Goal: Task Accomplishment & Management: Manage account settings

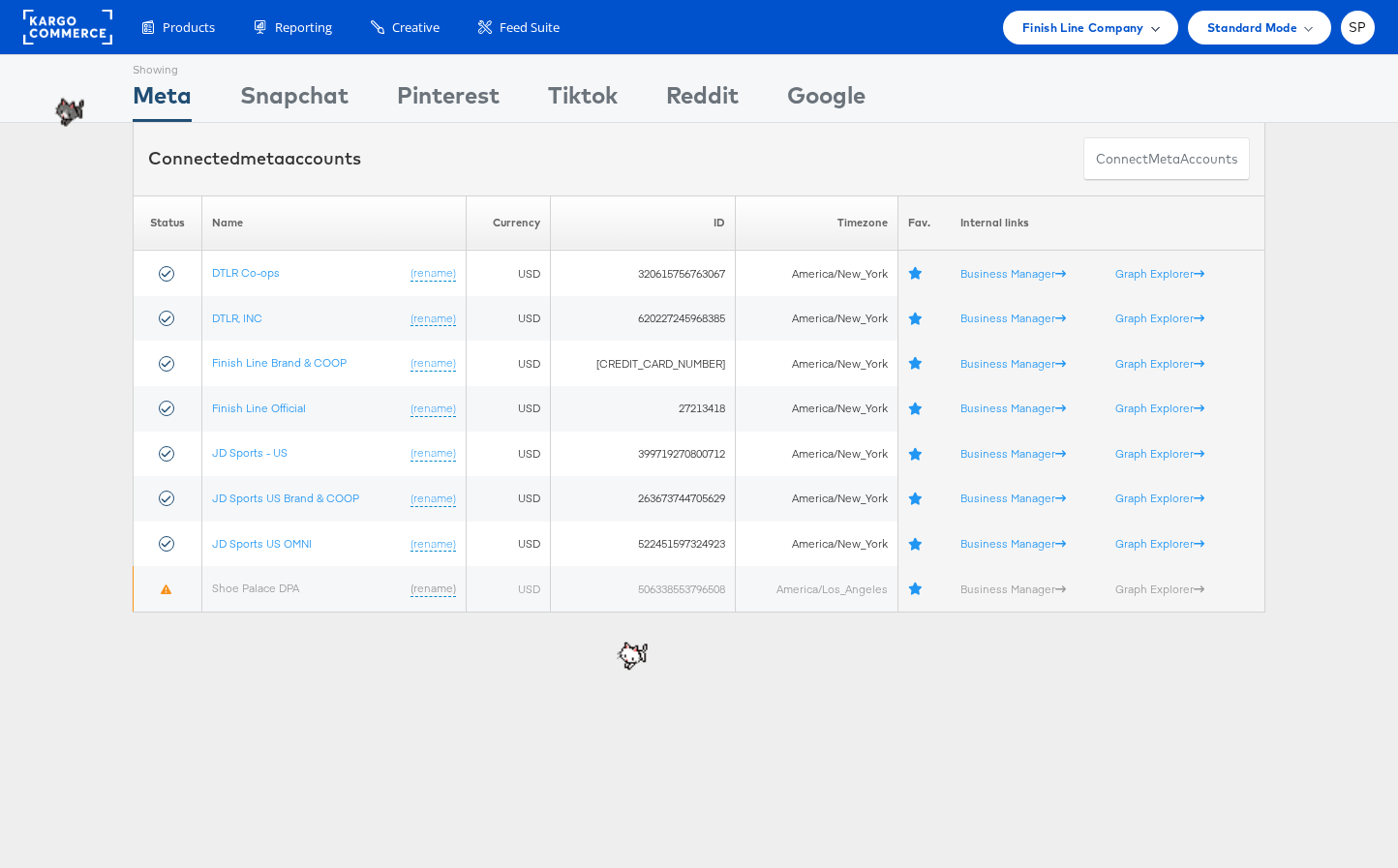
click at [1095, 37] on div "Finish Line Company" at bounding box center [1090, 28] width 175 height 34
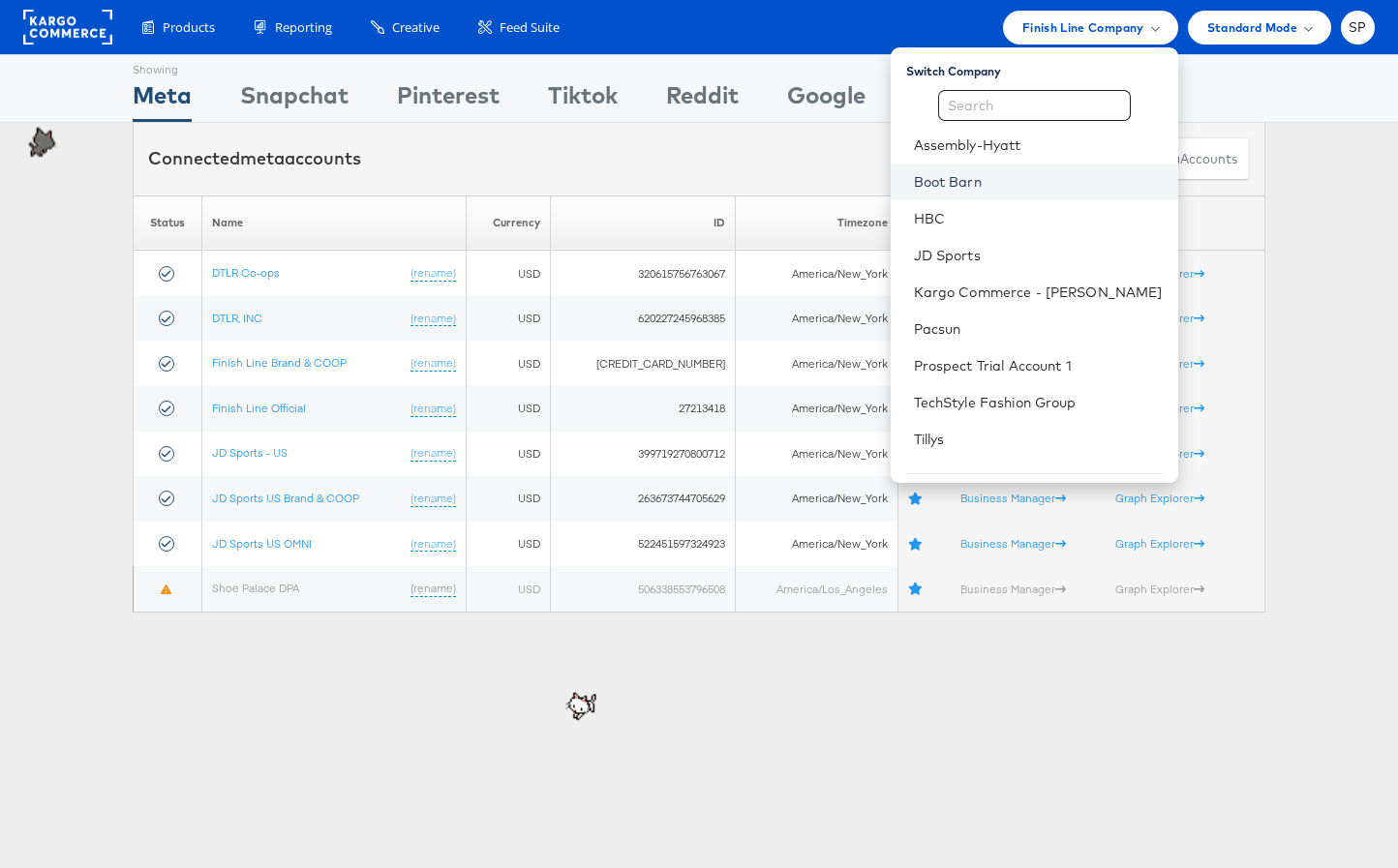
click at [986, 182] on link "Boot Barn" at bounding box center [1037, 182] width 249 height 20
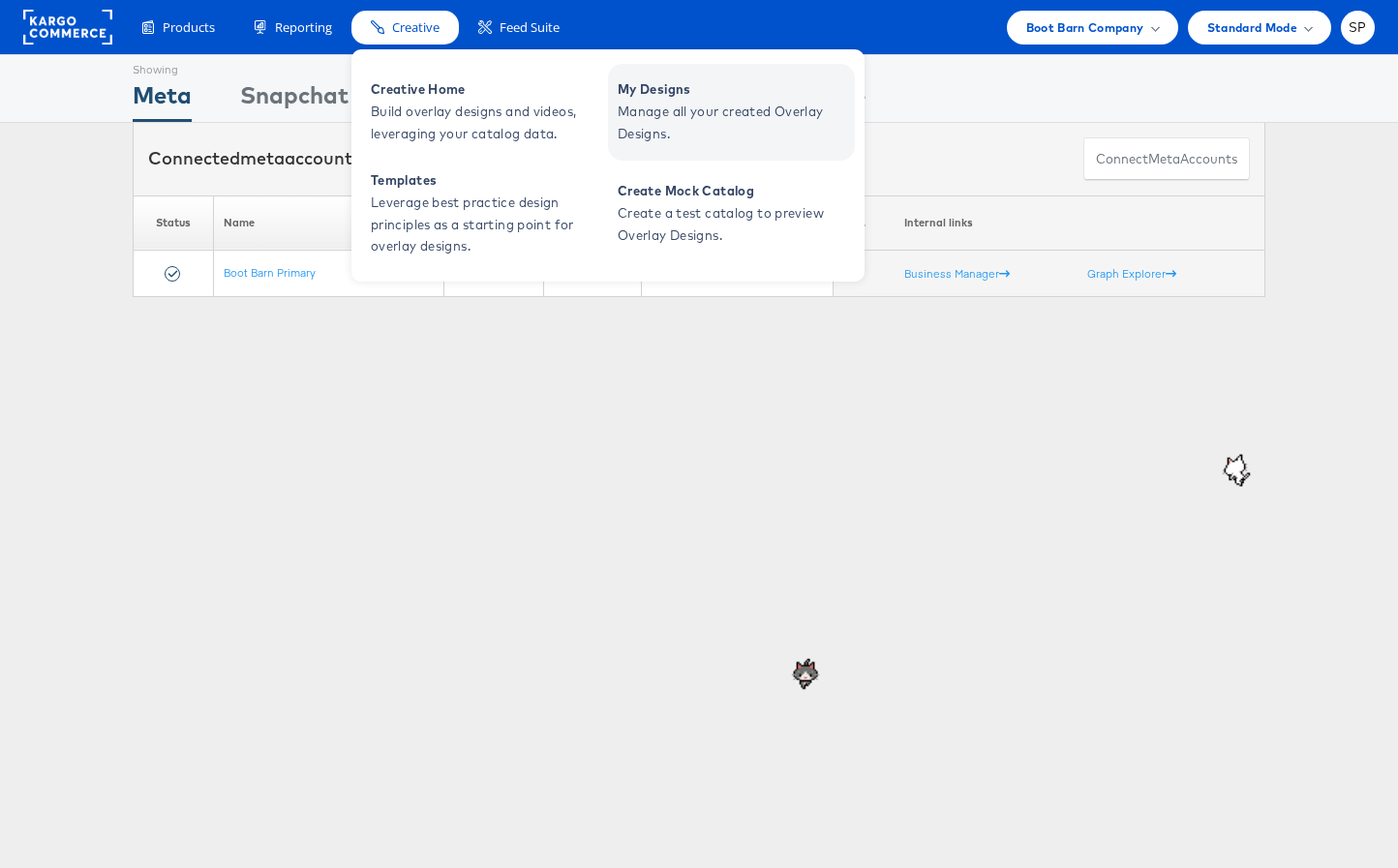
click at [694, 117] on span "Manage all your created Overlay Designs." at bounding box center [733, 123] width 233 height 45
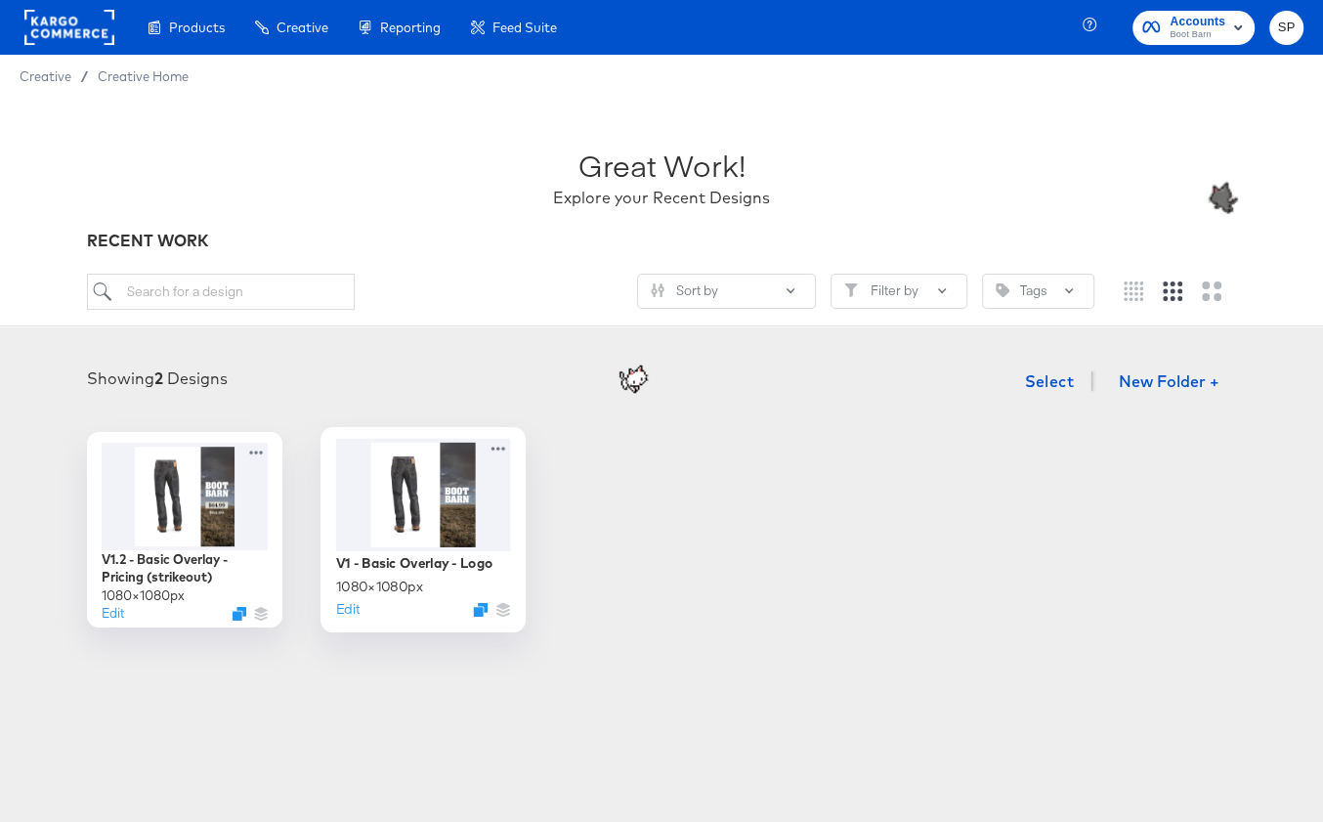
click at [436, 505] on div at bounding box center [423, 494] width 175 height 112
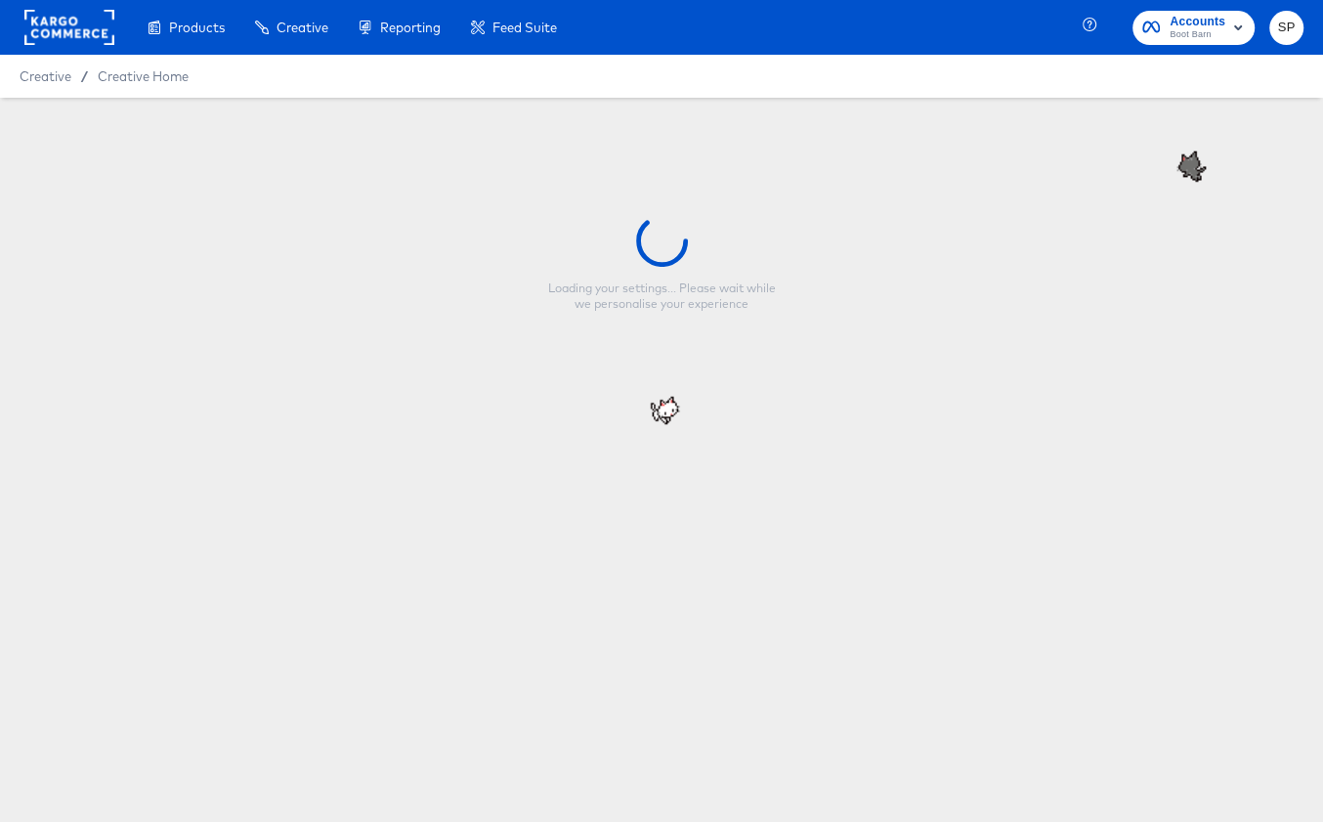
type input "V1 - Basic Overlay - Logo"
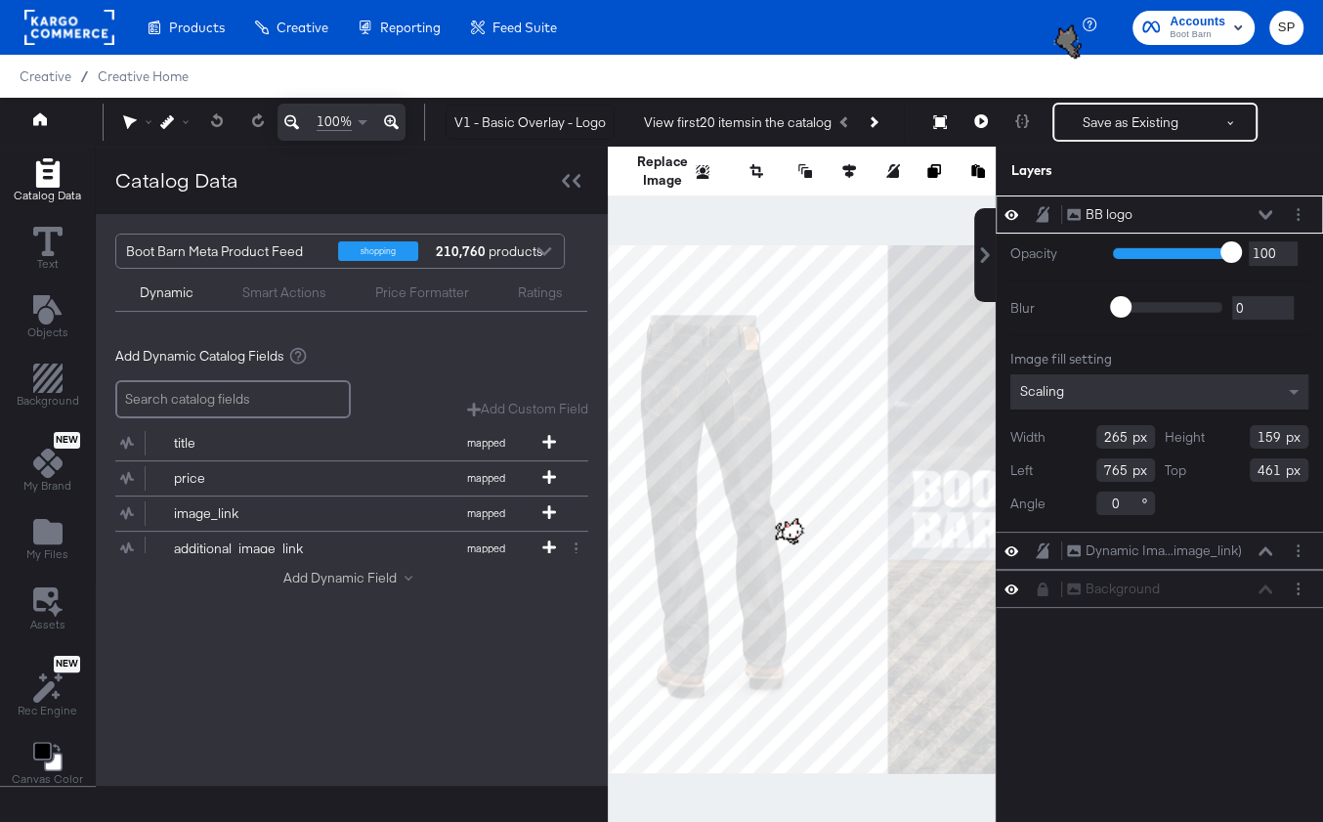
click at [317, 577] on button "Add Dynamic Field" at bounding box center [351, 578] width 137 height 19
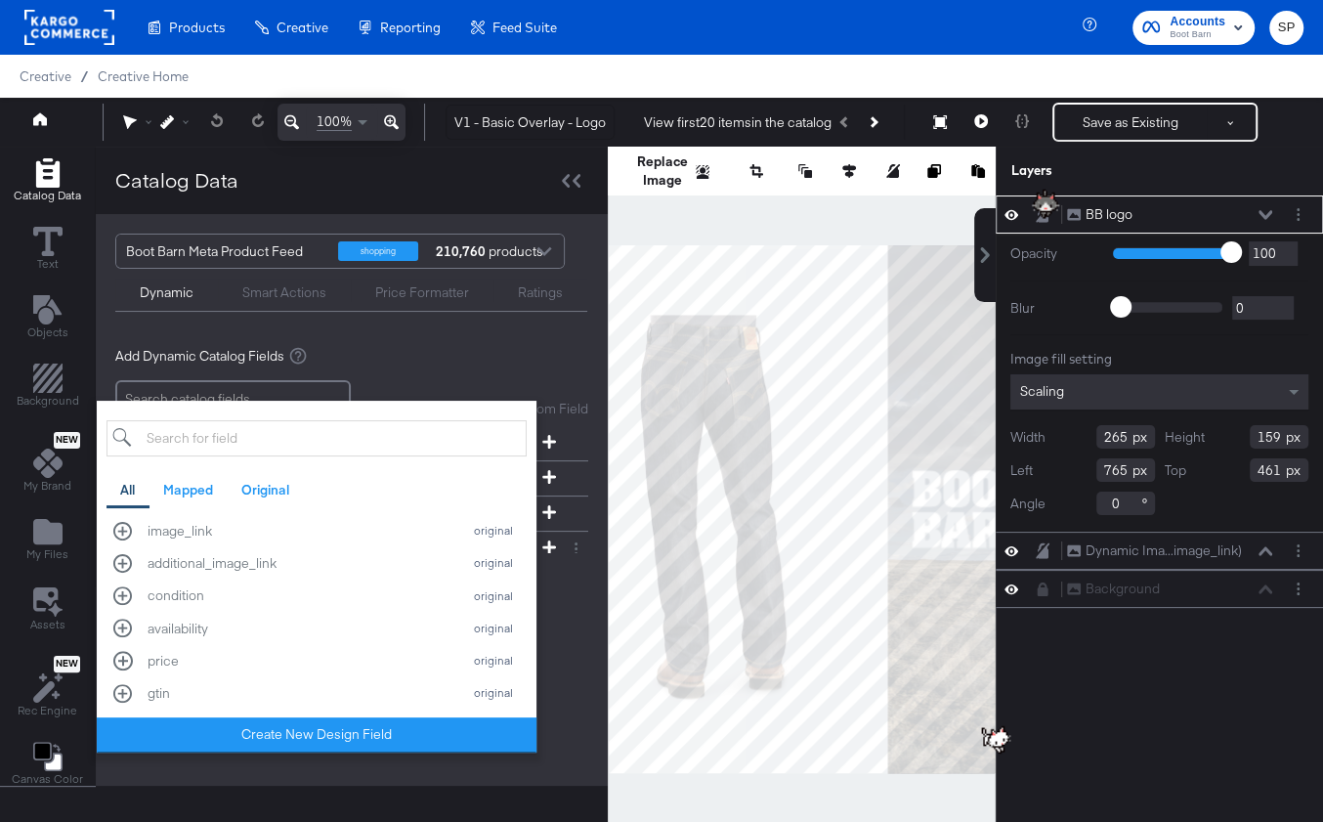
scroll to position [626, 0]
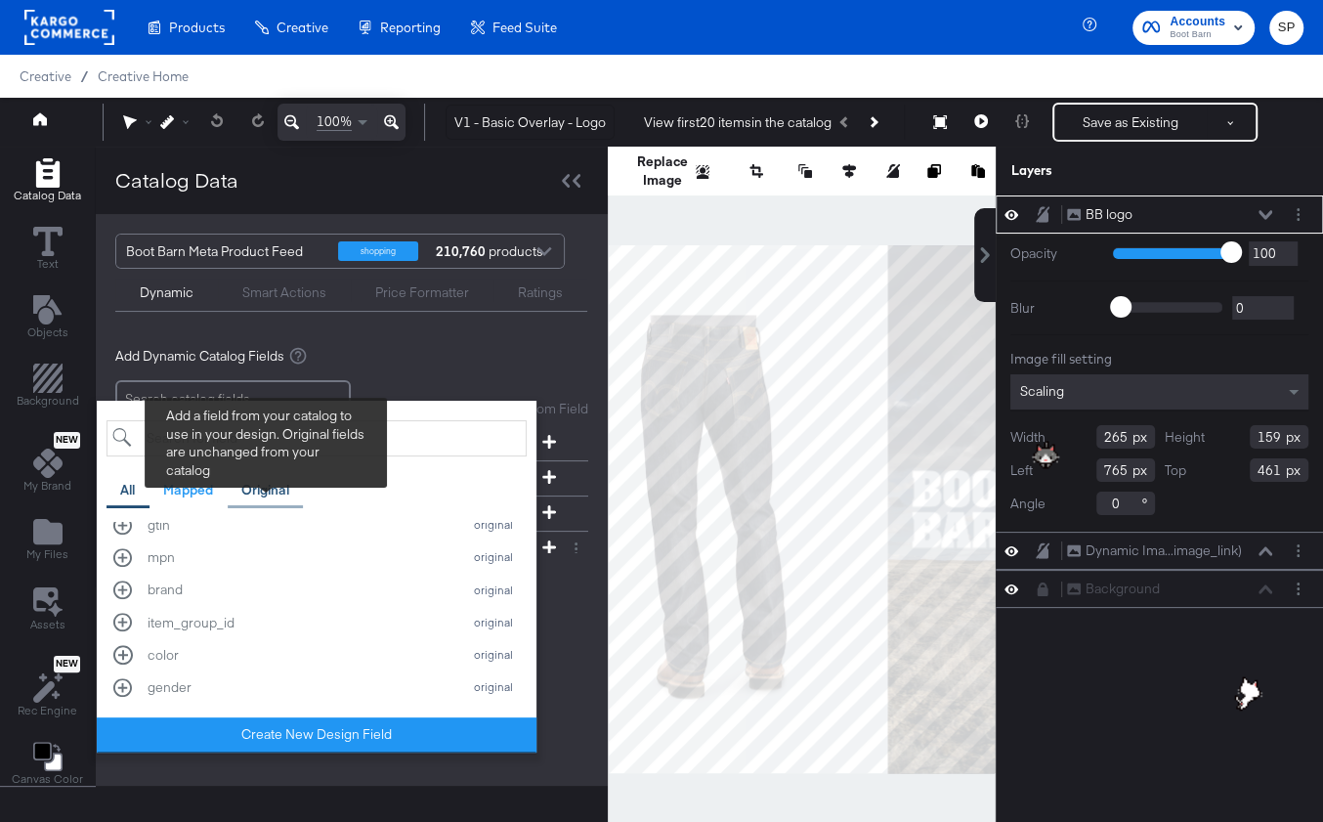
click at [265, 481] on div "Original" at bounding box center [265, 490] width 48 height 19
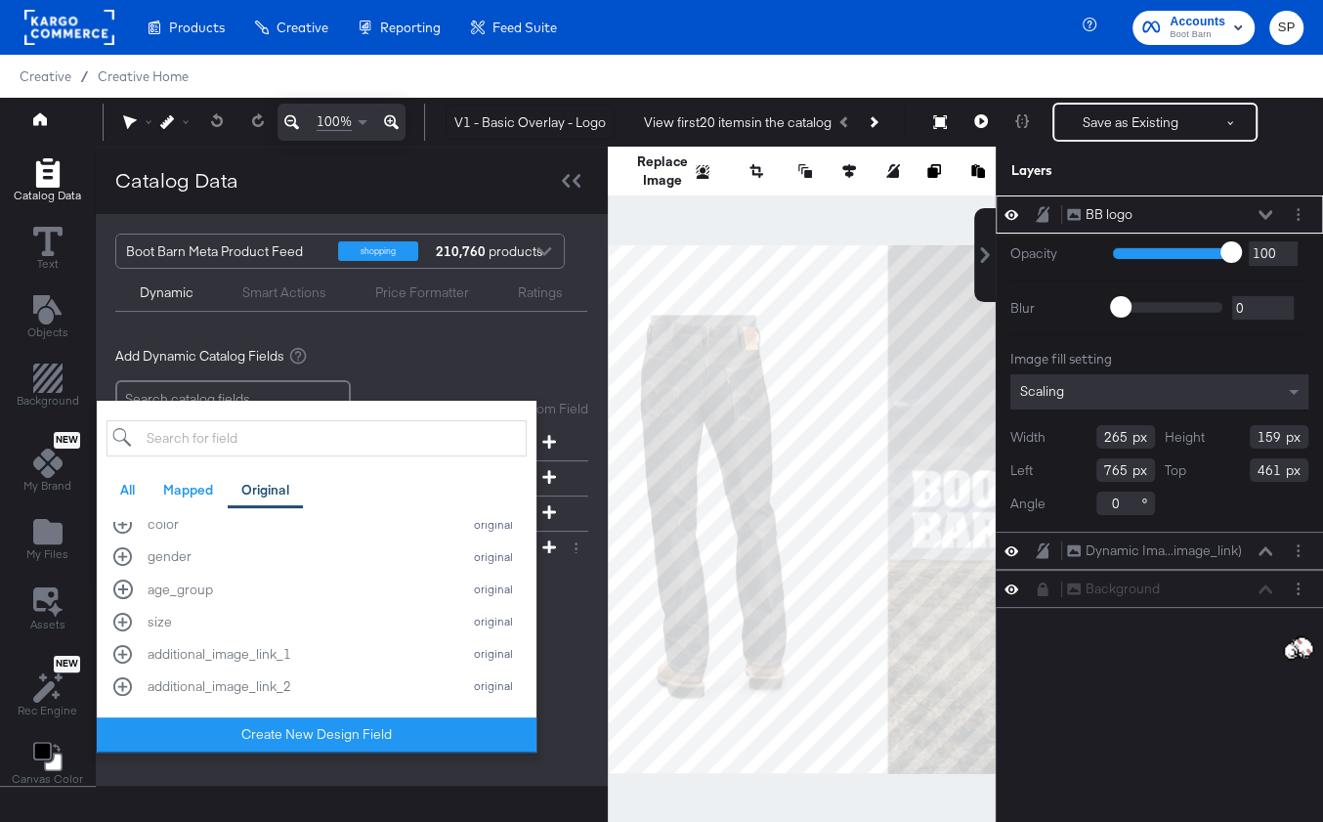
scroll to position [560, 0]
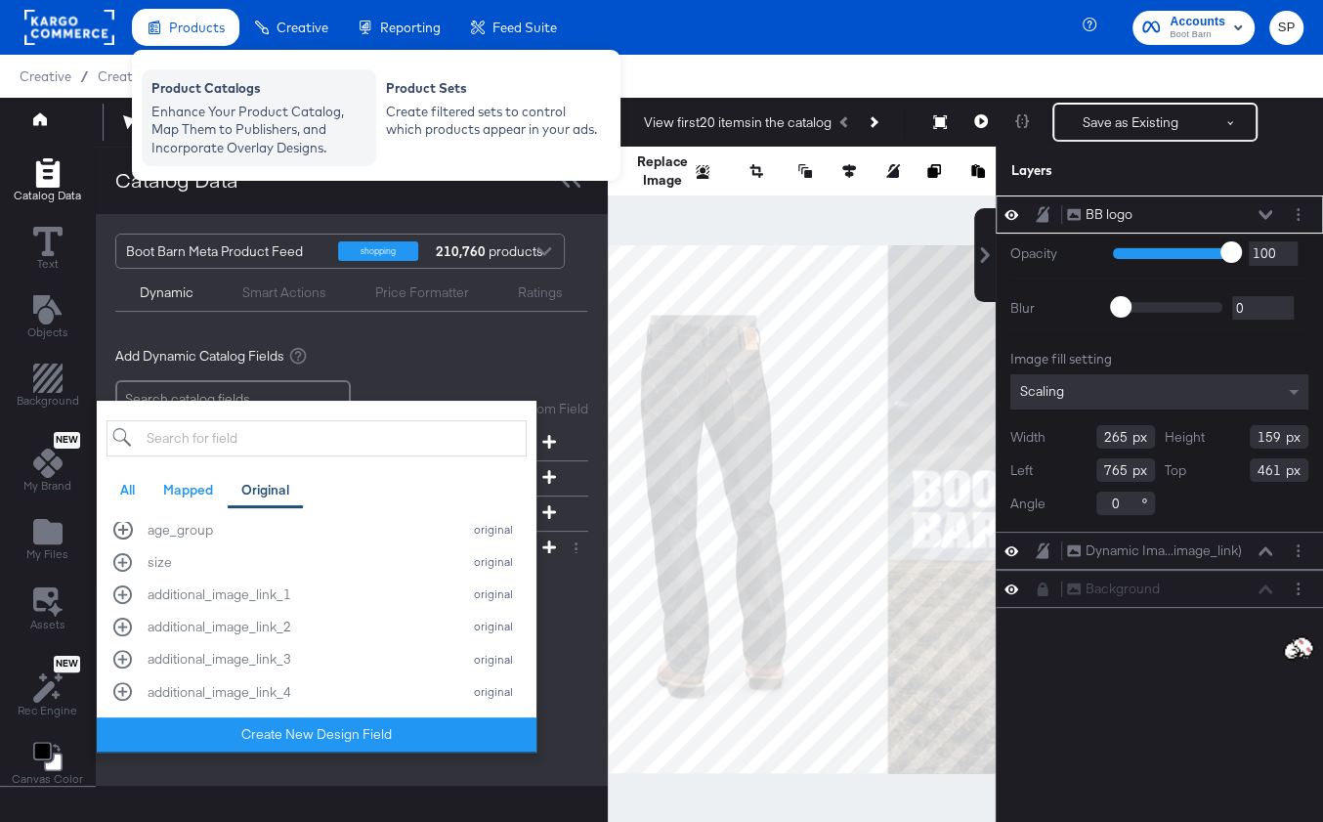
click at [255, 107] on div "Enhance Your Product Catalog, Map Them to Publishers, and Incorporate Overlay D…" at bounding box center [258, 130] width 215 height 55
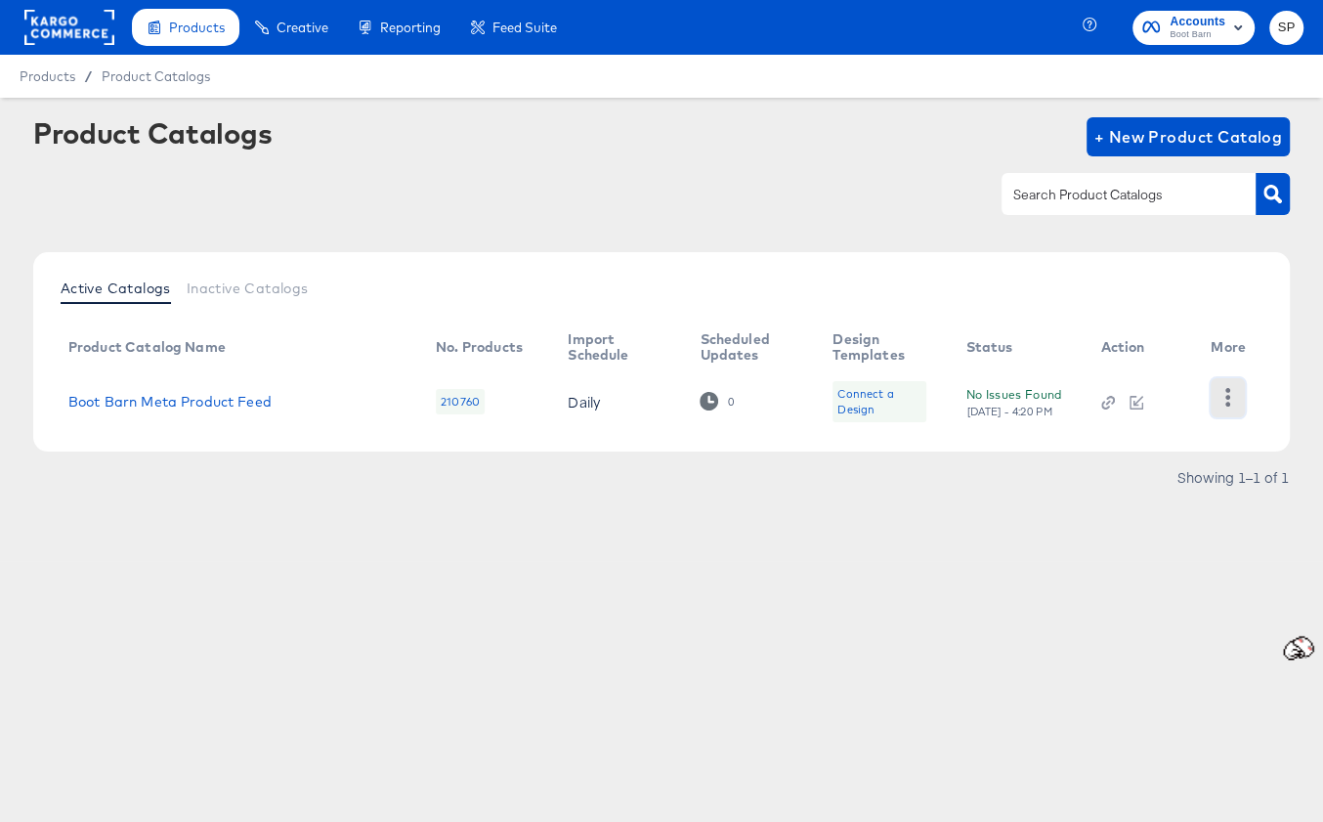
click at [1228, 392] on icon "button" at bounding box center [1227, 397] width 5 height 19
click at [1185, 381] on div "HUD Checks (Internal)" at bounding box center [1147, 379] width 195 height 31
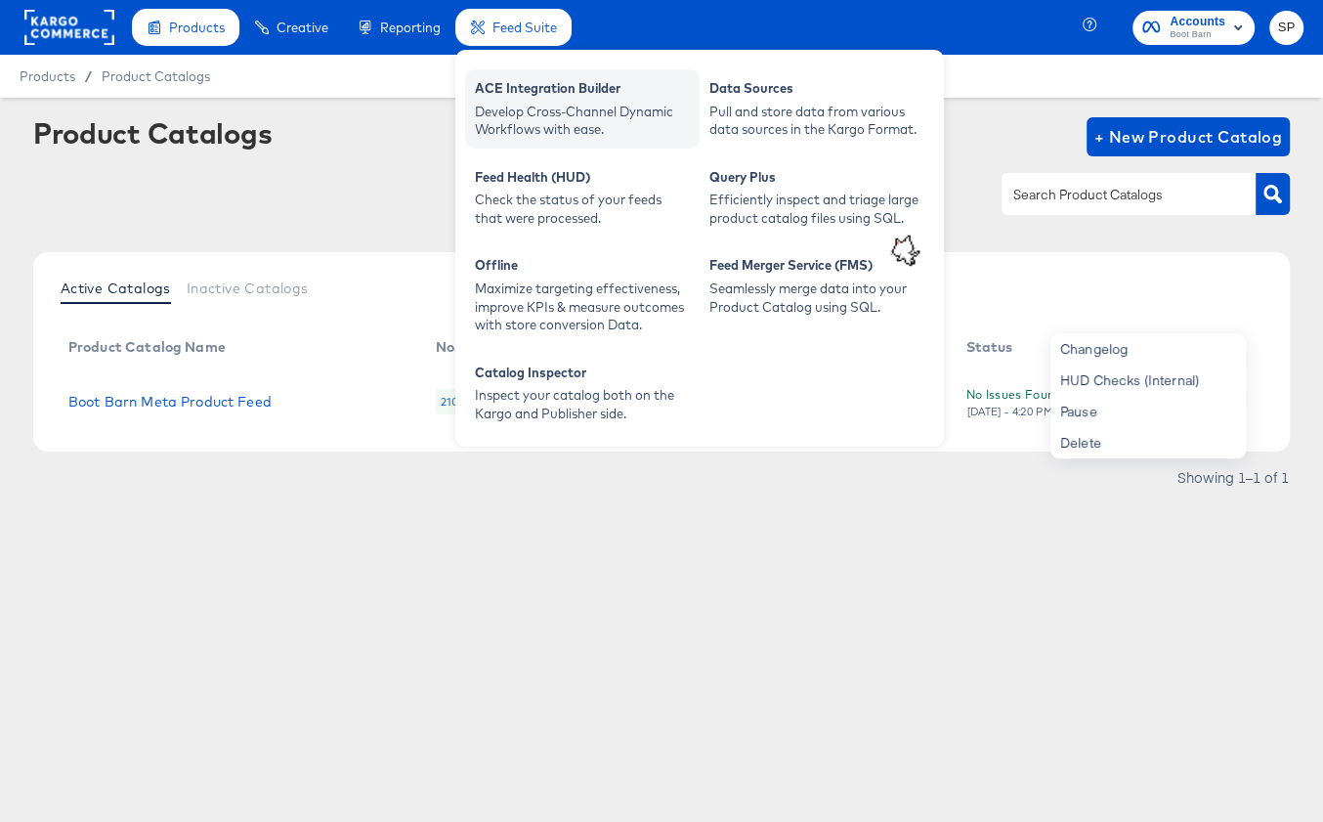
click at [542, 103] on div "Develop Cross-Channel Dynamic Workflows with ease." at bounding box center [582, 121] width 215 height 36
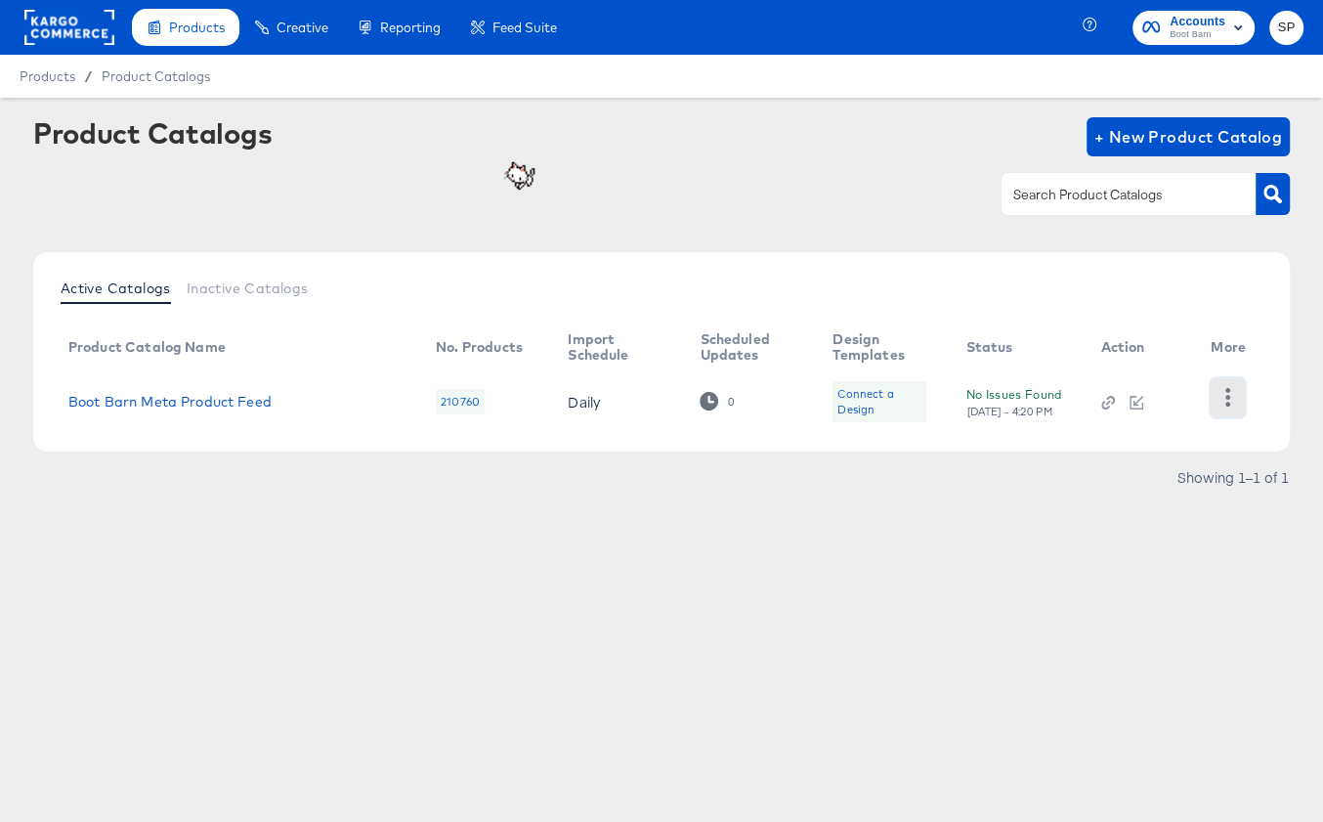
click at [1232, 395] on icon "button" at bounding box center [1227, 397] width 19 height 19
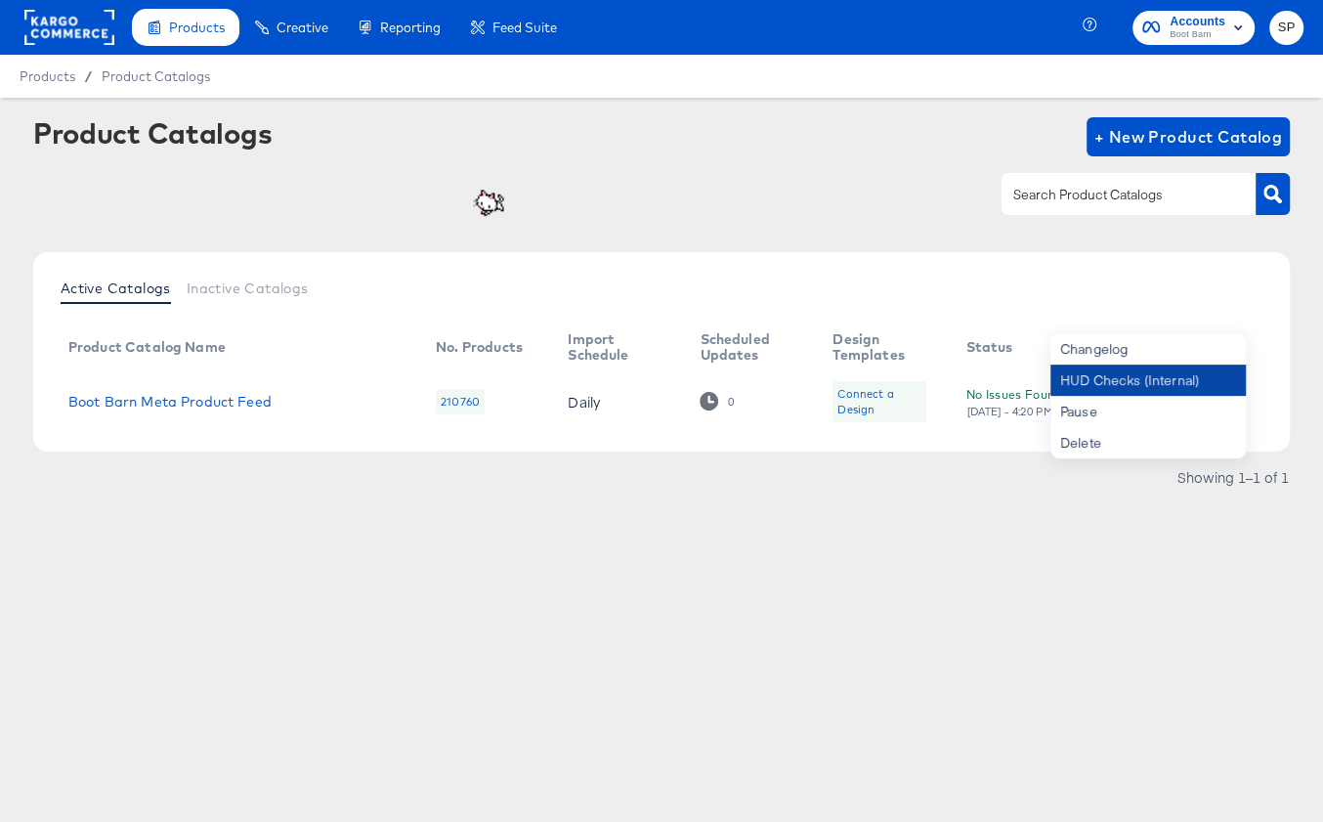
click at [1191, 377] on div "HUD Checks (Internal)" at bounding box center [1147, 379] width 195 height 31
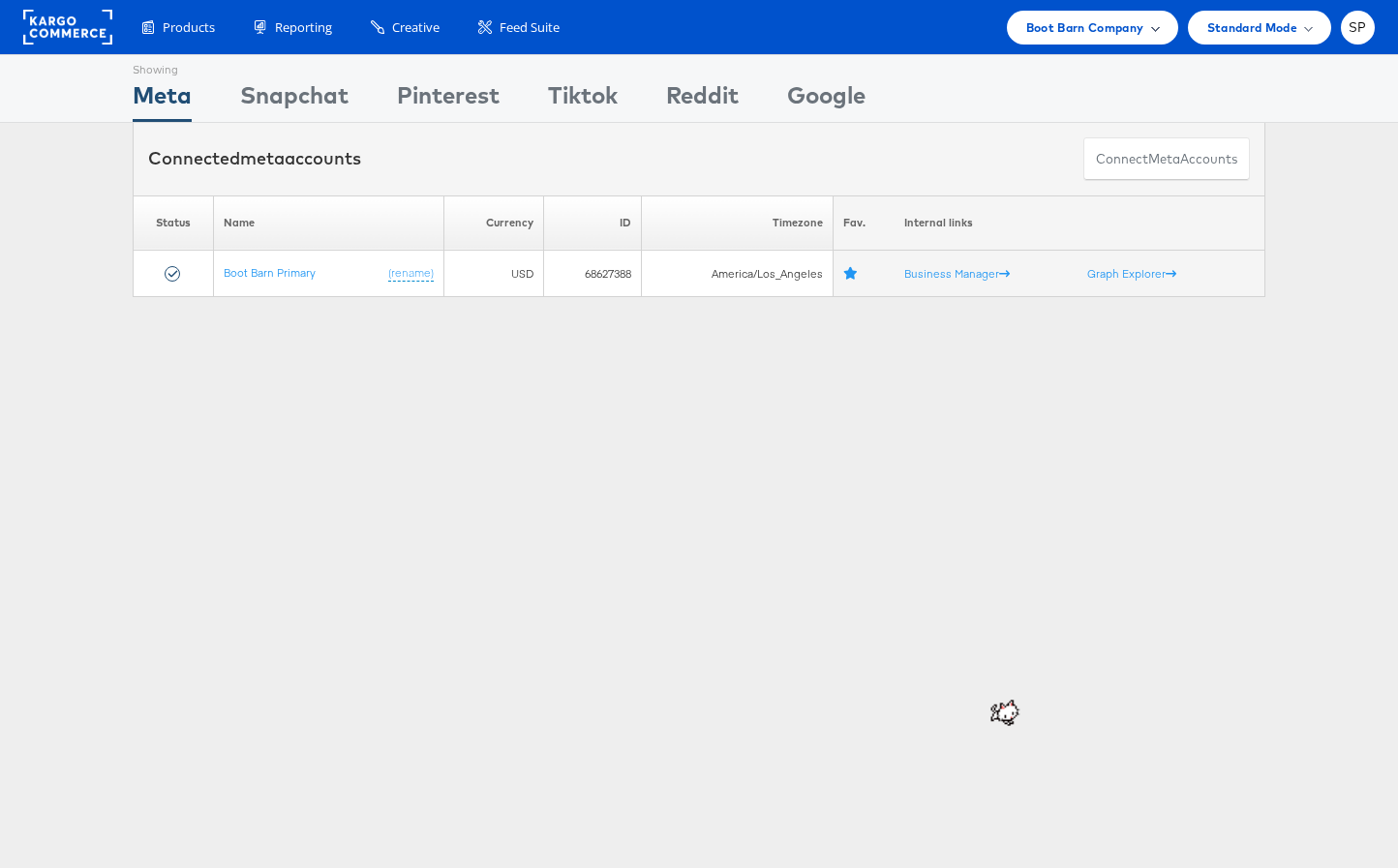
click at [1077, 27] on span "Boot Barn Company" at bounding box center [1085, 28] width 118 height 21
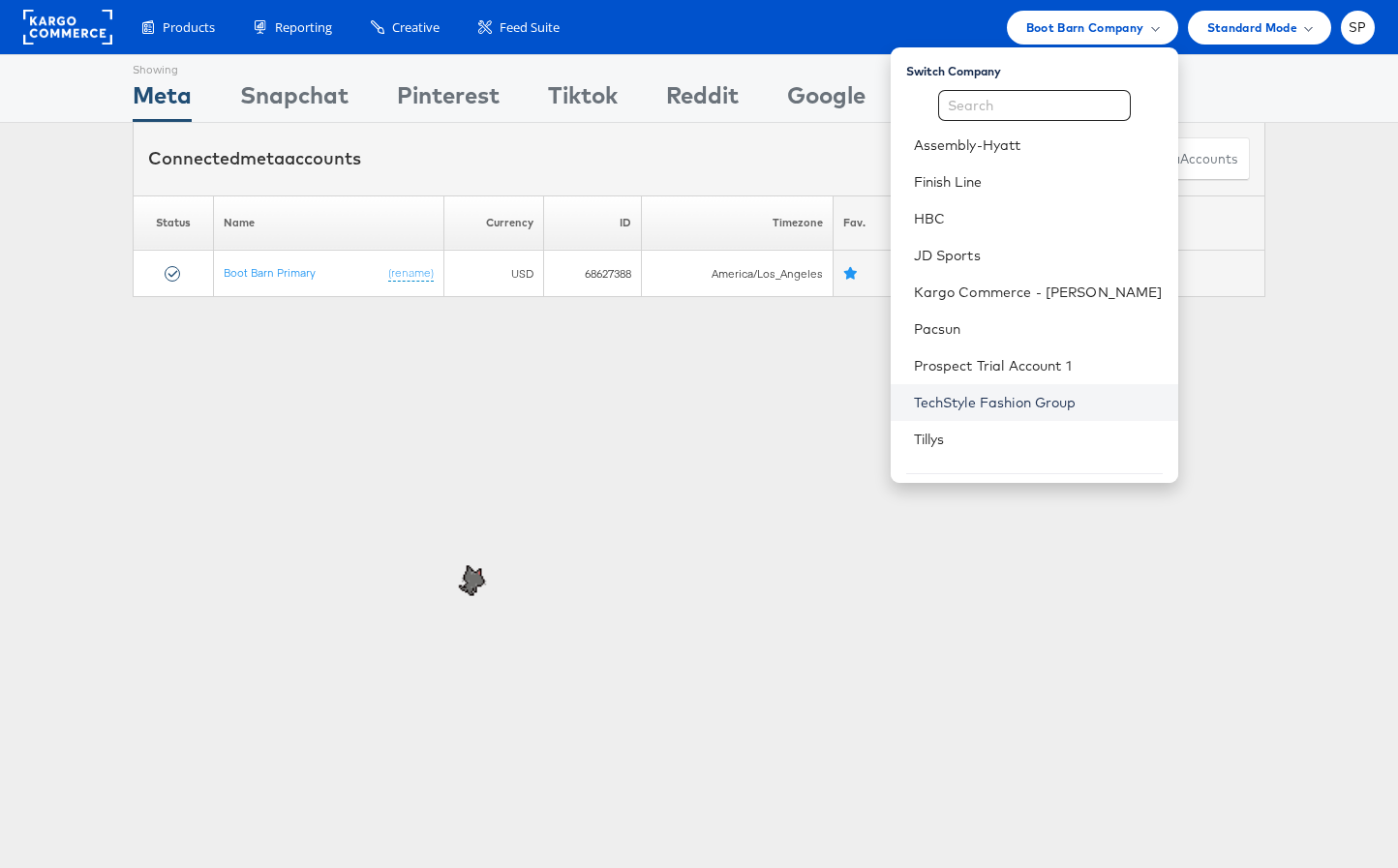
click at [1057, 406] on link "TechStyle Fashion Group" at bounding box center [1037, 403] width 249 height 20
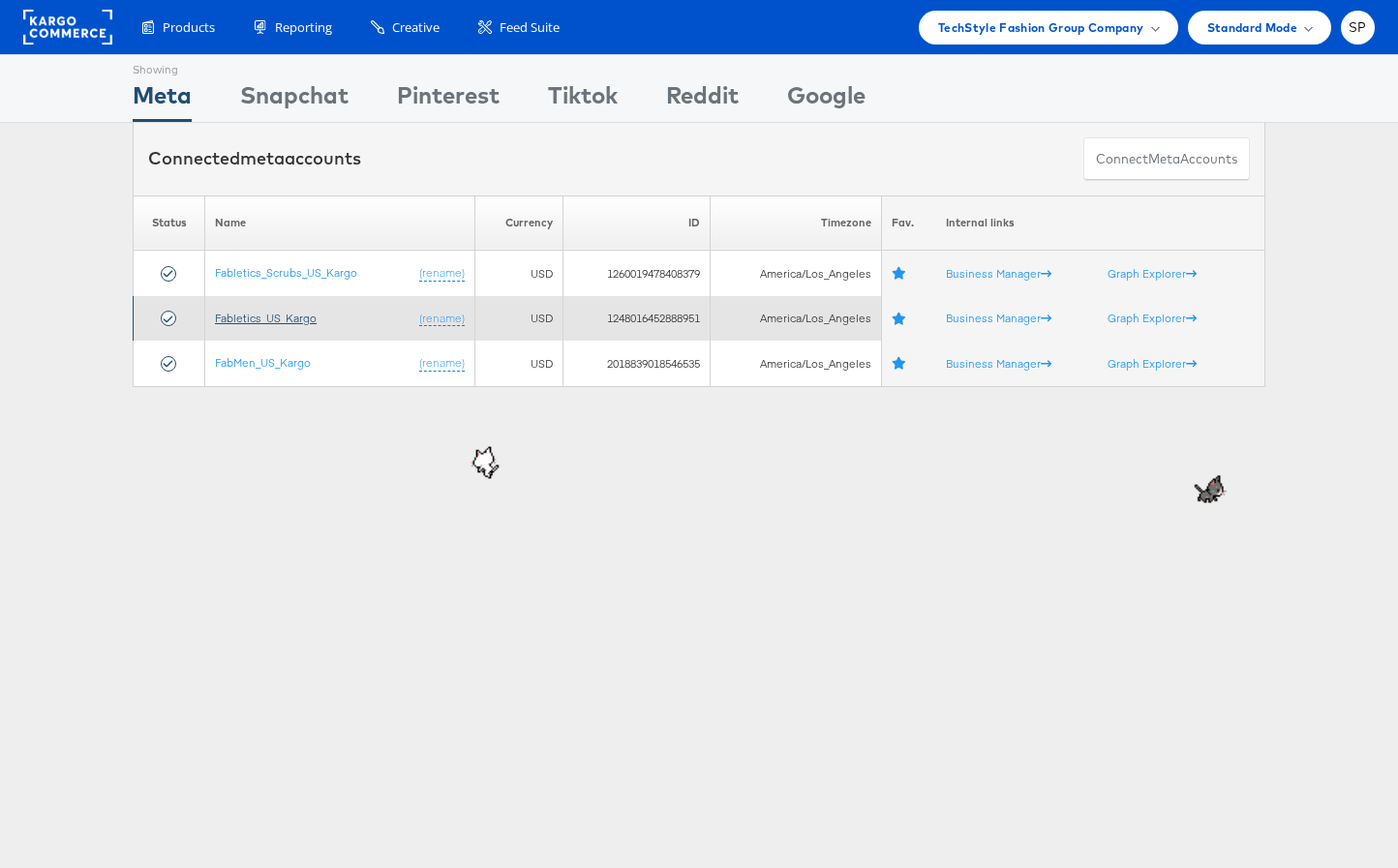
click at [274, 320] on link "Fabletics_US_Kargo" at bounding box center [266, 318] width 102 height 15
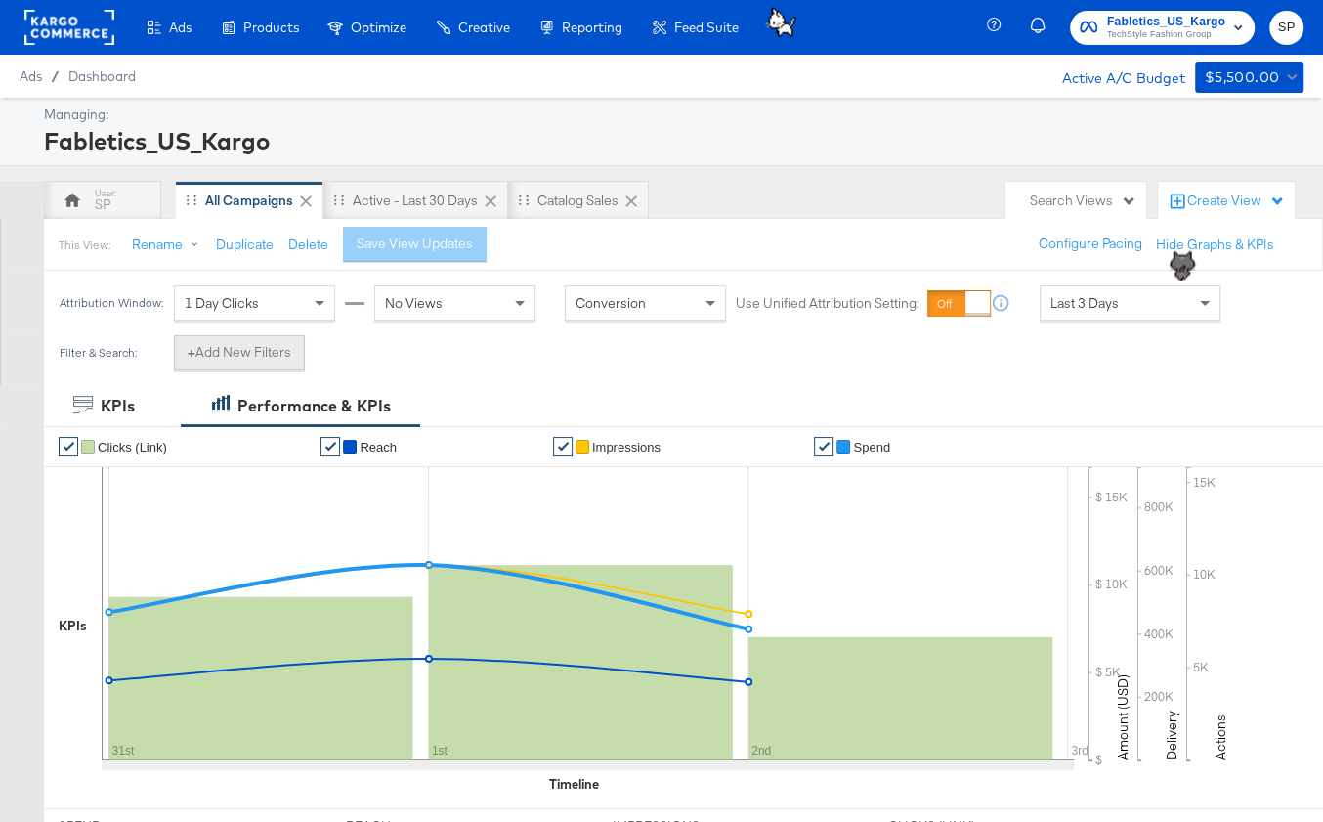
click at [258, 343] on button "+ Add New Filters" at bounding box center [239, 352] width 131 height 35
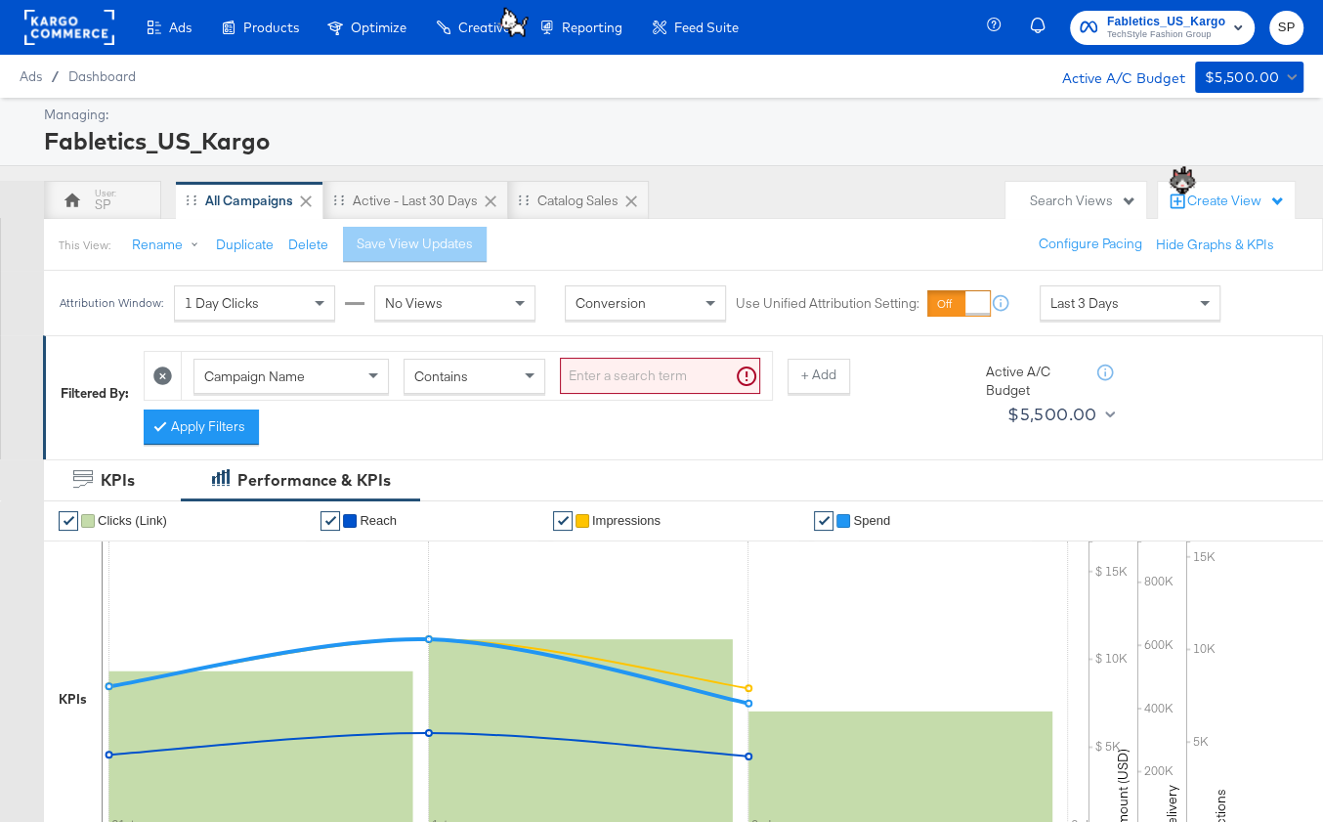
click at [307, 373] on div "Campaign Name" at bounding box center [290, 376] width 193 height 33
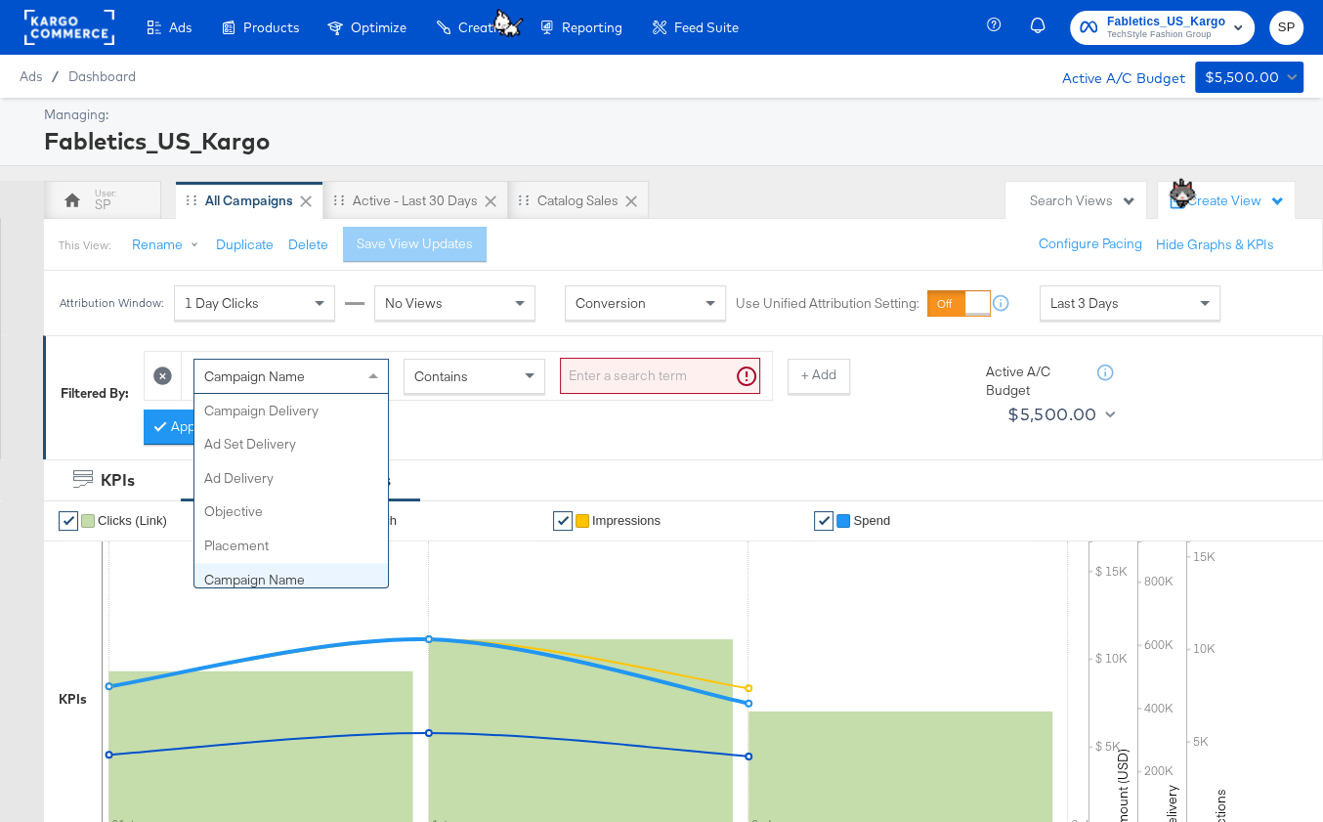
scroll to position [169, 0]
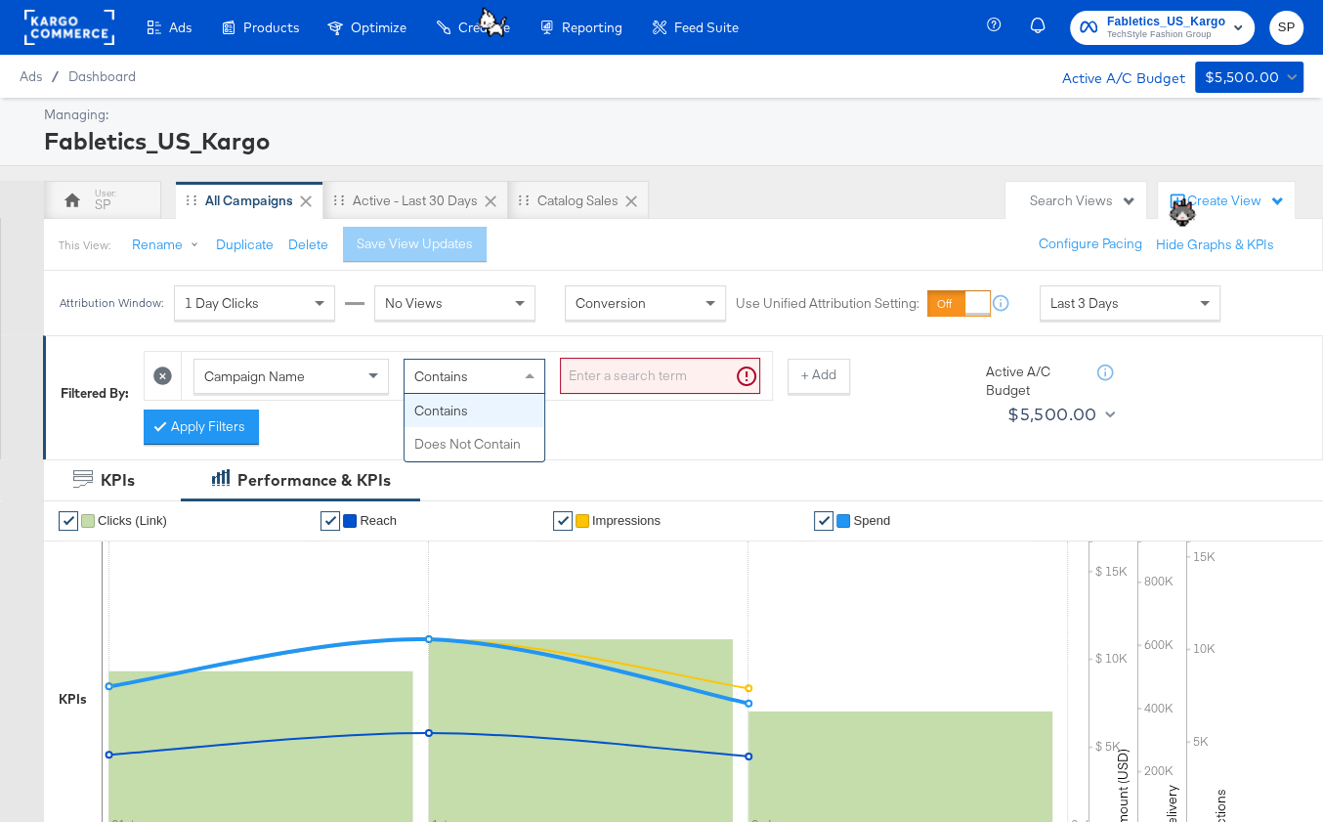
click at [479, 378] on div "Contains" at bounding box center [475, 376] width 140 height 33
click at [589, 379] on input "search" at bounding box center [660, 376] width 200 height 36
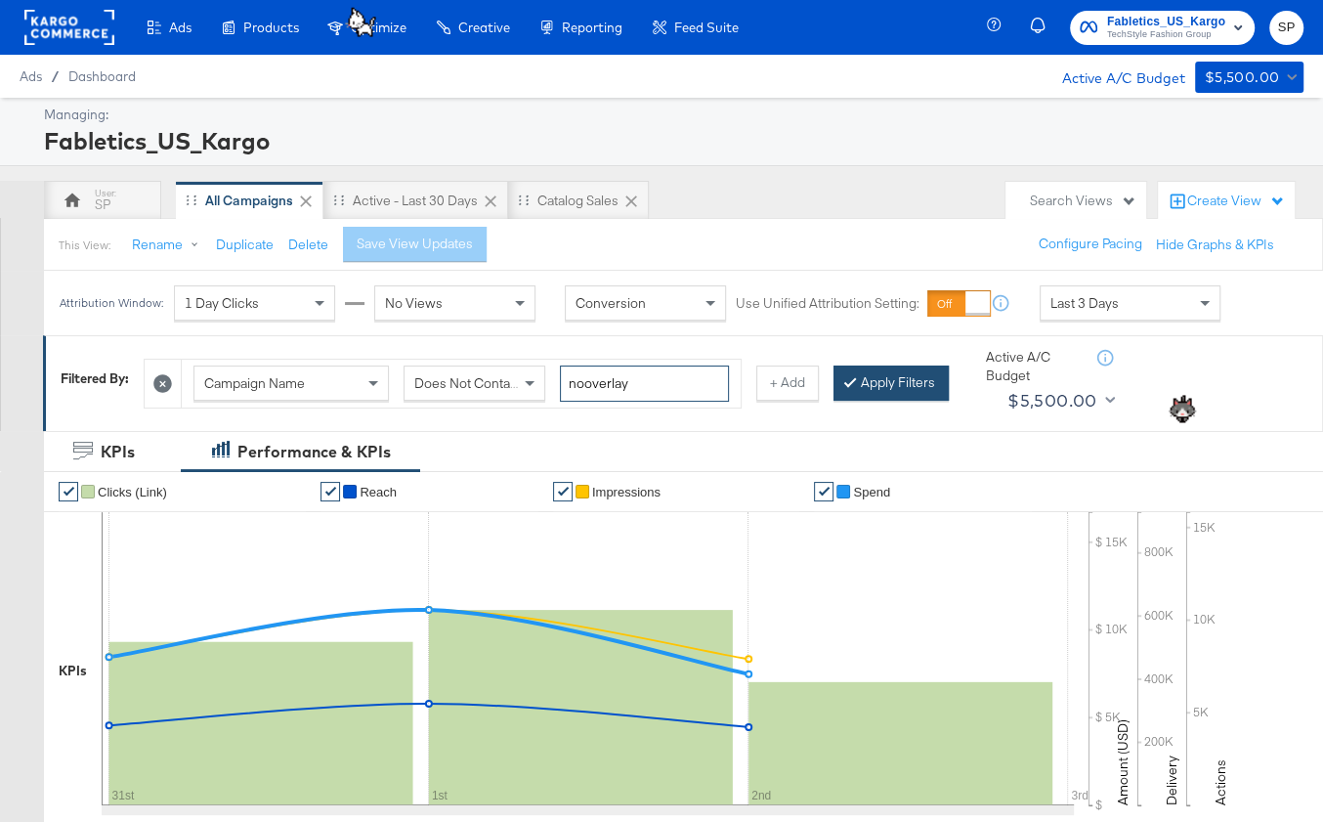
type input "nooverlay"
click at [855, 383] on button "Apply Filters" at bounding box center [890, 382] width 115 height 35
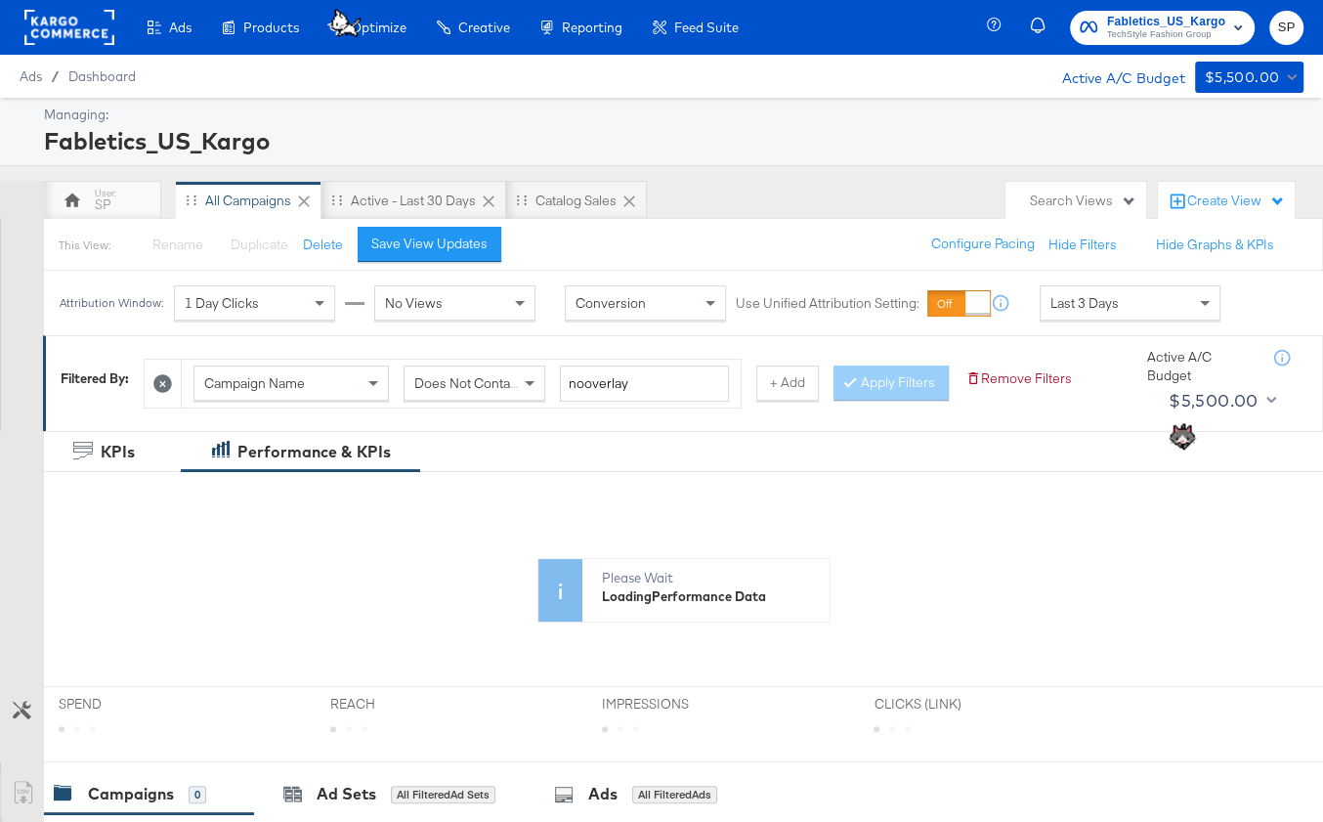
click at [1101, 310] on div "Last 3 Days" at bounding box center [1130, 302] width 179 height 33
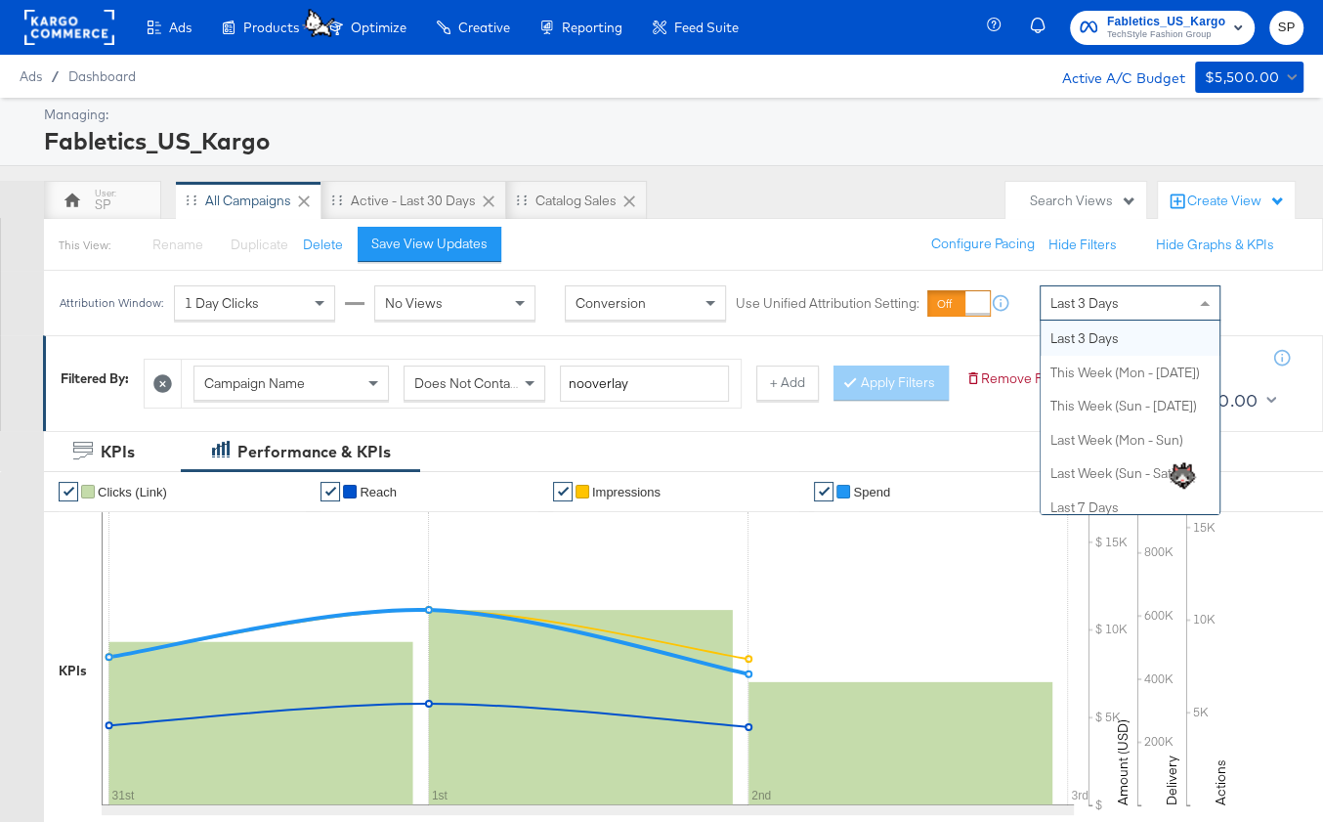
scroll to position [0, 0]
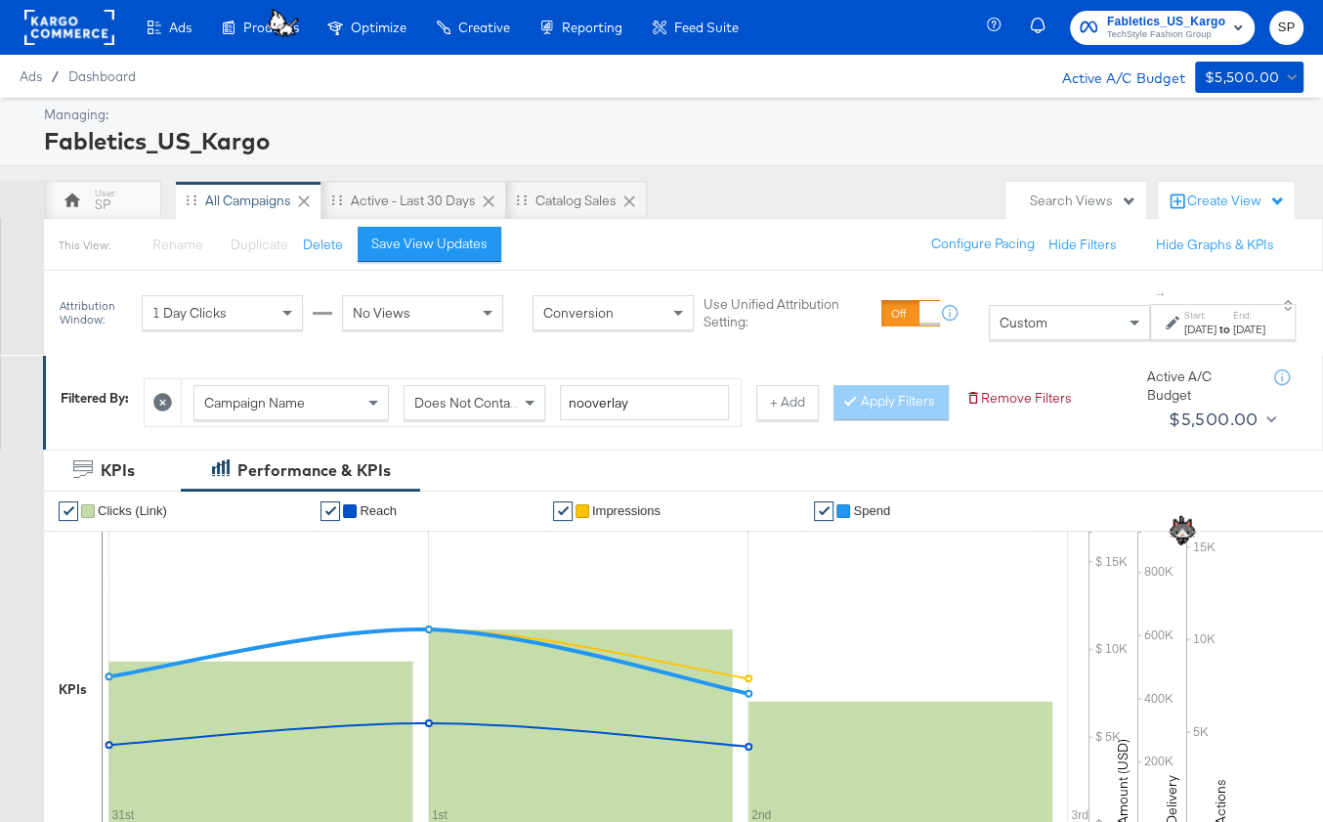
click at [1184, 313] on label "Start:" at bounding box center [1200, 315] width 32 height 13
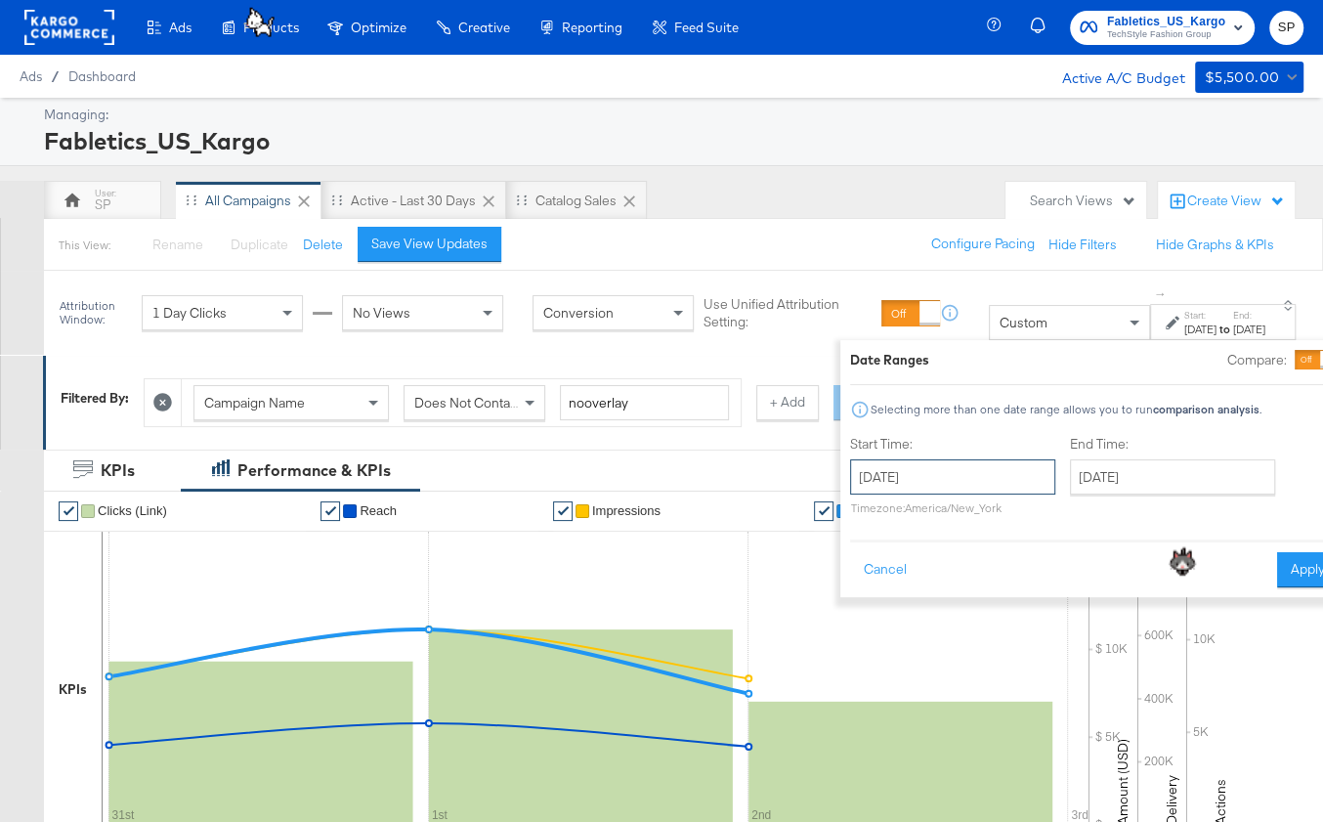
click at [867, 490] on input "September 3rd 2025" at bounding box center [952, 476] width 205 height 35
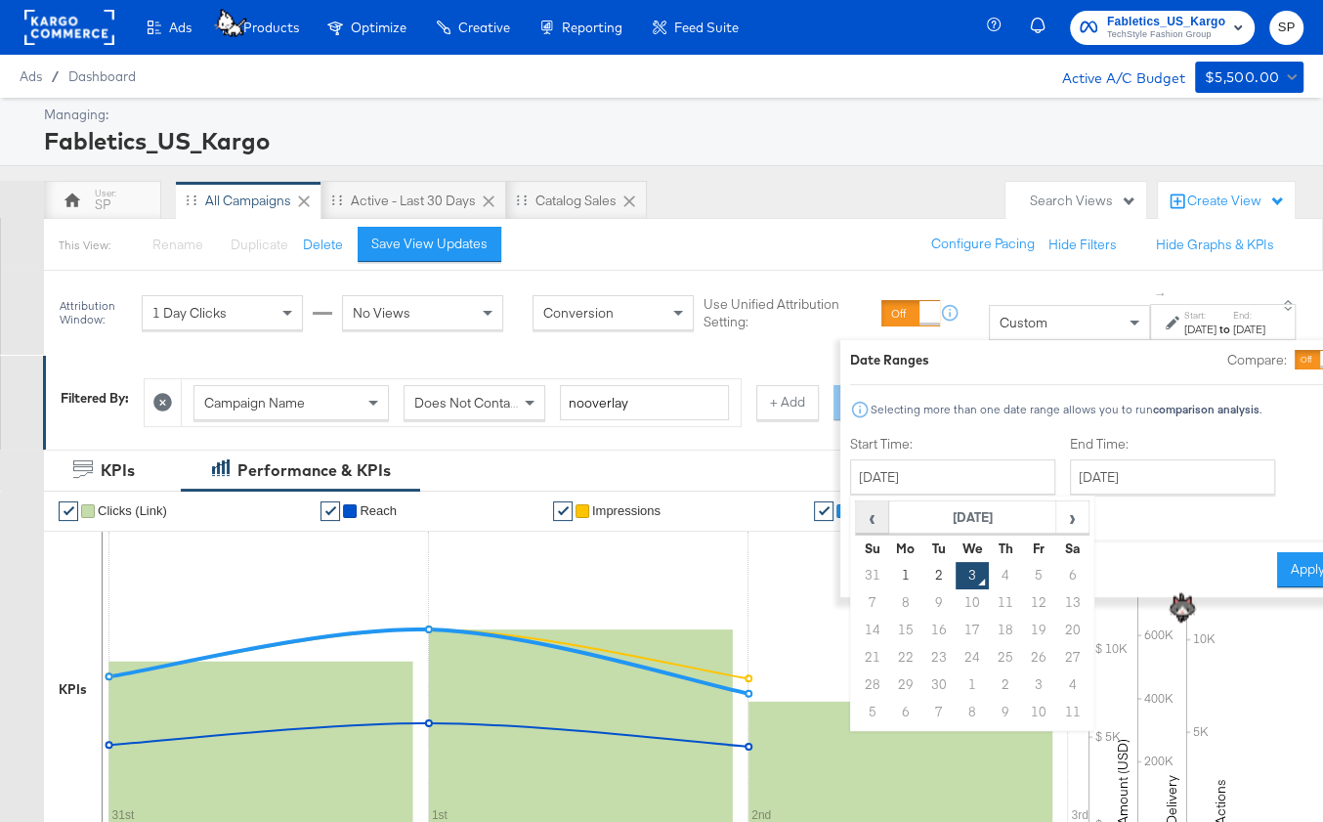
click at [857, 509] on span "‹" at bounding box center [872, 516] width 30 height 29
click at [1022, 571] on td "1" at bounding box center [1038, 575] width 33 height 27
type input "August 1st 2025"
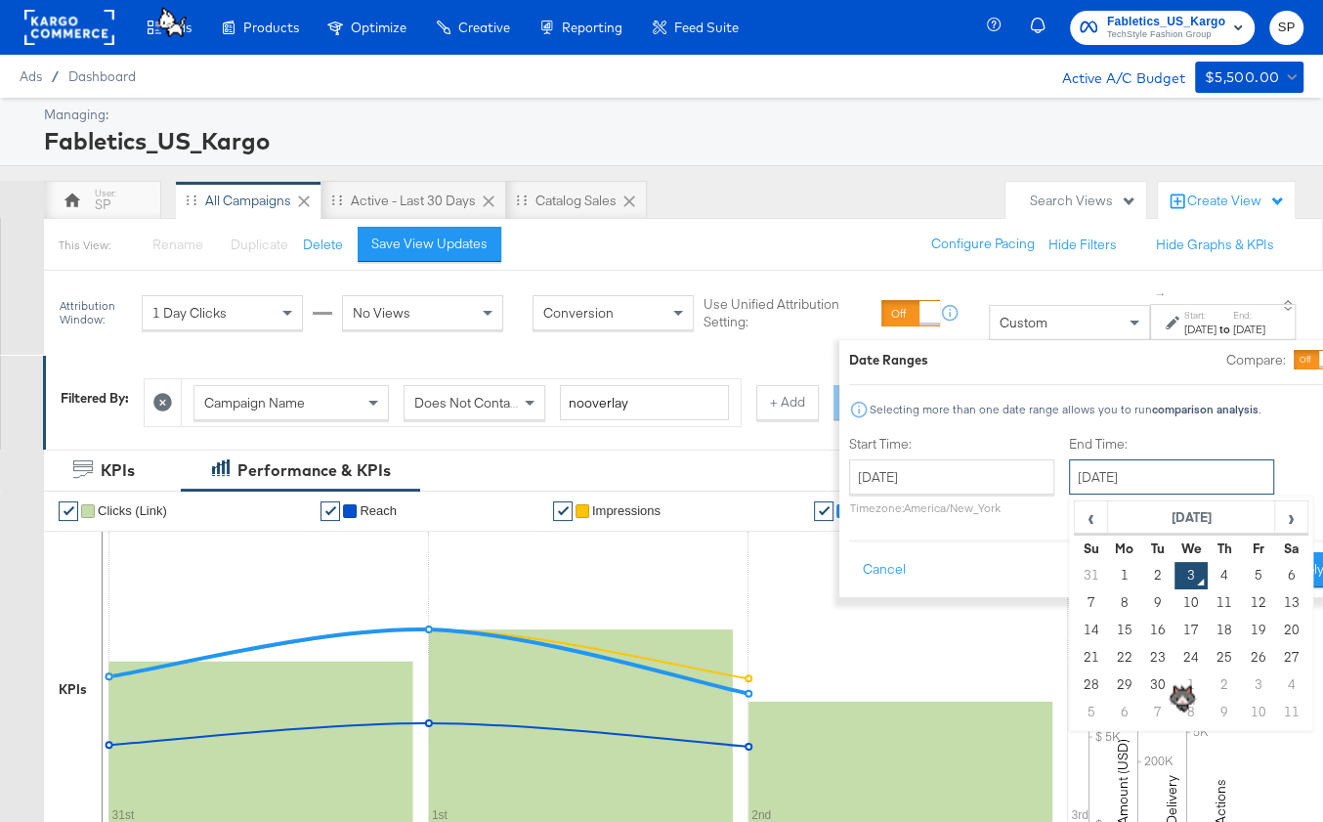
click at [1069, 474] on input "September 3rd 2025" at bounding box center [1171, 476] width 205 height 35
click at [1074, 579] on td "31" at bounding box center [1090, 575] width 33 height 27
type input "August 1st 2025"
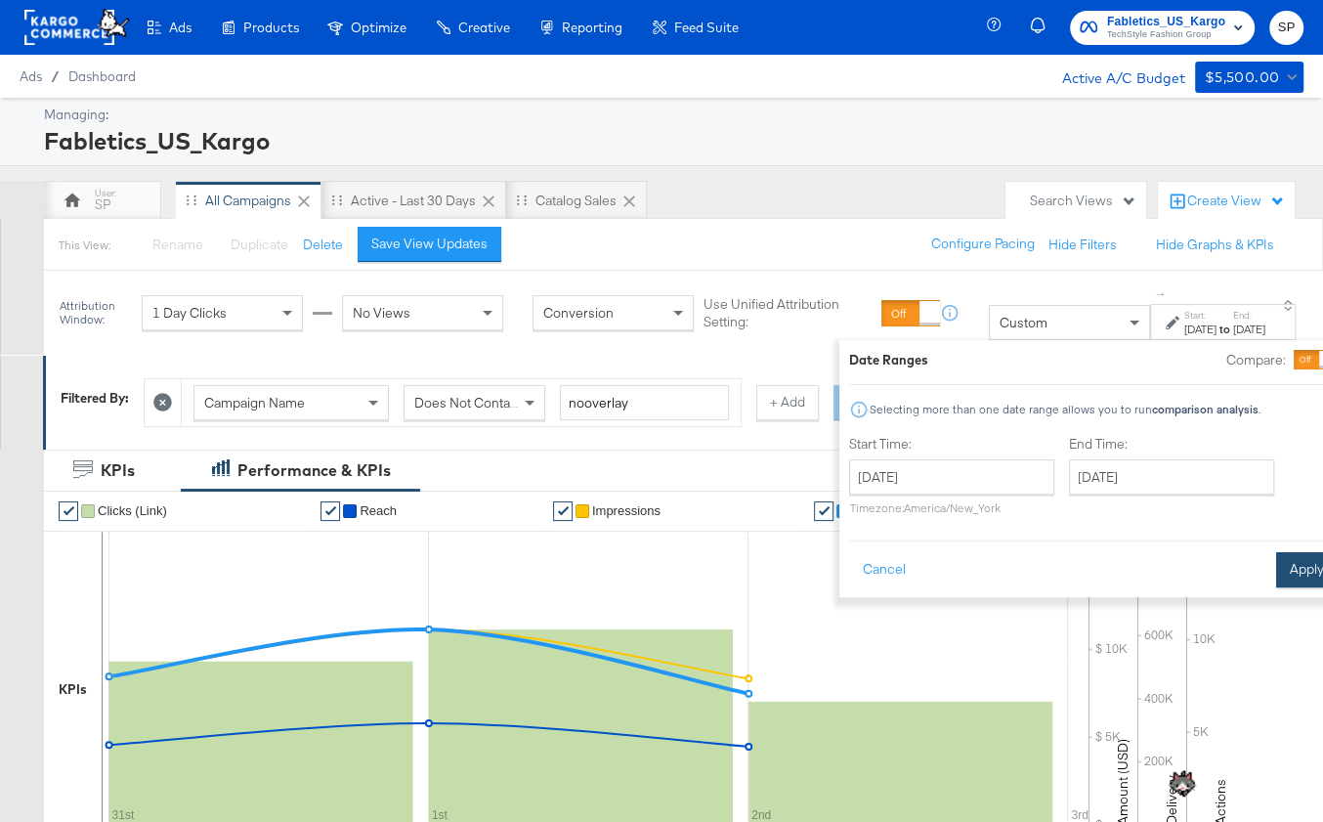
click at [1276, 564] on button "Apply" at bounding box center [1307, 569] width 62 height 35
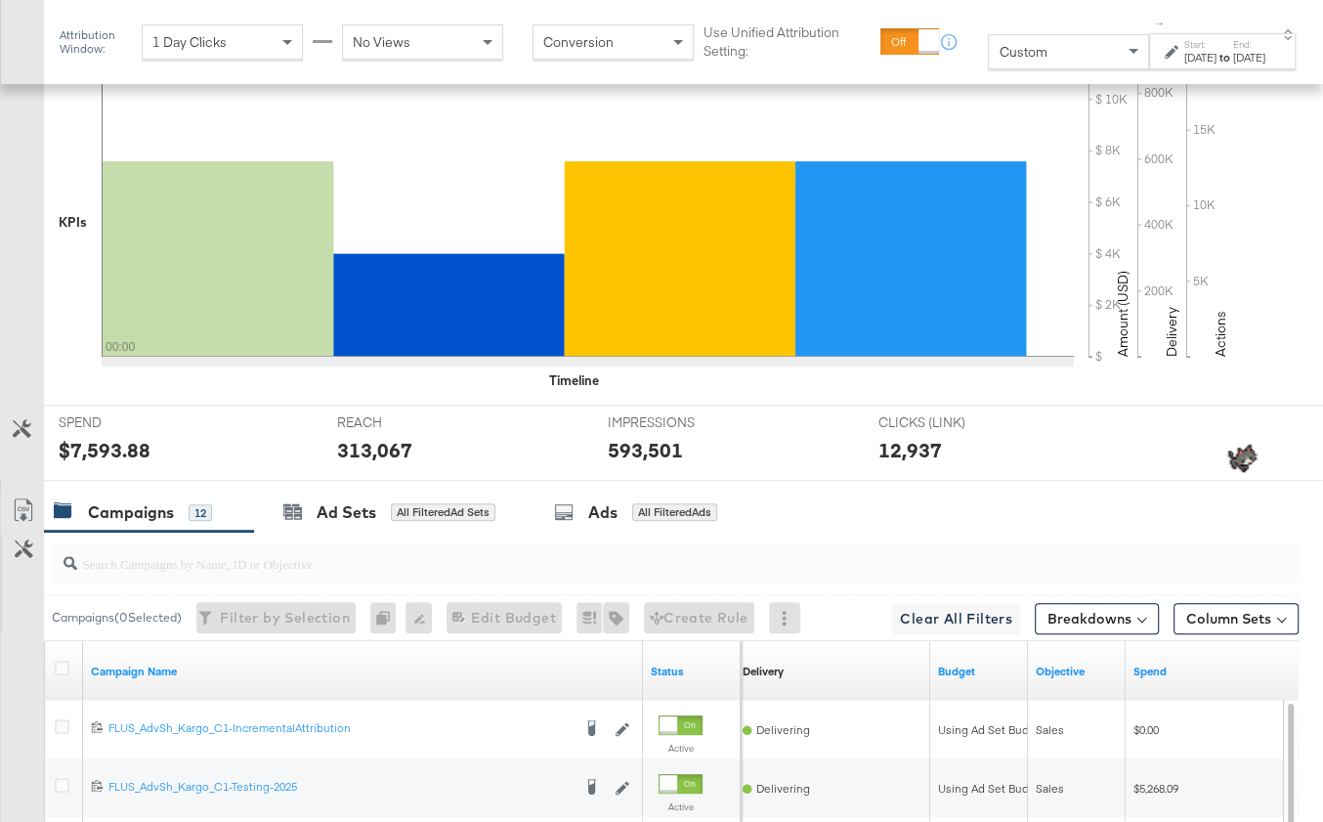
scroll to position [467, 0]
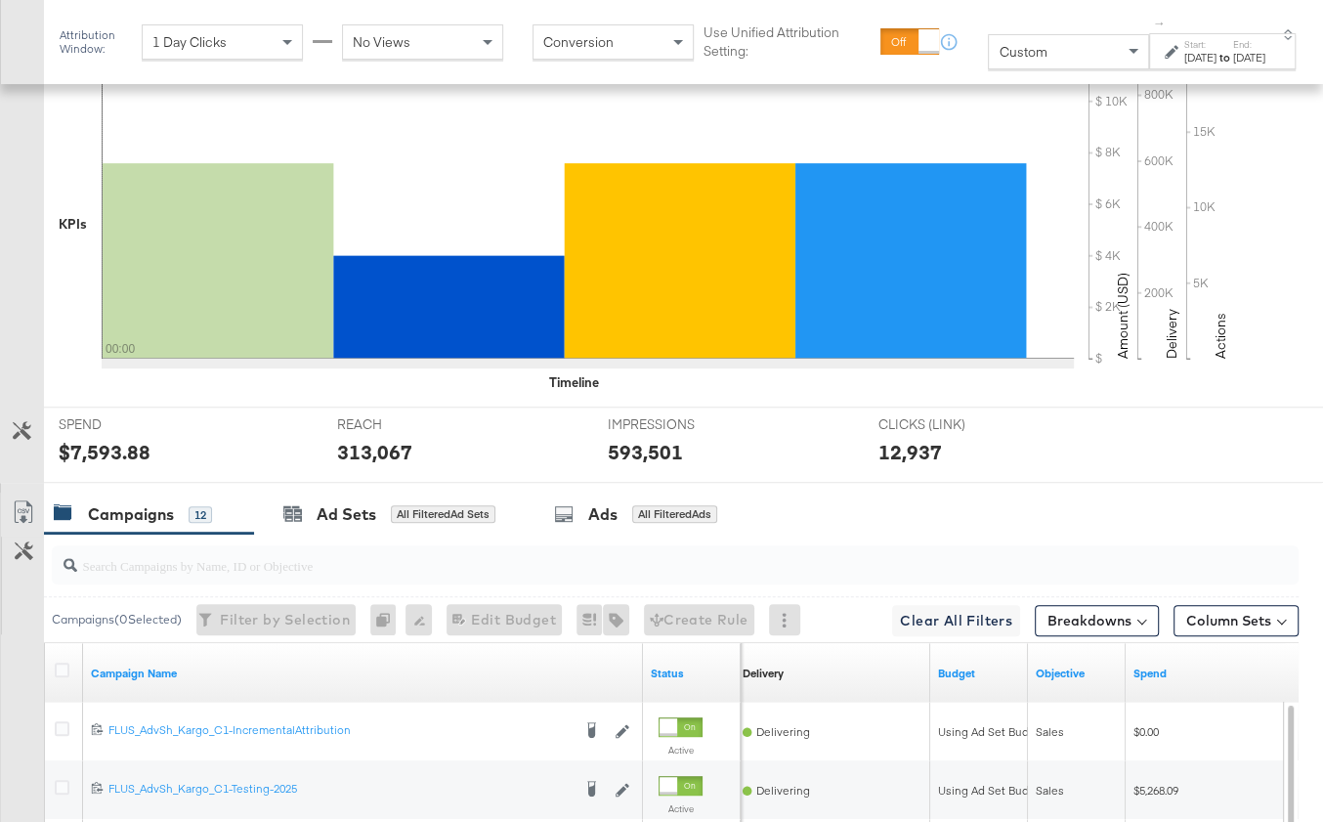
click at [1217, 57] on div "to" at bounding box center [1225, 58] width 17 height 16
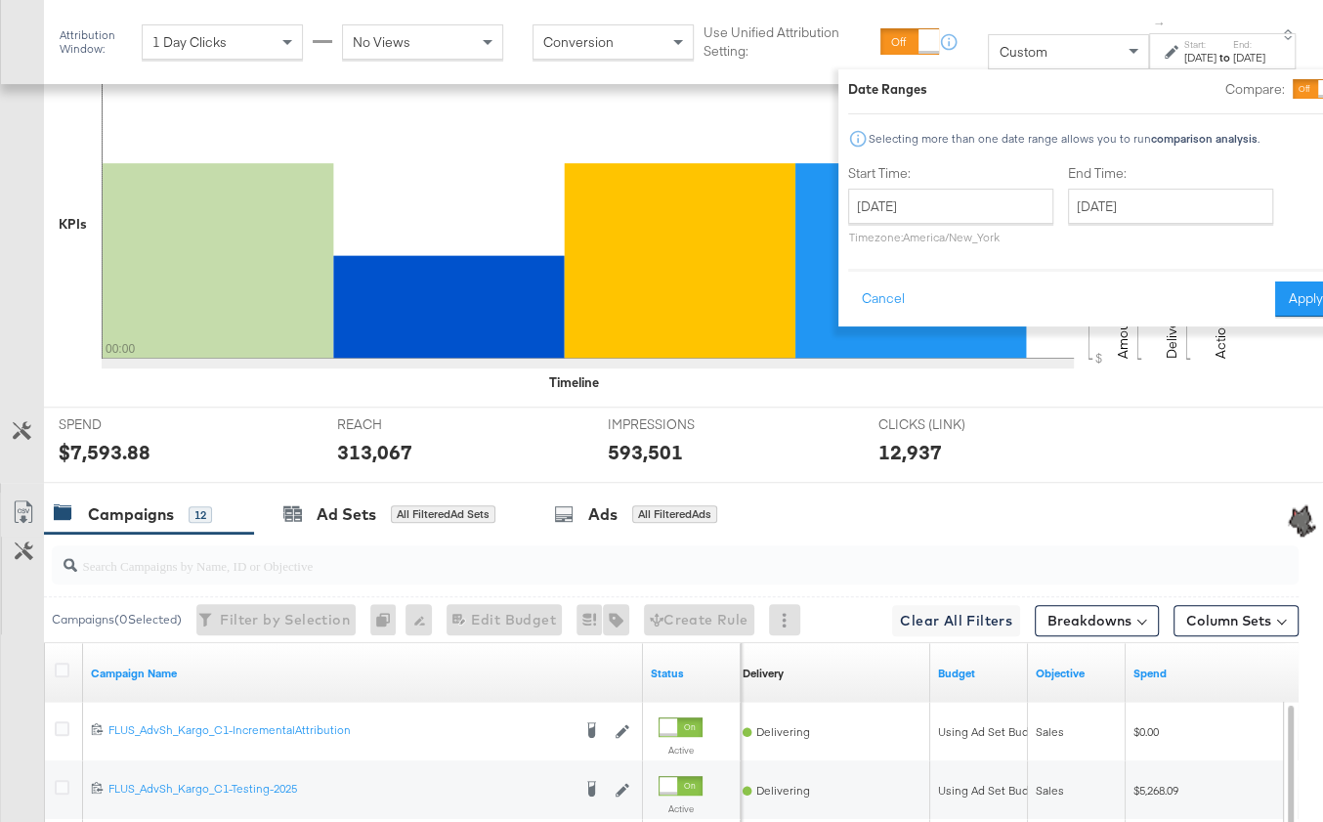
click at [1125, 224] on div "End Time: August 1st 2025 ‹ August 2025 › Su Mo Tu We Th Fr Sa 27 28 29 30 31 1…" at bounding box center [1174, 208] width 213 height 89
click at [1124, 209] on input "August 1st 2025" at bounding box center [1170, 206] width 205 height 35
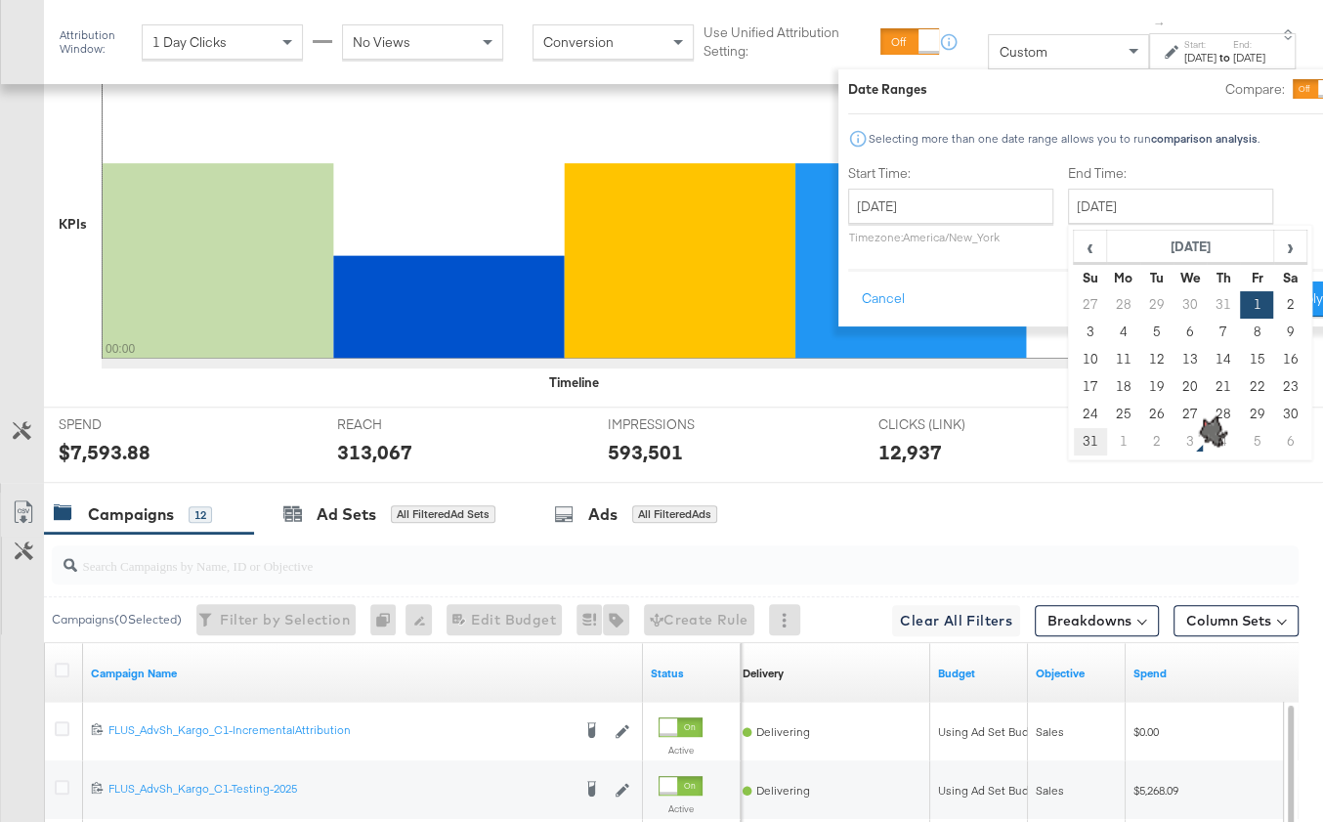
click at [1074, 442] on td "31" at bounding box center [1090, 441] width 33 height 27
type input "August 31st 2025"
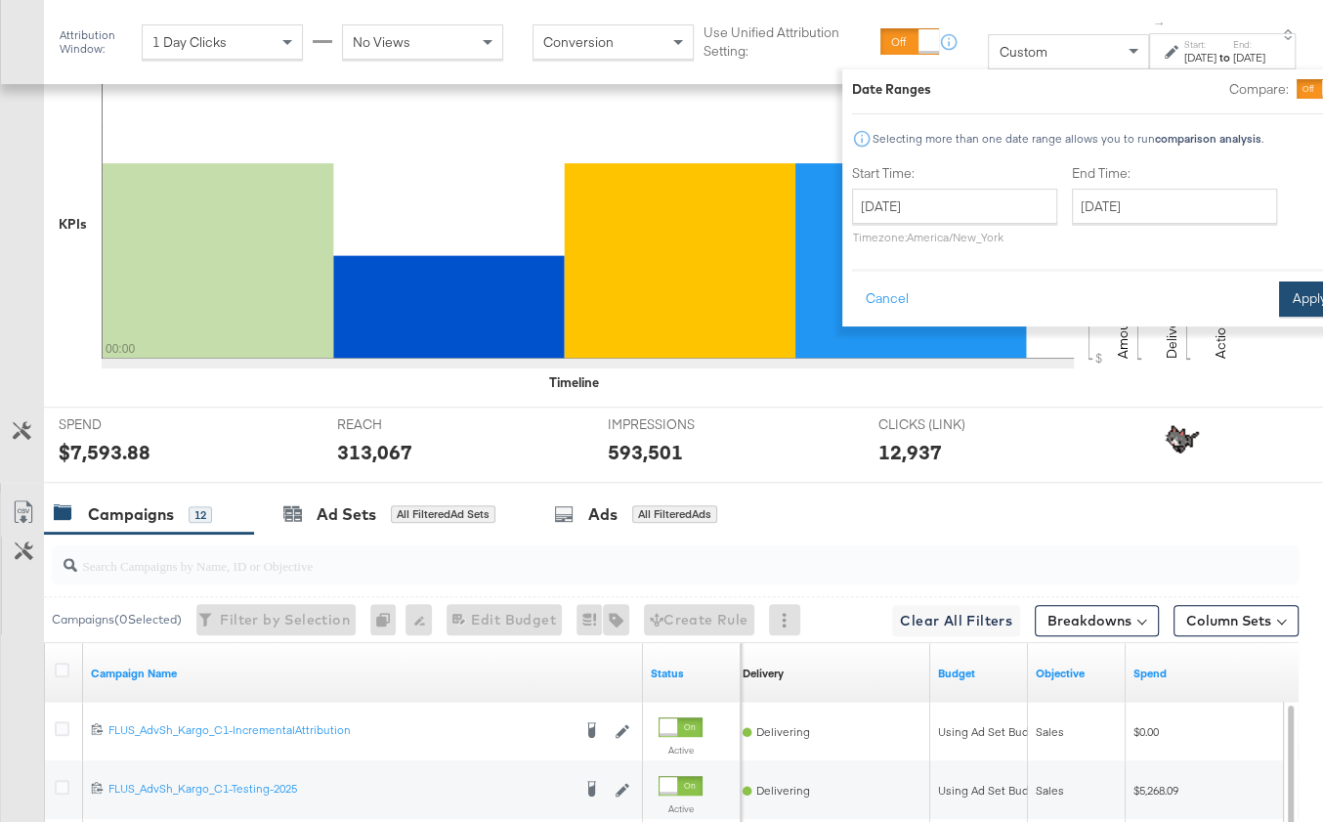
click at [1279, 301] on button "Apply" at bounding box center [1310, 298] width 62 height 35
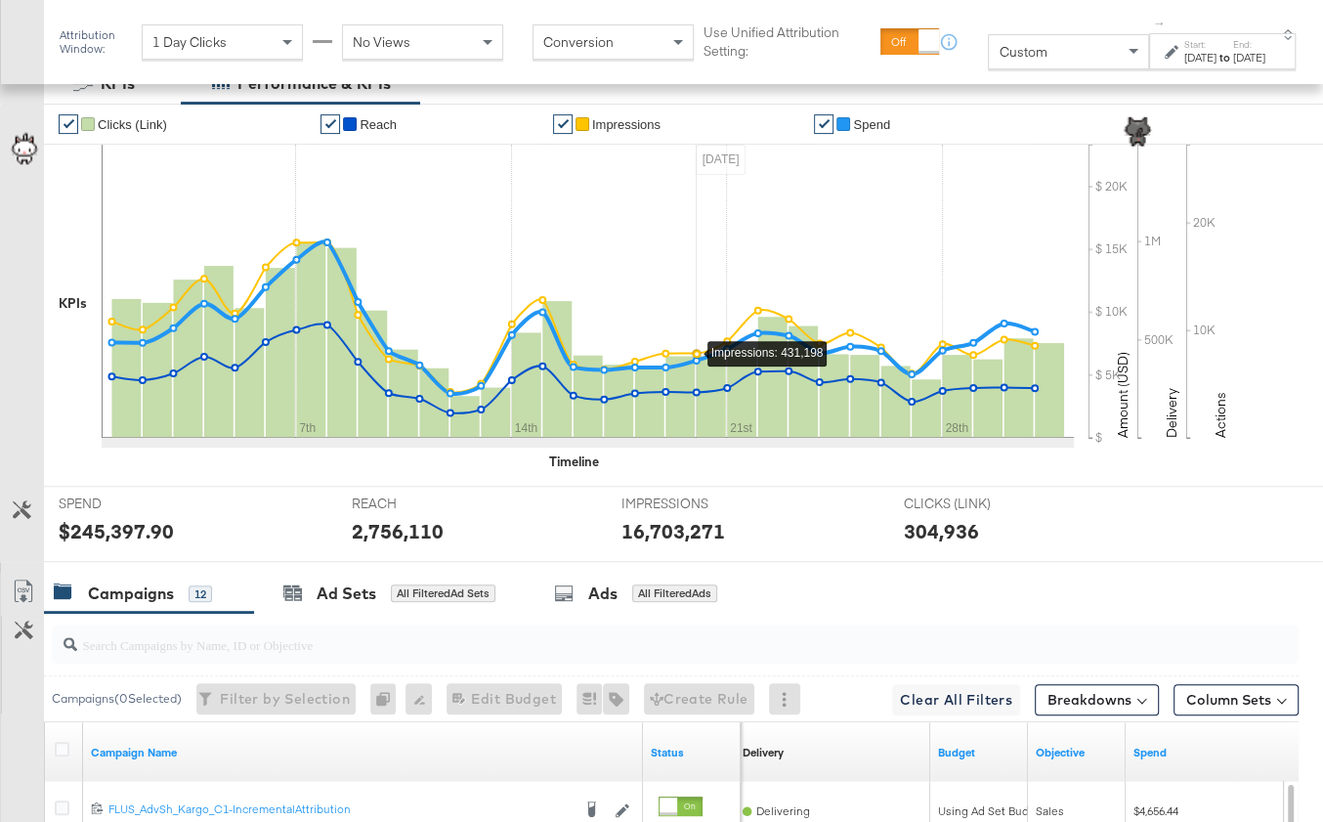
scroll to position [0, 0]
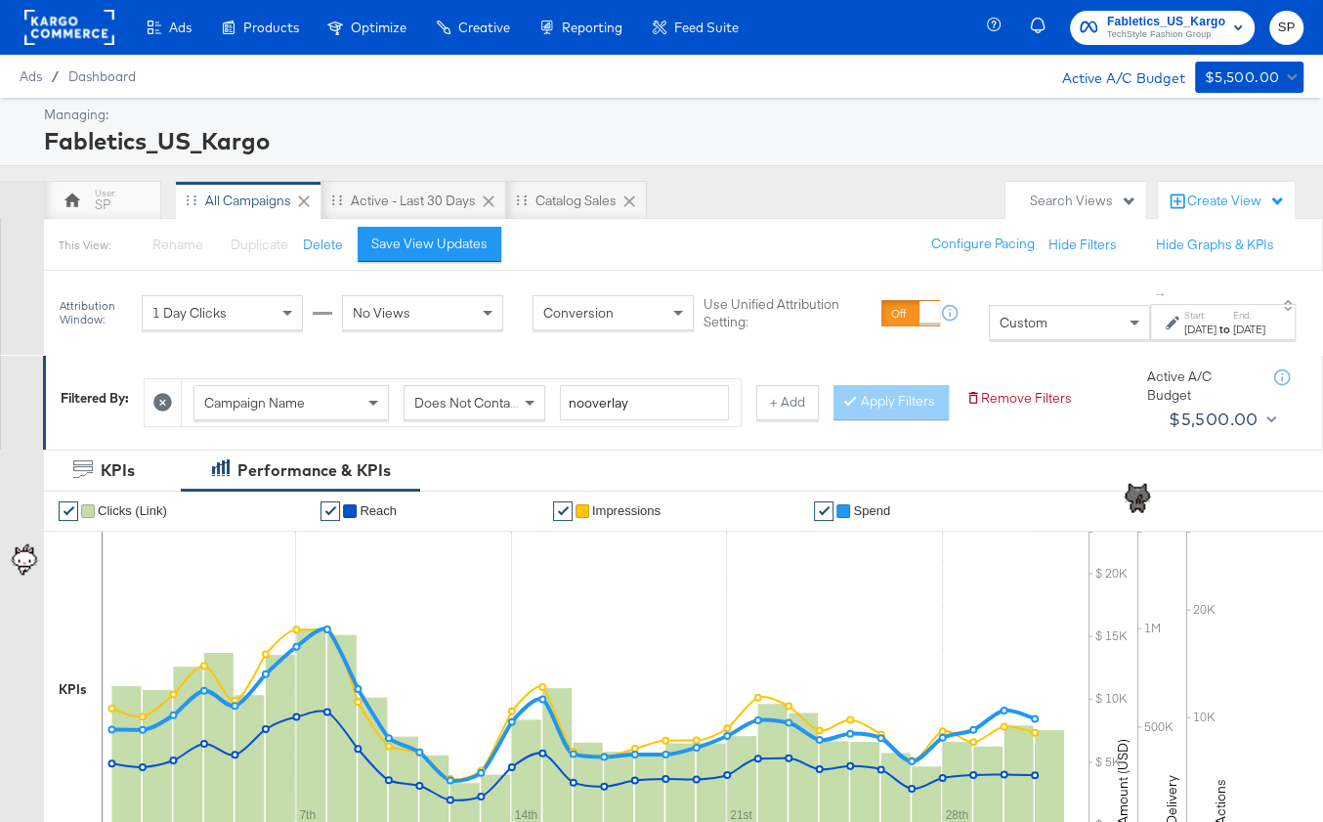
click at [1160, 21] on span "Fabletics_US_Kargo" at bounding box center [1166, 22] width 118 height 21
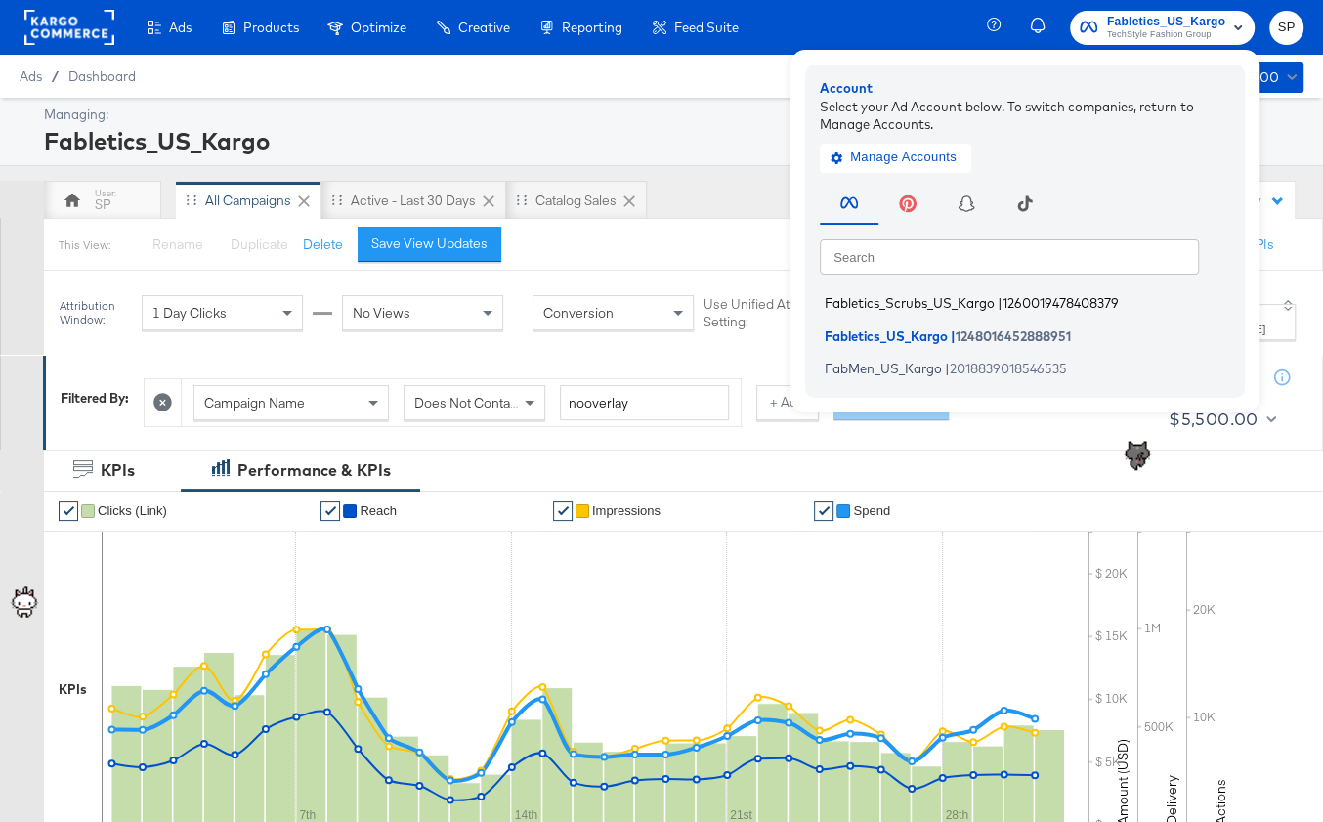
click at [1000, 305] on span "|" at bounding box center [1000, 303] width 5 height 16
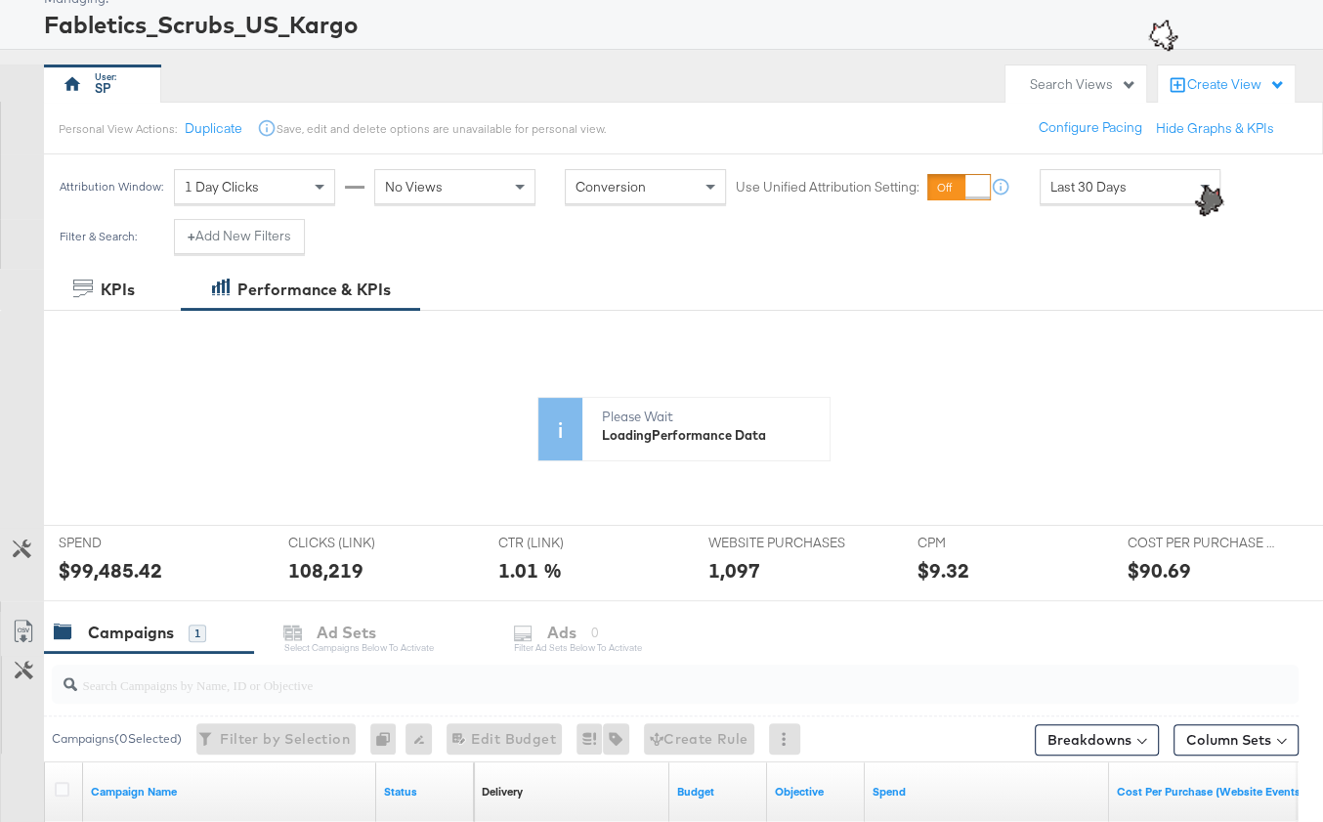
scroll to position [107, 0]
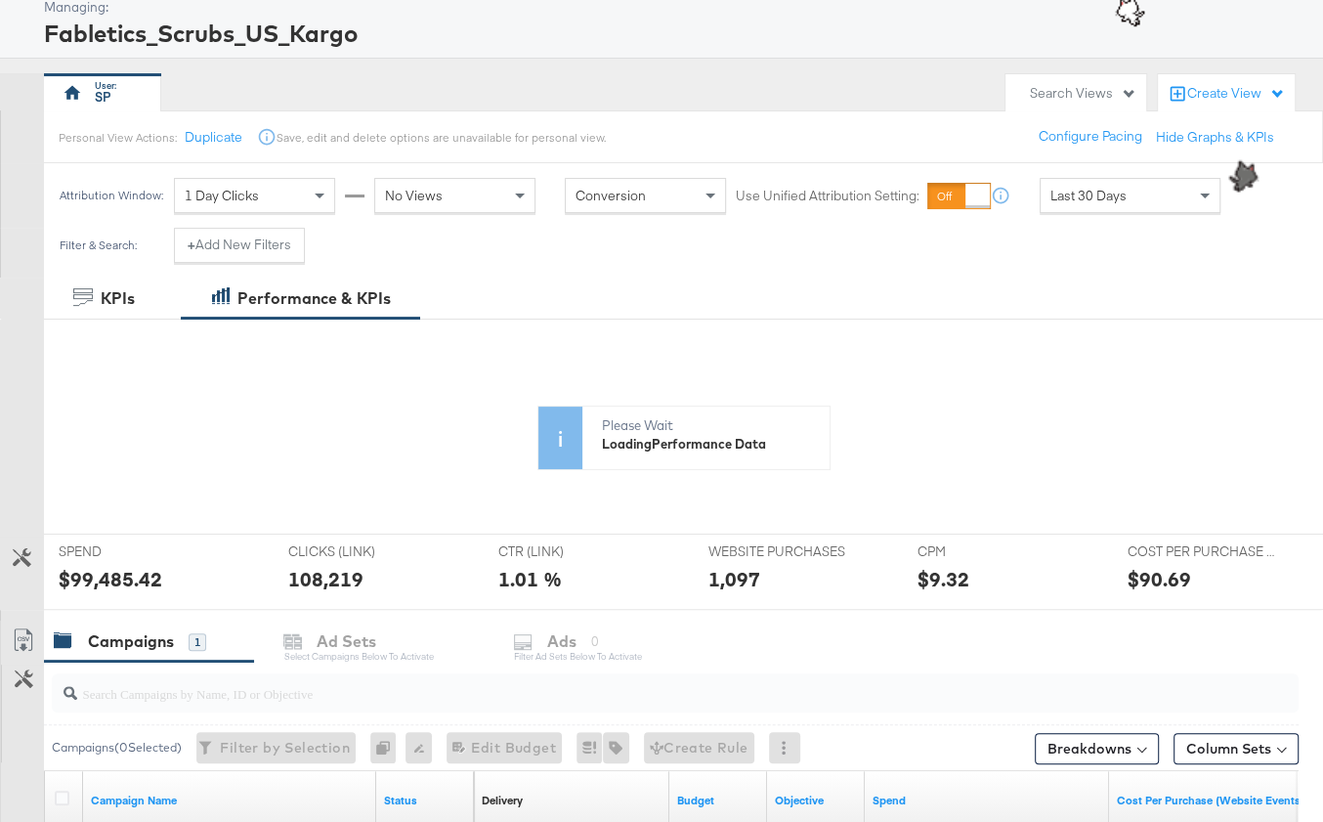
click at [1066, 202] on div "Last 30 Days" at bounding box center [1130, 195] width 179 height 33
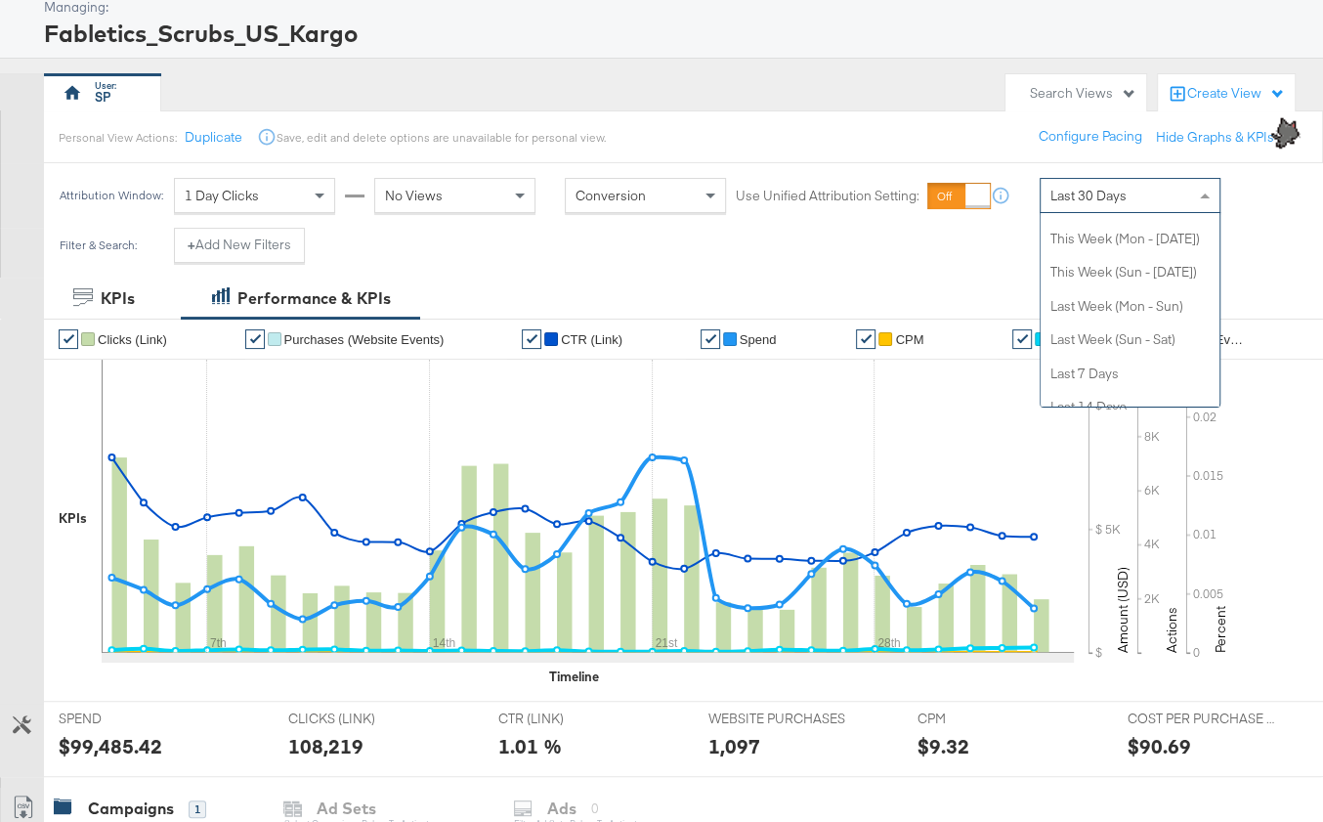
scroll to position [0, 0]
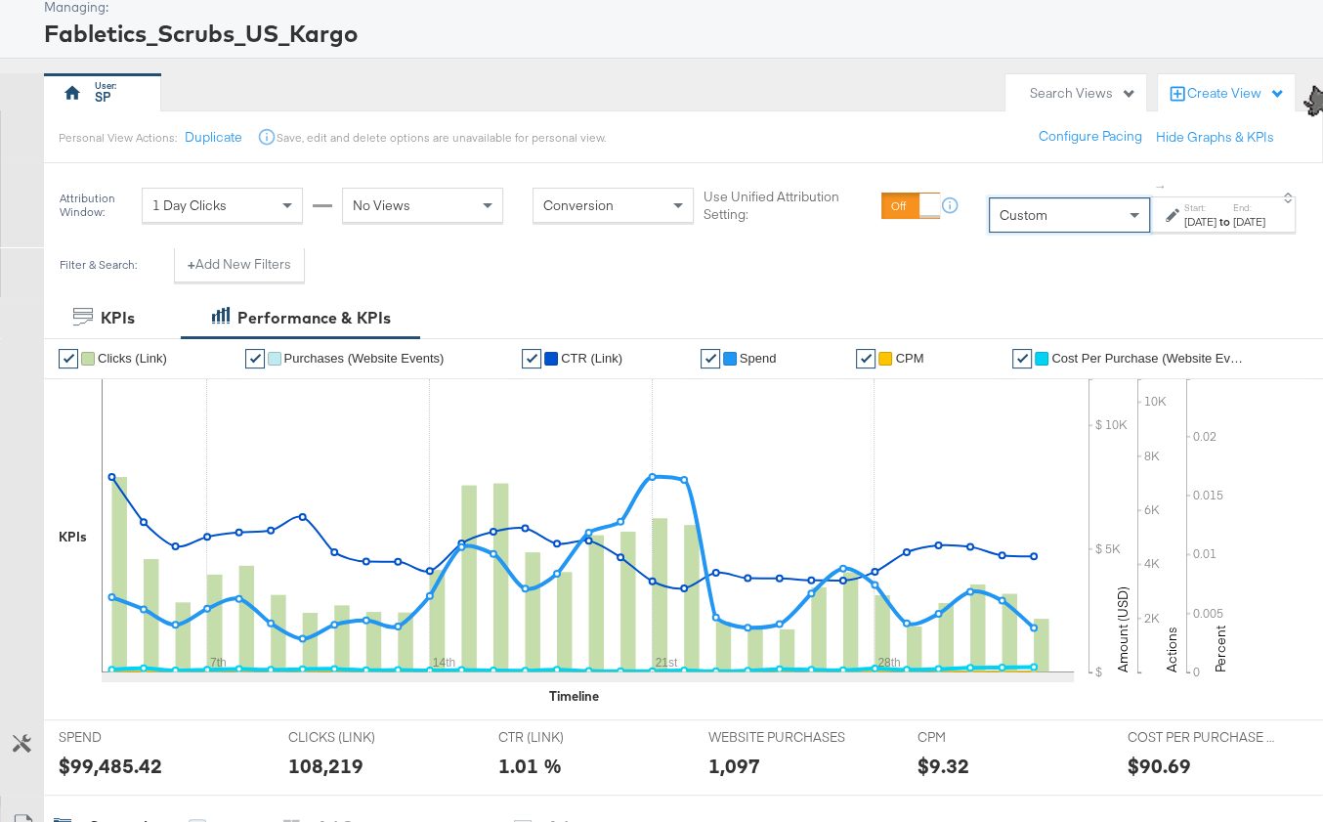
click at [1184, 210] on label "Start:" at bounding box center [1200, 207] width 32 height 13
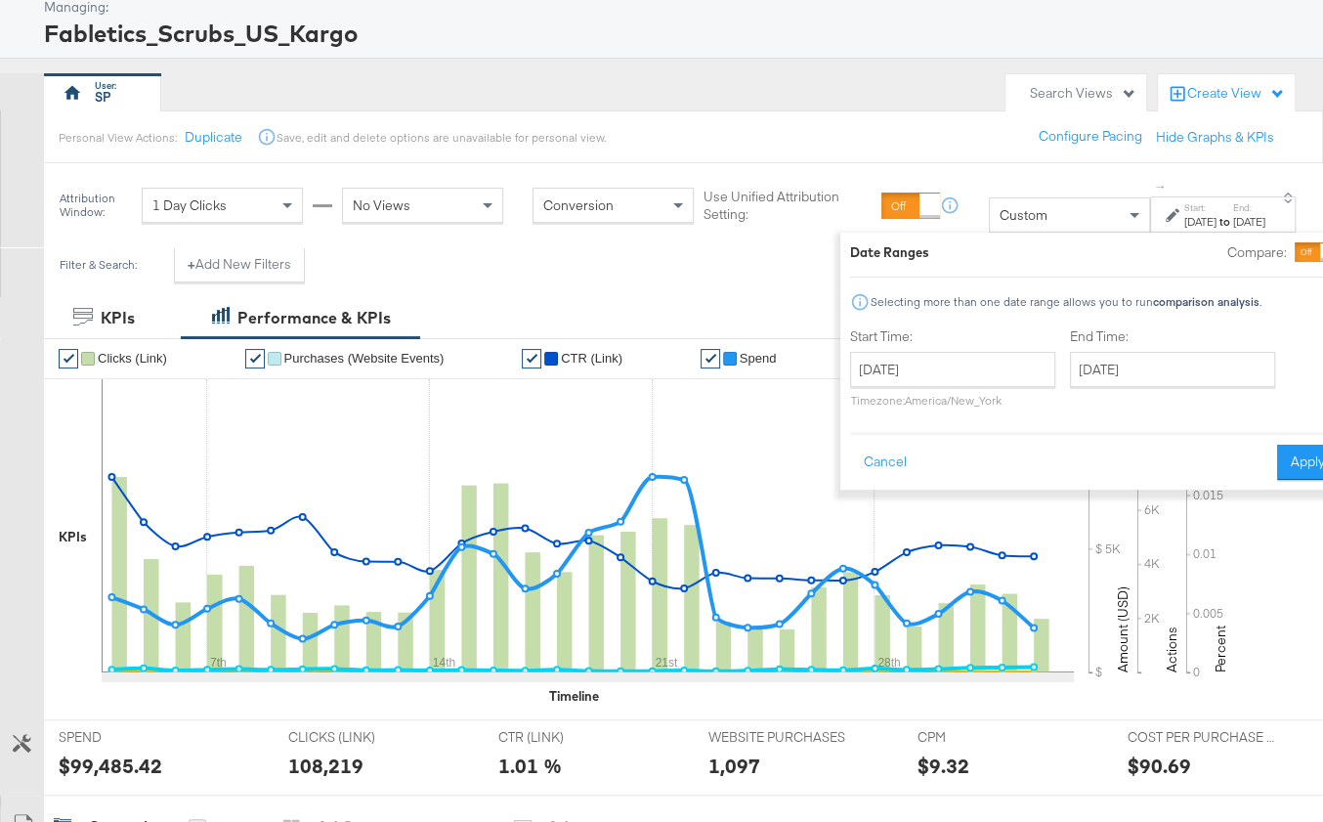
click at [877, 345] on div "Start Time: September 3rd 2025 ‹ September 2025 › Su Mo Tu We Th Fr Sa 31 1 2 3…" at bounding box center [952, 371] width 205 height 89
click at [878, 372] on input "September 3rd 2025" at bounding box center [952, 369] width 205 height 35
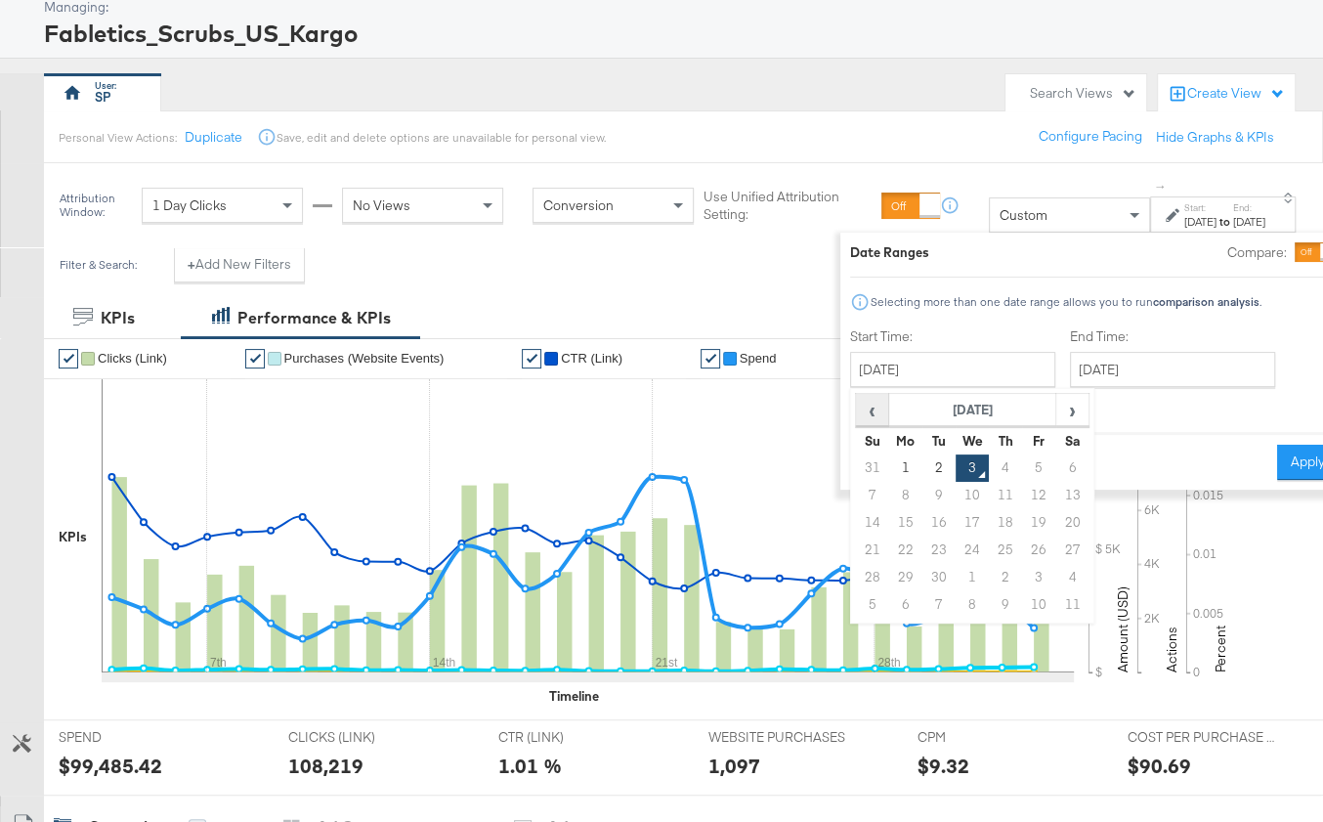
click at [857, 414] on span "‹" at bounding box center [872, 409] width 30 height 29
click at [1022, 456] on td "1" at bounding box center [1038, 467] width 33 height 27
type input "August 1st 2025"
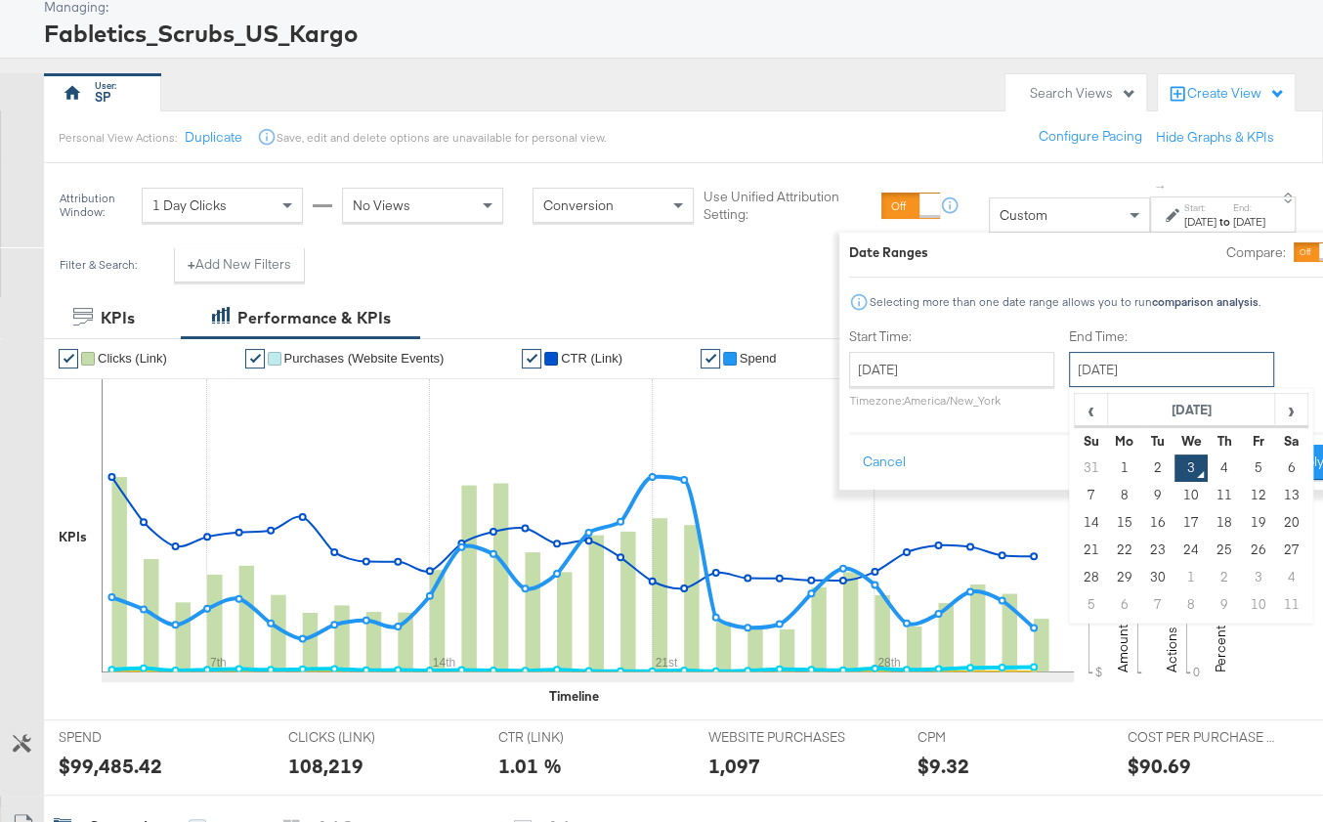
click at [1093, 370] on input "September 3rd 2025" at bounding box center [1171, 369] width 205 height 35
click at [1074, 462] on td "31" at bounding box center [1090, 467] width 33 height 27
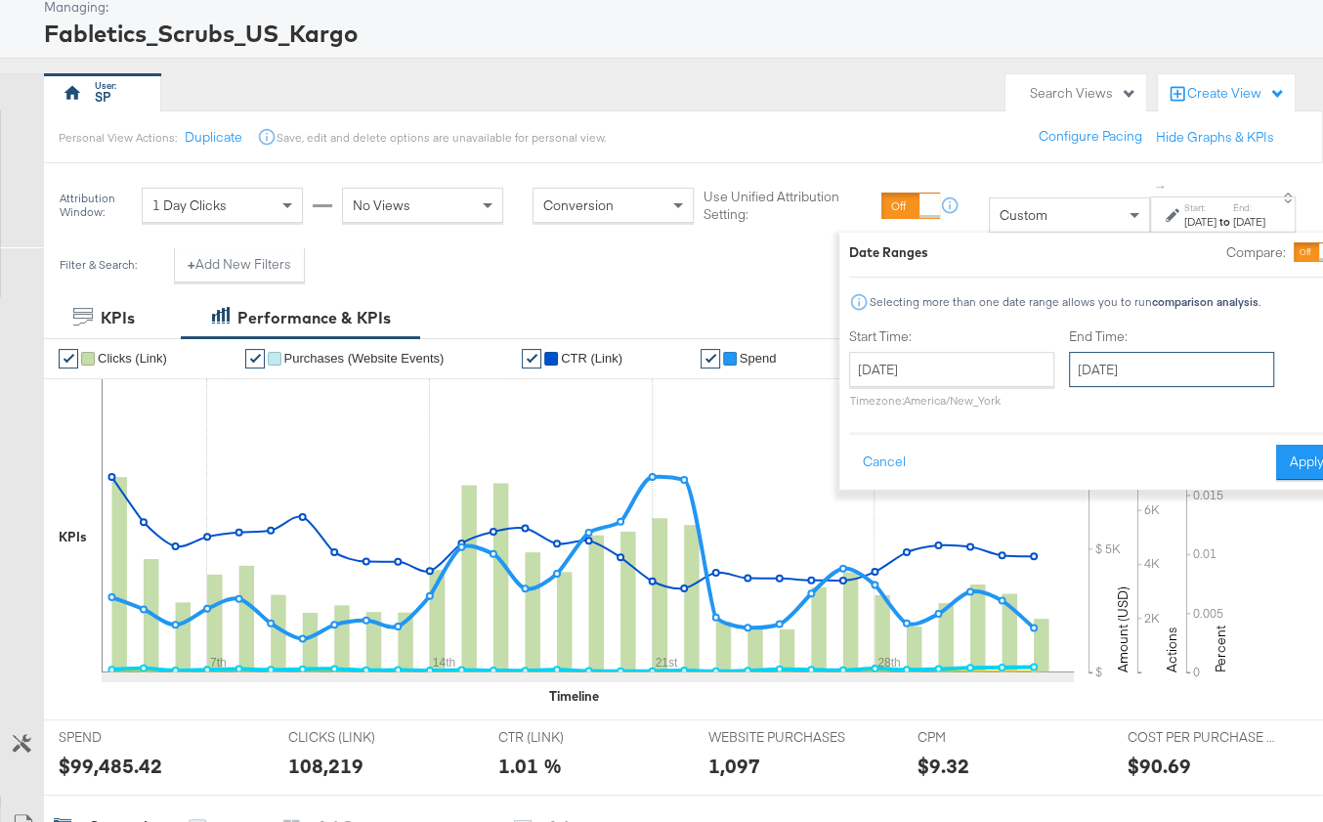
click at [1139, 363] on input "August 1st 2025" at bounding box center [1171, 369] width 205 height 35
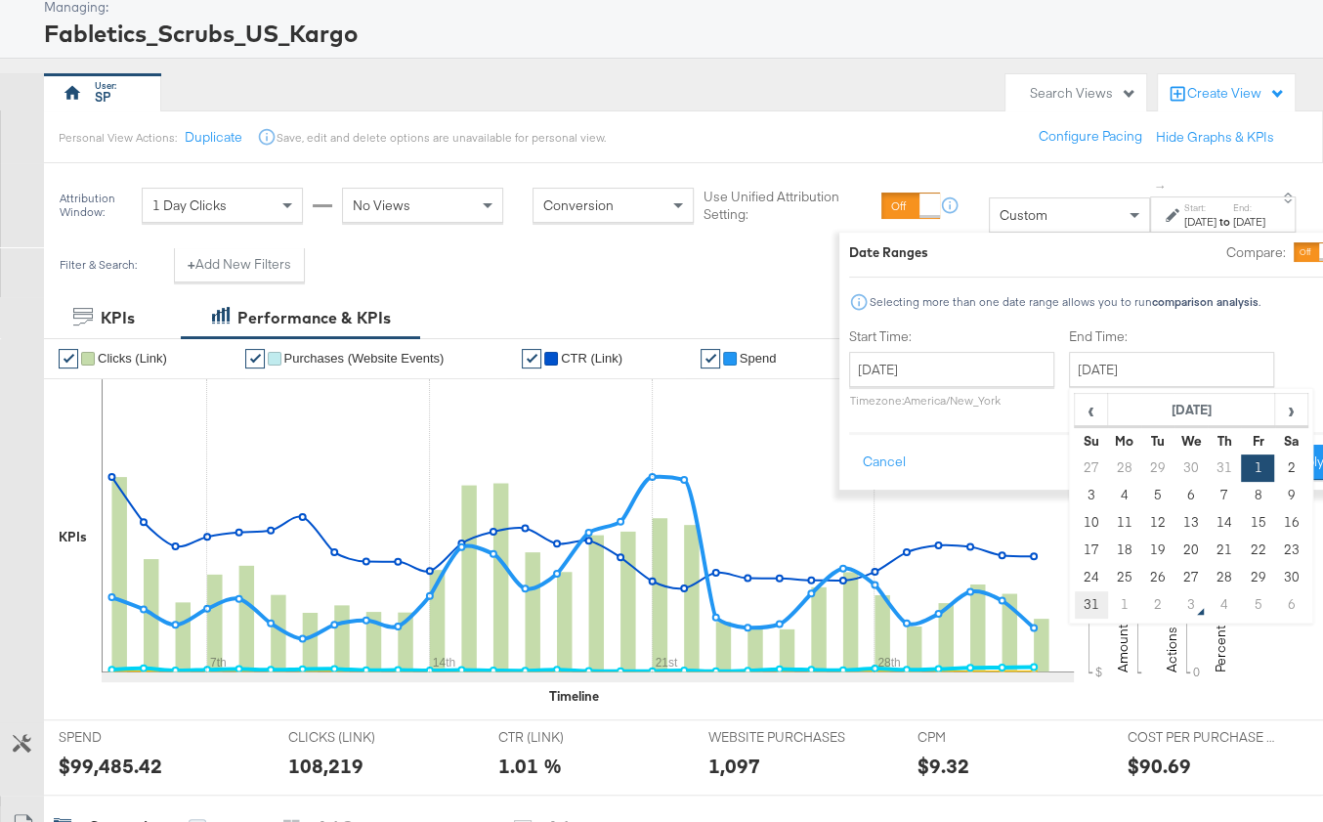
click at [1074, 602] on td "31" at bounding box center [1090, 604] width 33 height 27
type input "August 31st 2025"
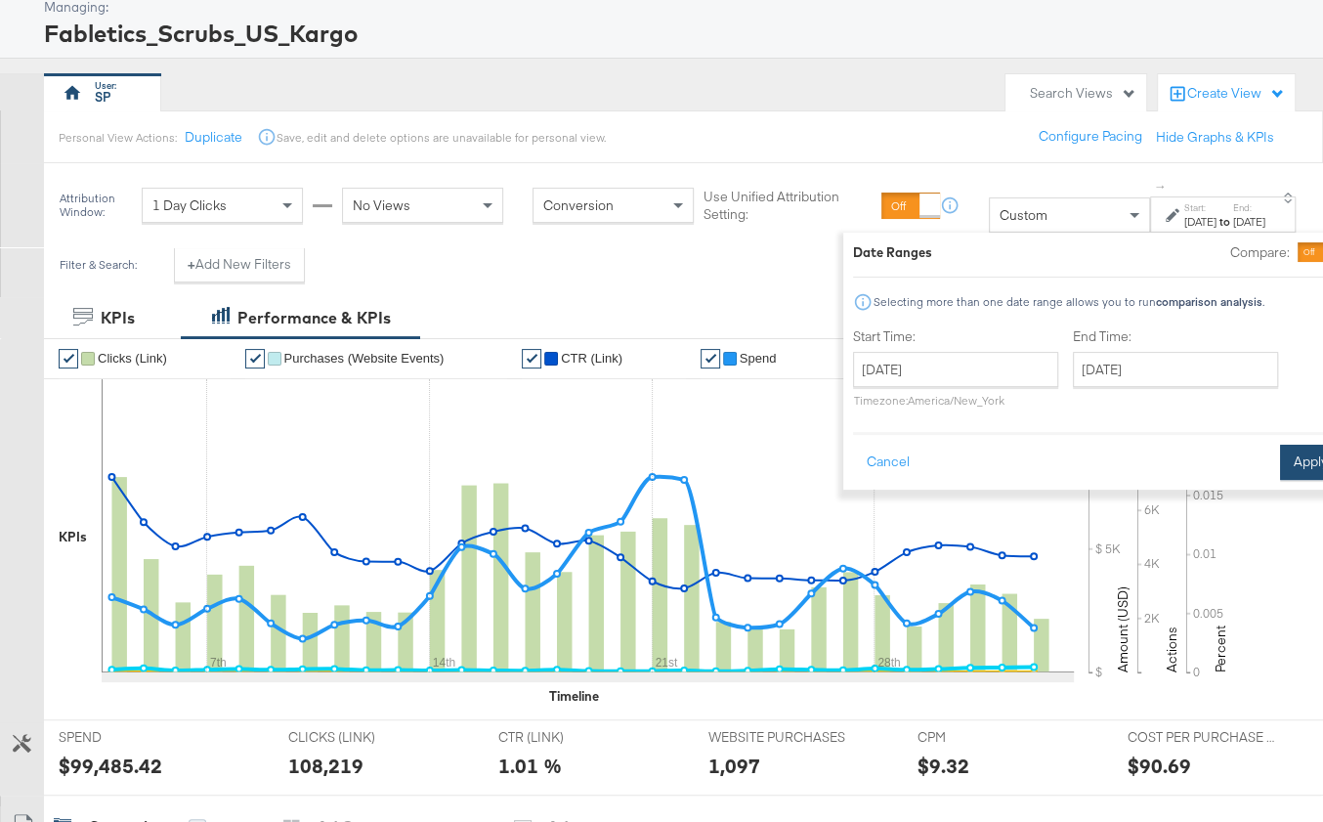
click at [1279, 442] on div "Cancel Apply" at bounding box center [1097, 456] width 489 height 48
click at [1280, 450] on button "Apply" at bounding box center [1311, 462] width 62 height 35
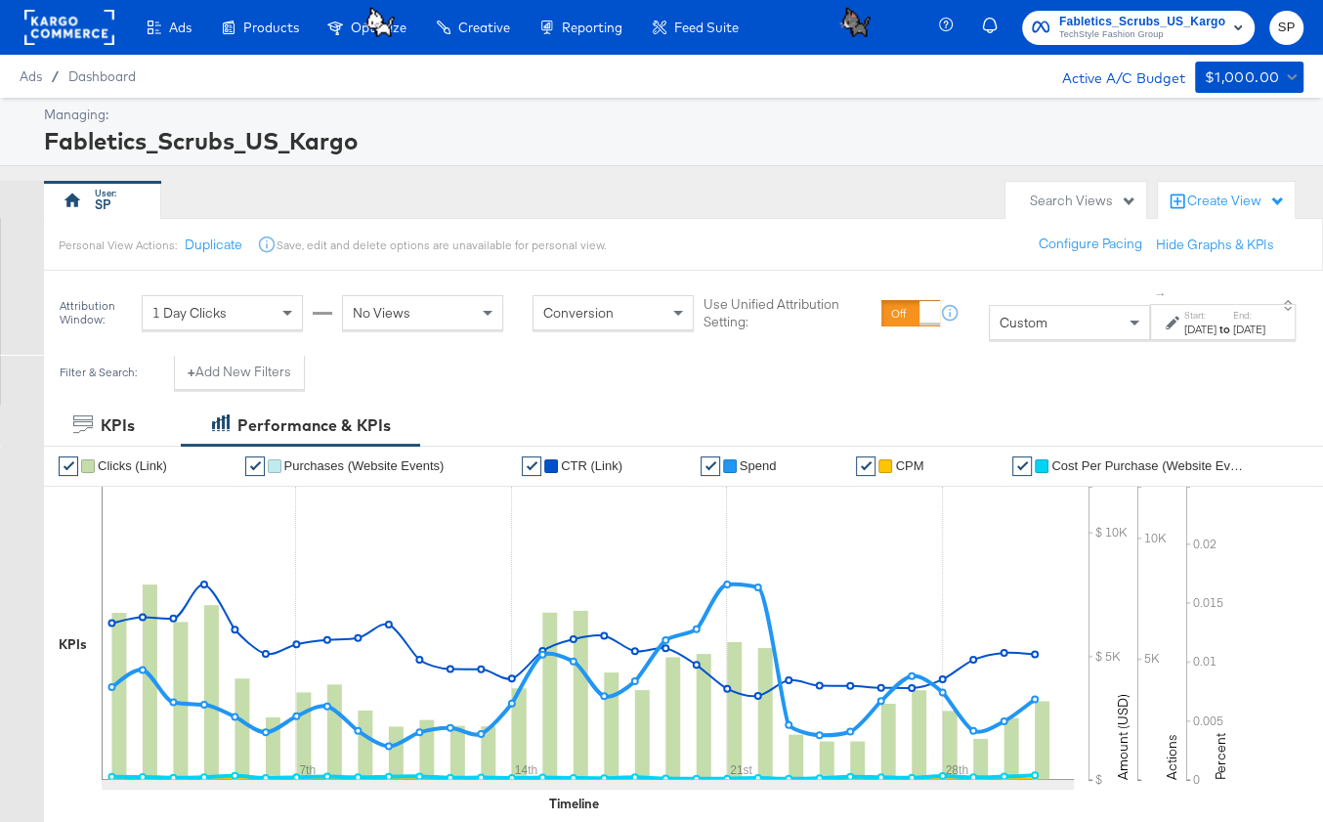
click at [1099, 37] on span "TechStyle Fashion Group" at bounding box center [1142, 35] width 166 height 16
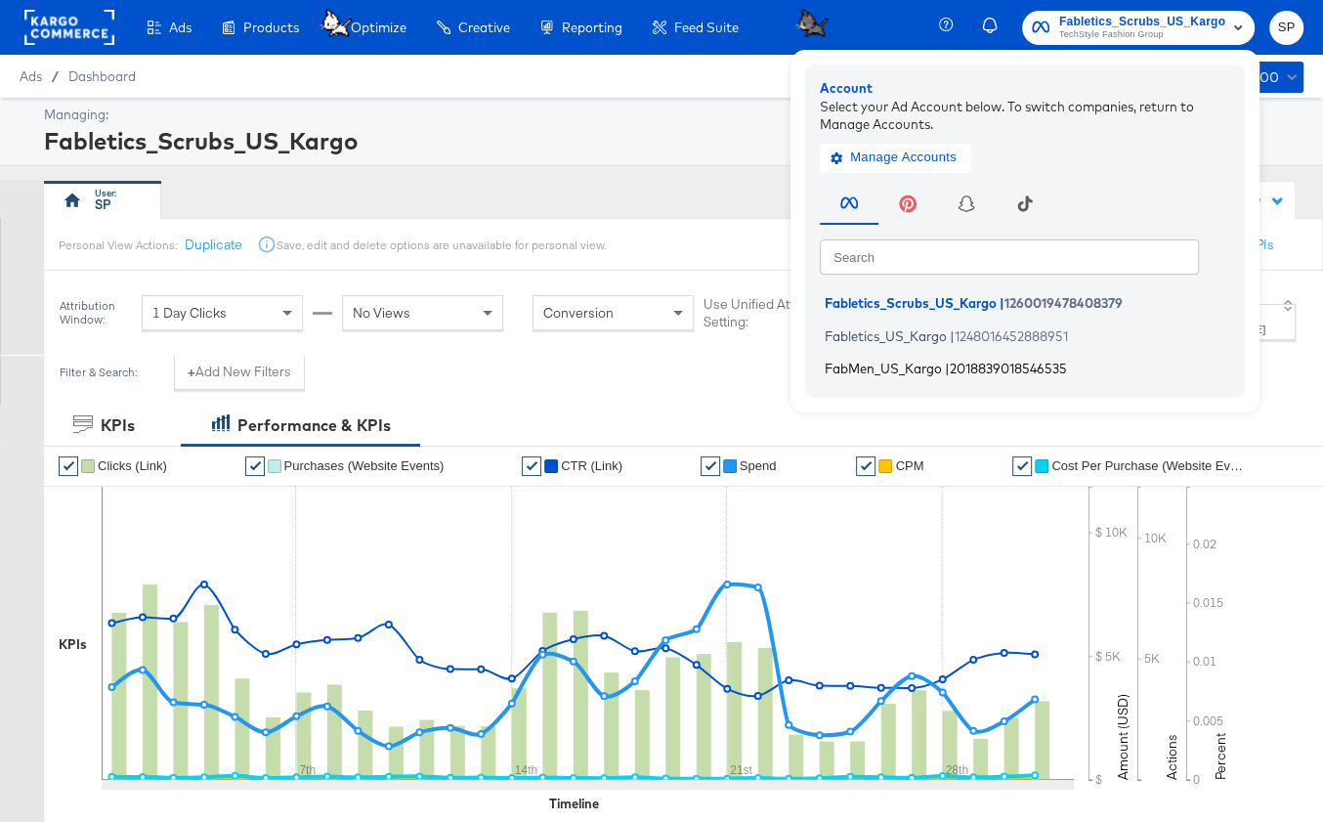
click at [1019, 371] on span "2018839018546535" at bounding box center [1008, 369] width 117 height 16
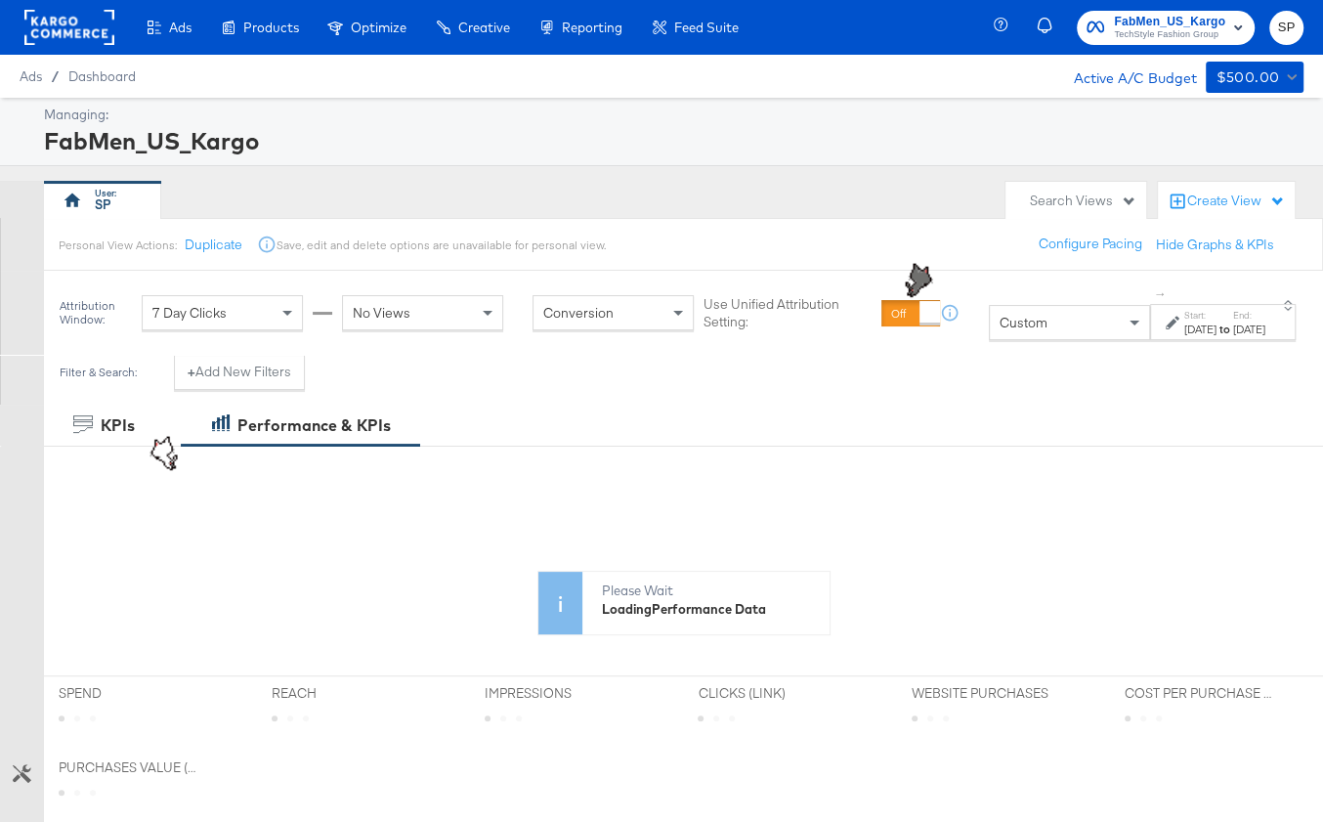
click at [1217, 327] on strong "to" at bounding box center [1225, 328] width 17 height 15
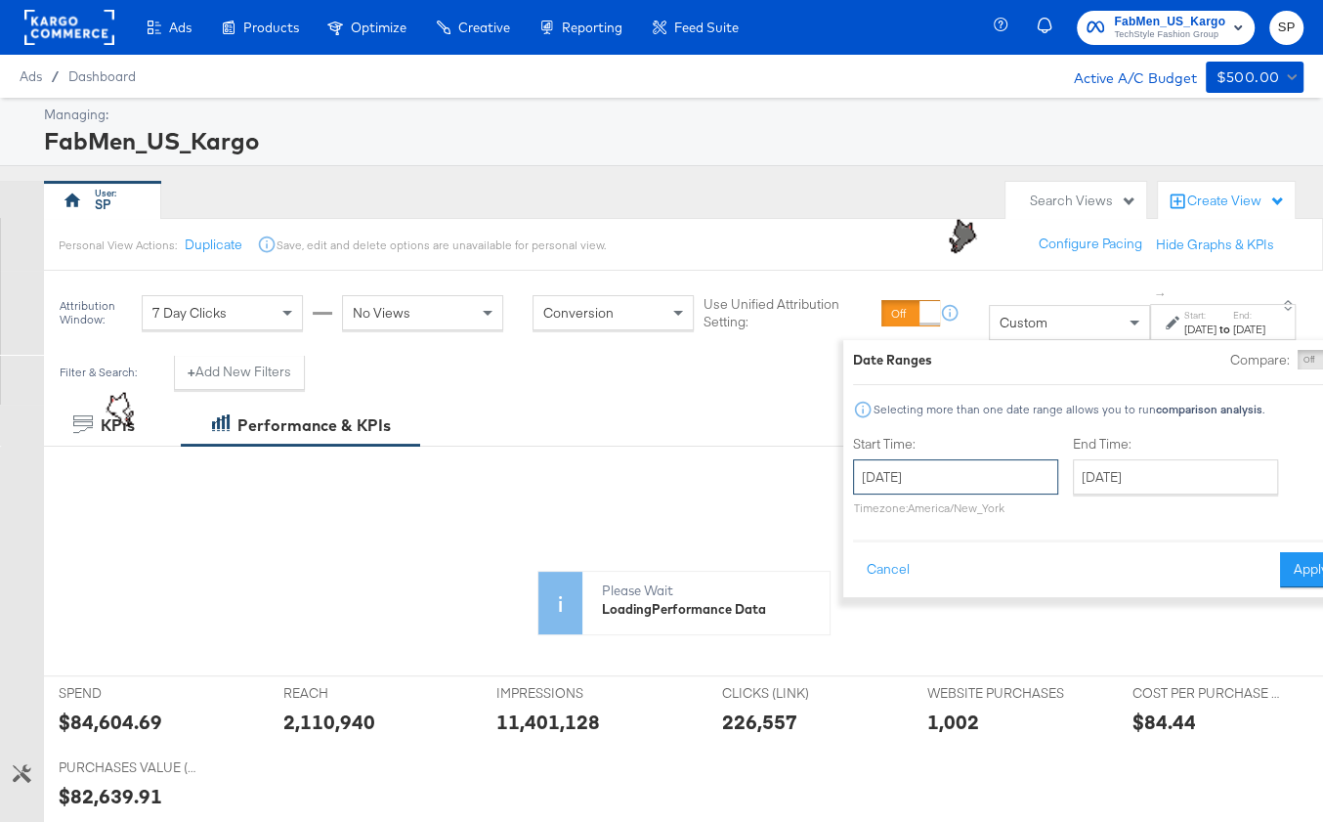
click at [883, 487] on input "[DATE]" at bounding box center [955, 476] width 205 height 35
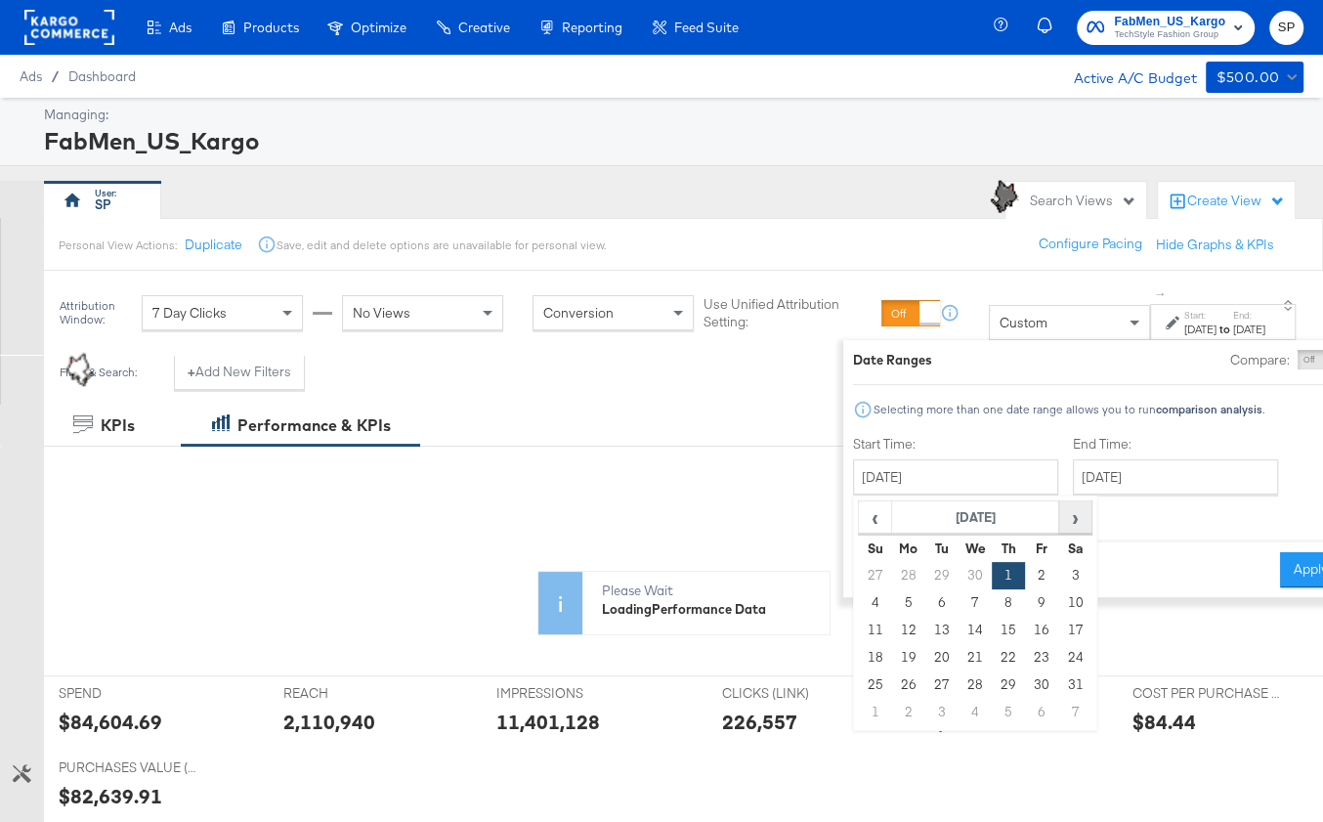
click at [1059, 517] on span "›" at bounding box center [1074, 516] width 30 height 29
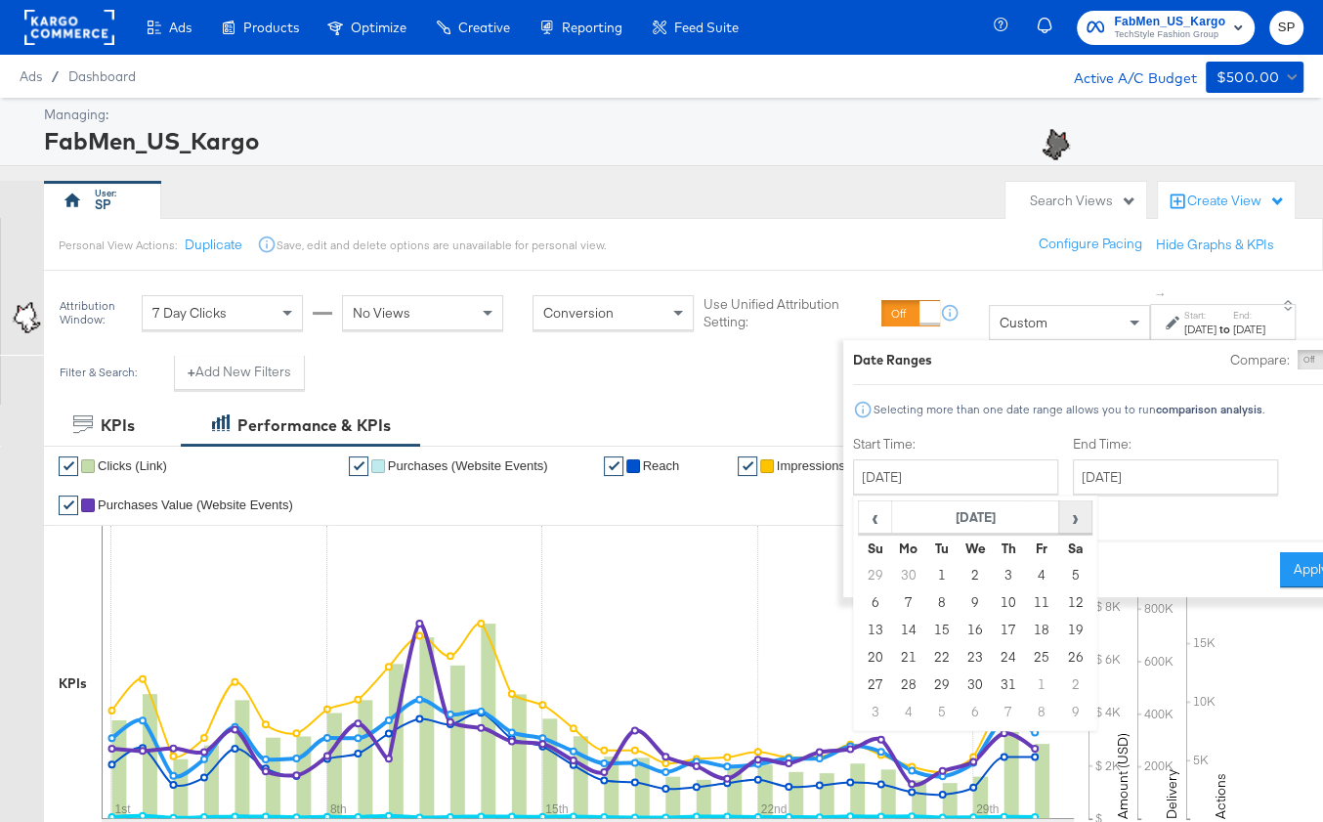
click at [1059, 517] on span "›" at bounding box center [1074, 516] width 30 height 29
click at [1025, 568] on td "1" at bounding box center [1041, 575] width 33 height 27
type input "August 1st 2025"
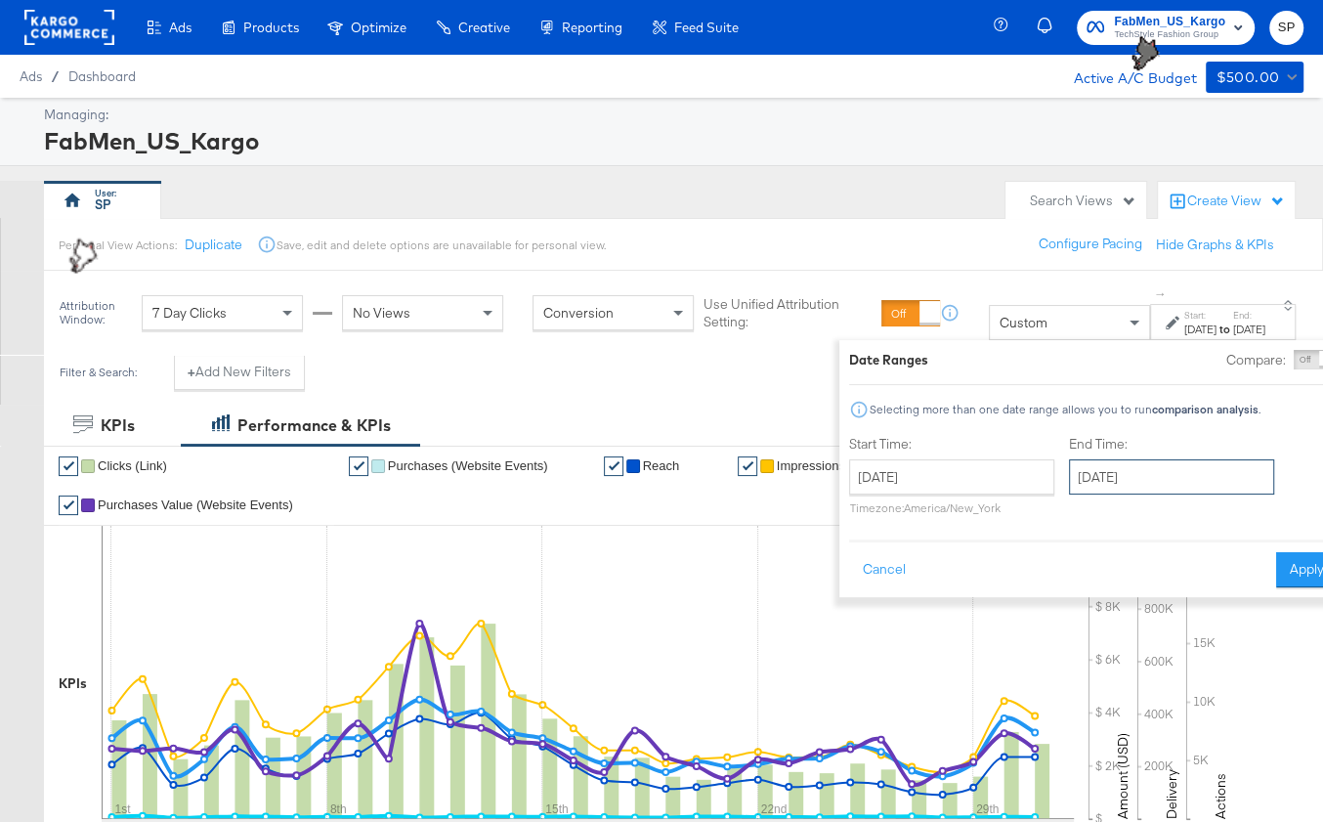
click at [1096, 471] on input "August 1st 2025" at bounding box center [1171, 476] width 205 height 35
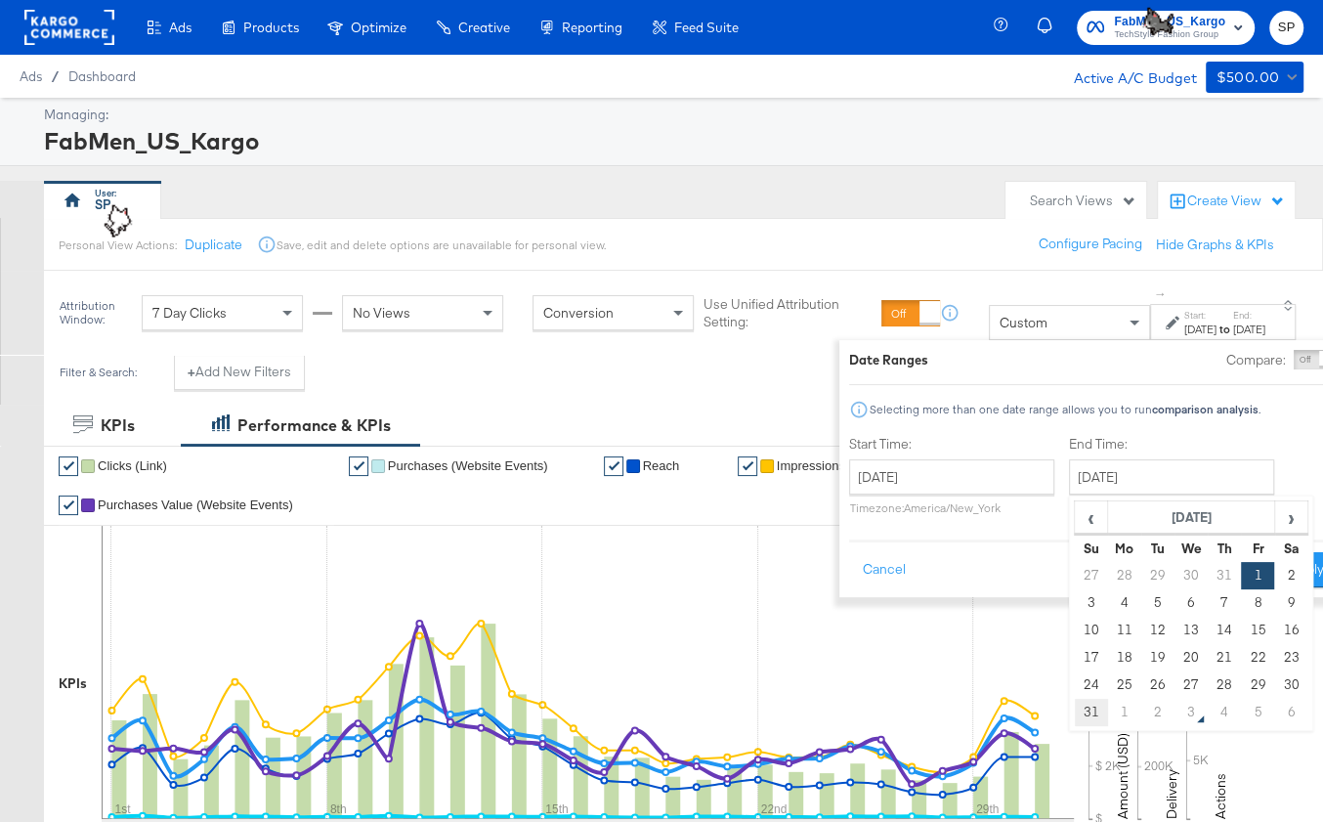
click at [1074, 706] on td "31" at bounding box center [1090, 712] width 33 height 27
type input "August 31st 2025"
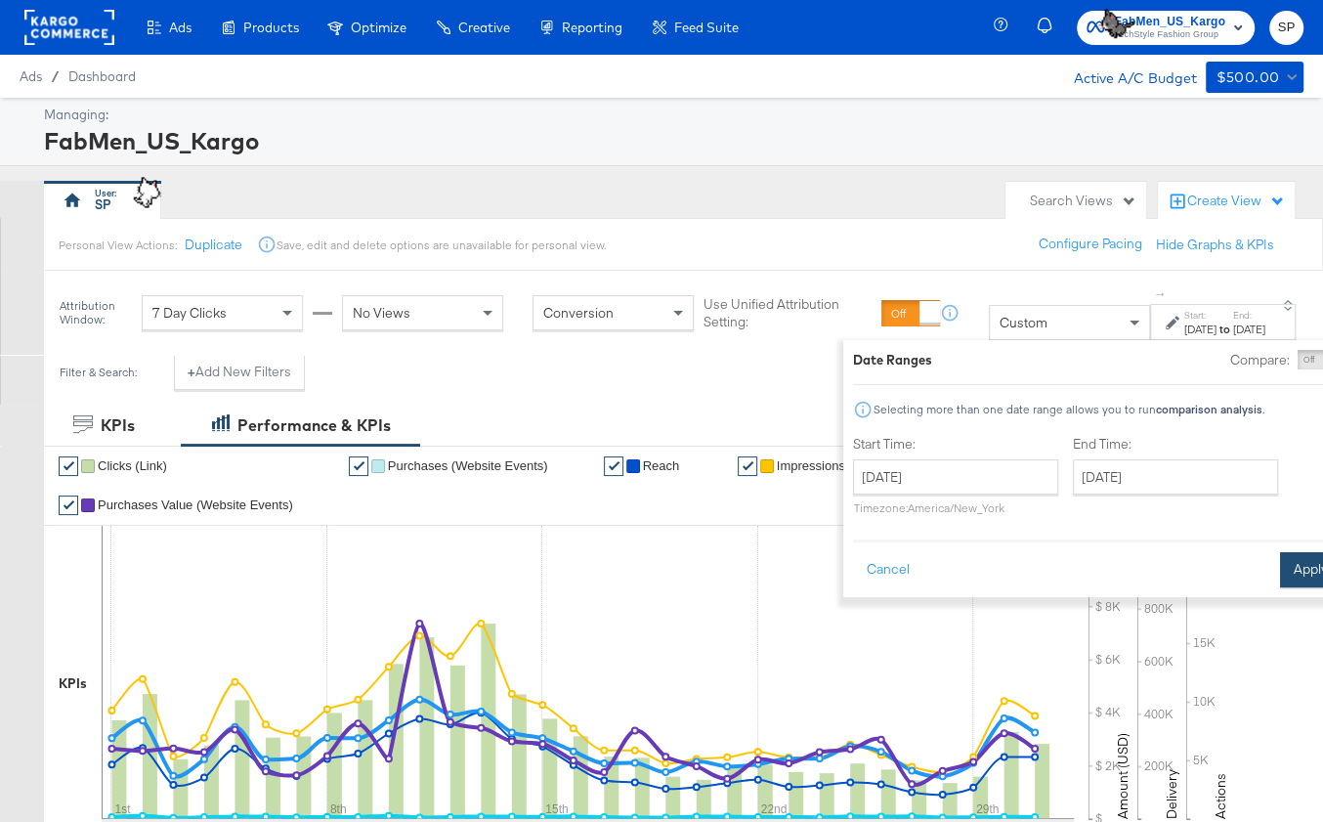
click at [1280, 558] on button "Apply" at bounding box center [1311, 569] width 62 height 35
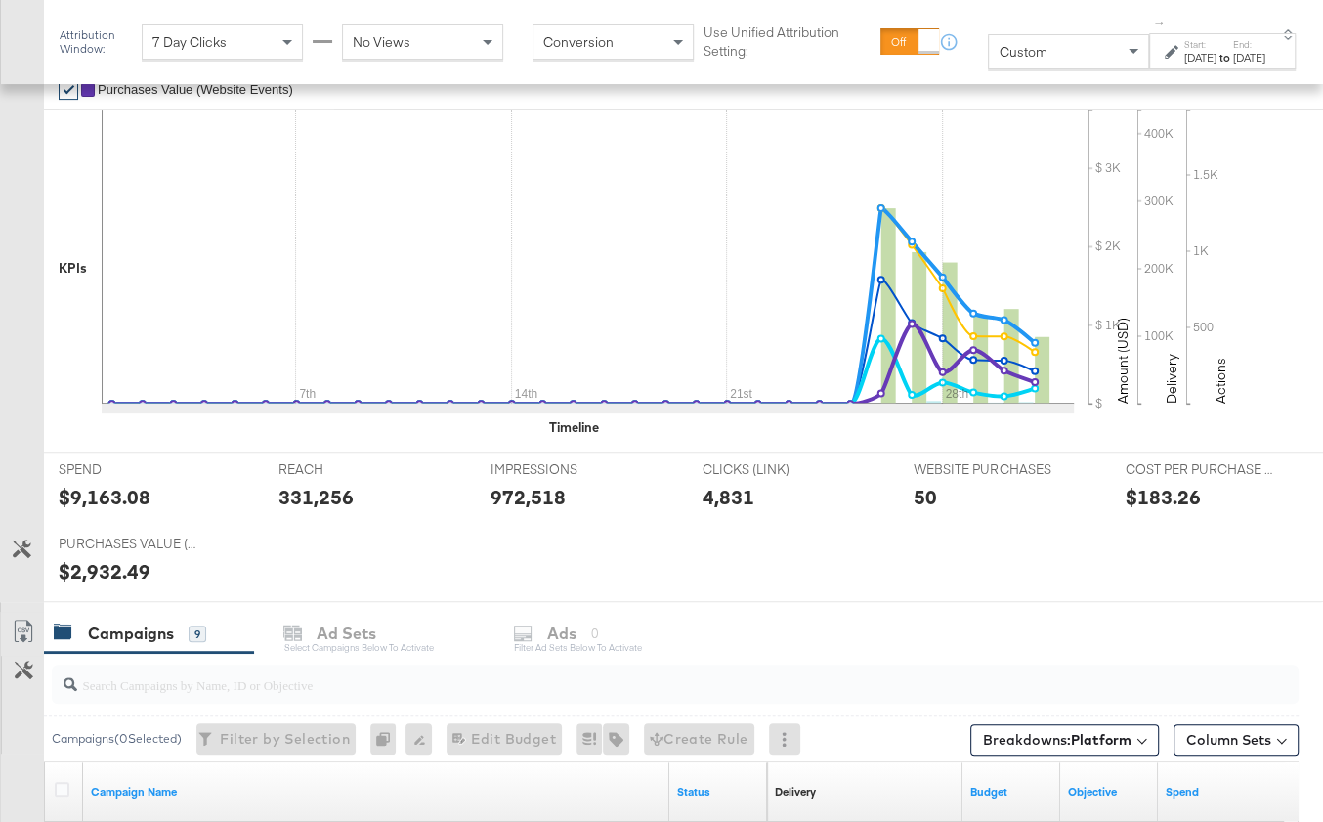
scroll to position [819, 0]
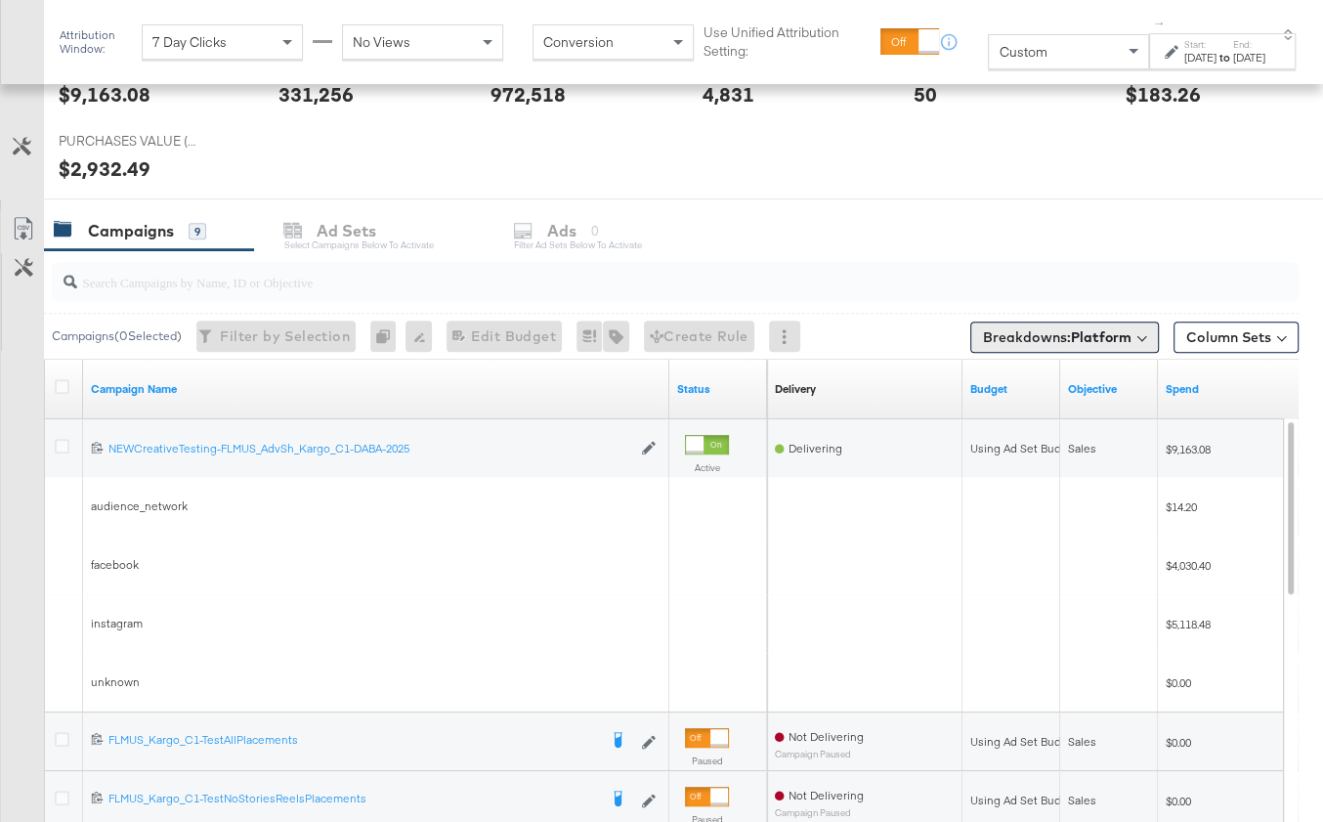
click at [1107, 328] on b "Platform" at bounding box center [1101, 337] width 61 height 18
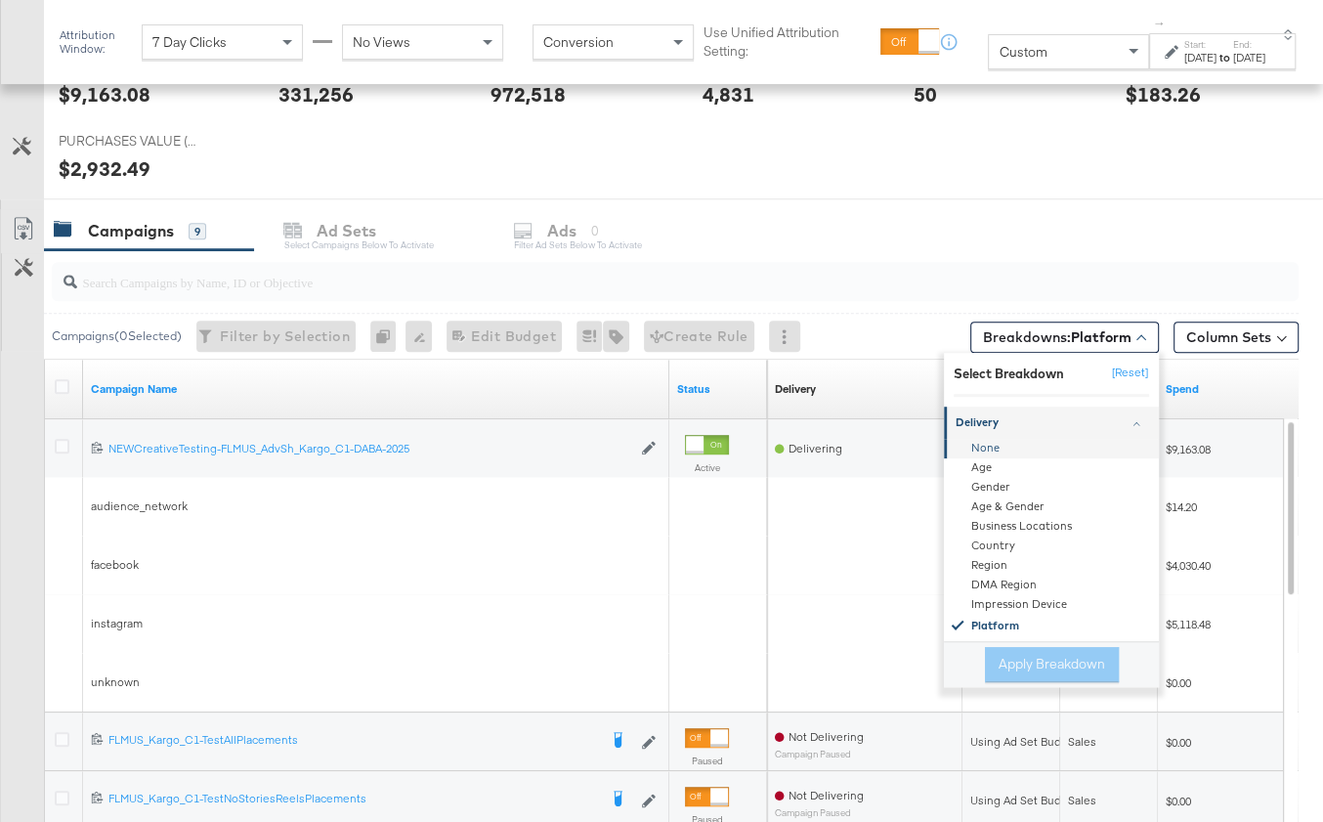
click at [996, 443] on div "None" at bounding box center [1053, 449] width 212 height 20
click at [1055, 658] on button "Apply Breakdown" at bounding box center [1052, 664] width 134 height 35
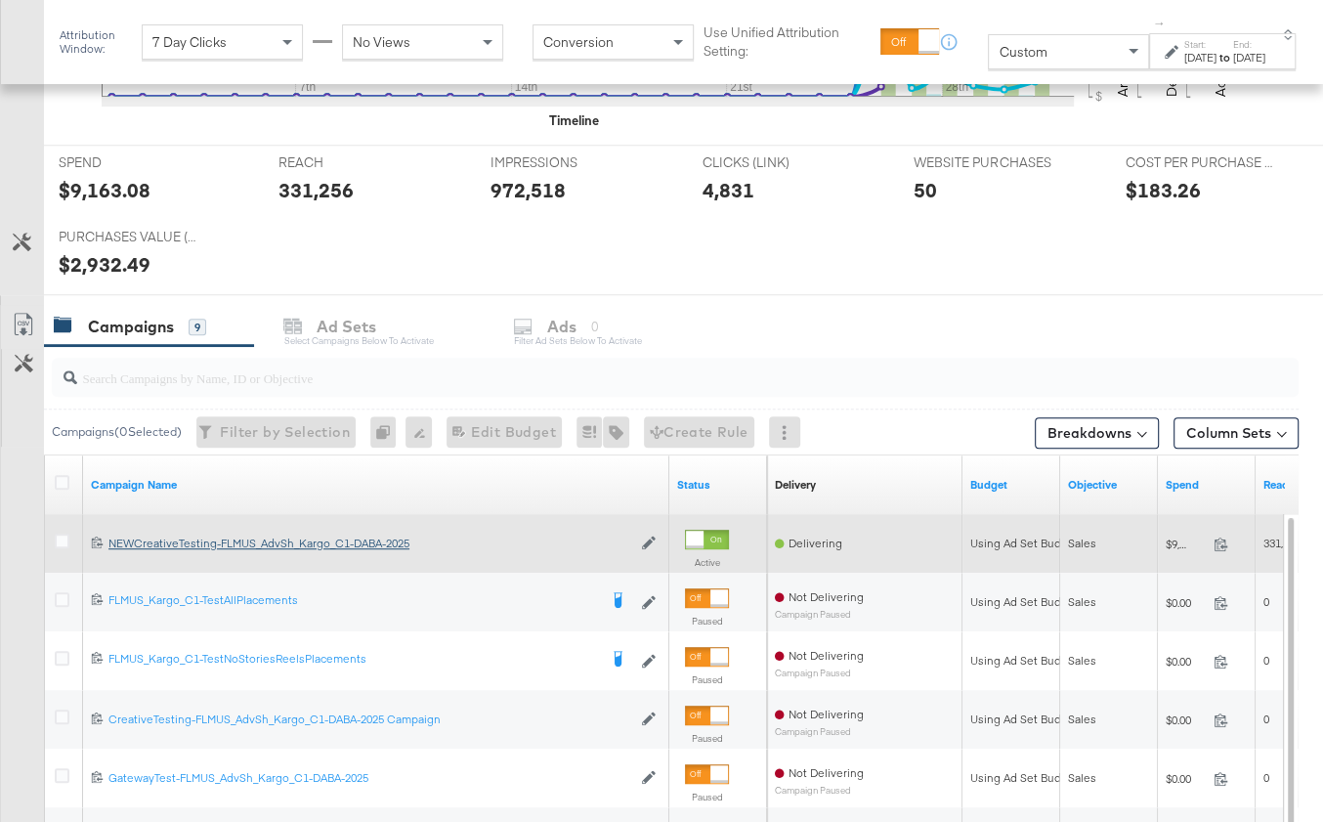
scroll to position [609, 0]
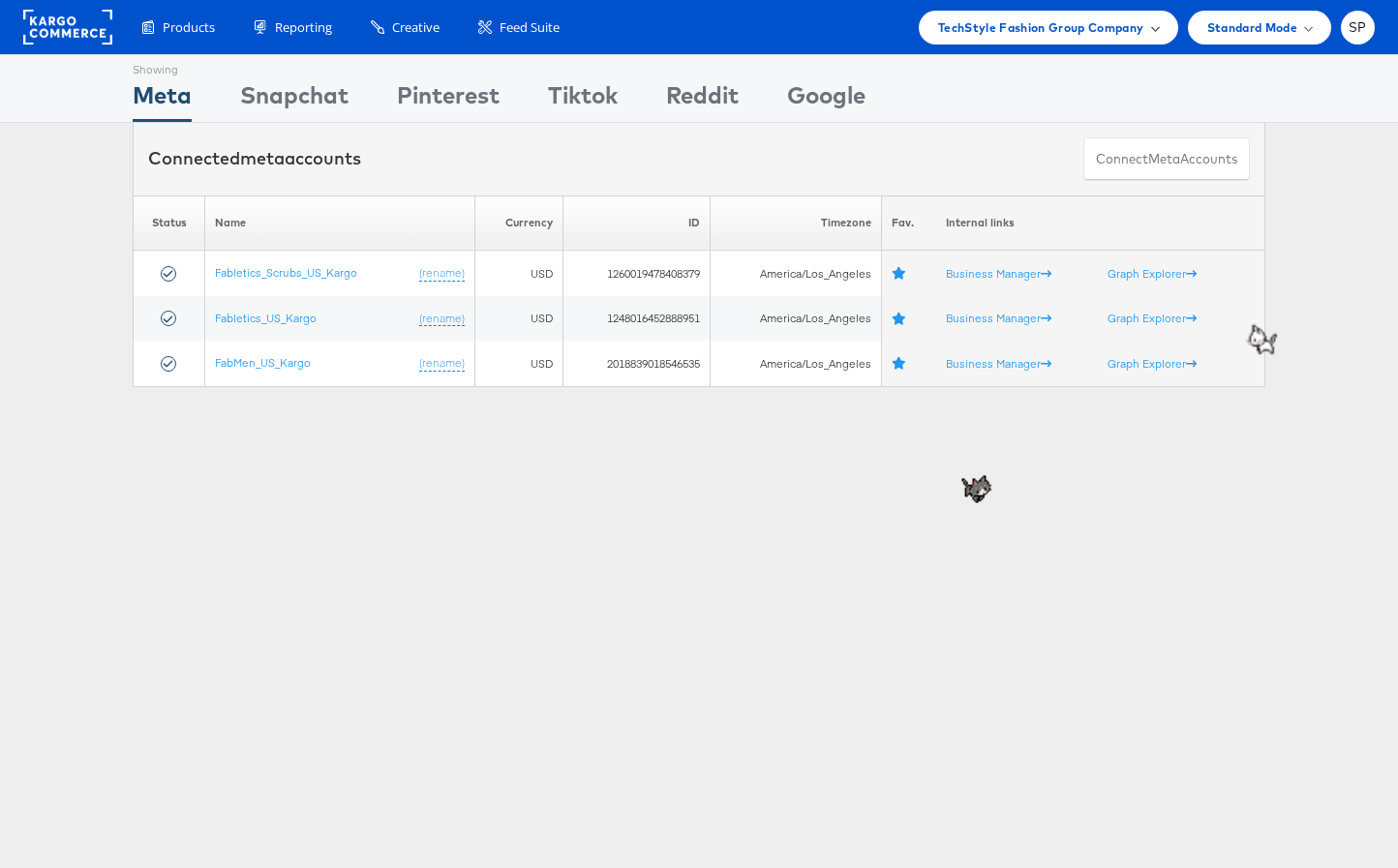
click at [1000, 38] on div "TechStyle Fashion Group Company" at bounding box center [1048, 28] width 260 height 34
click at [1006, 184] on link "Boot Barn" at bounding box center [1037, 182] width 249 height 20
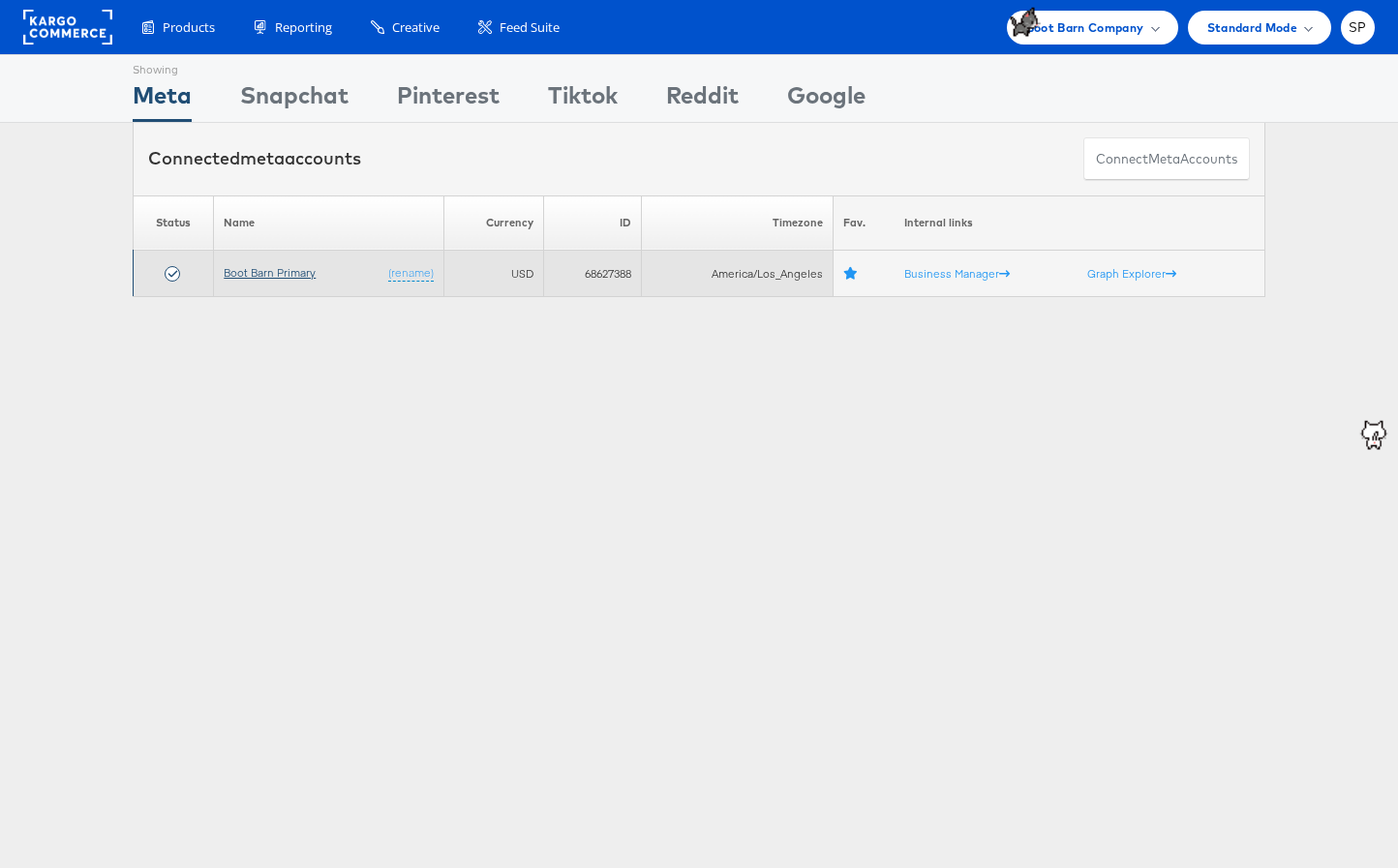
click at [269, 267] on link "Boot Barn Primary" at bounding box center [269, 272] width 92 height 15
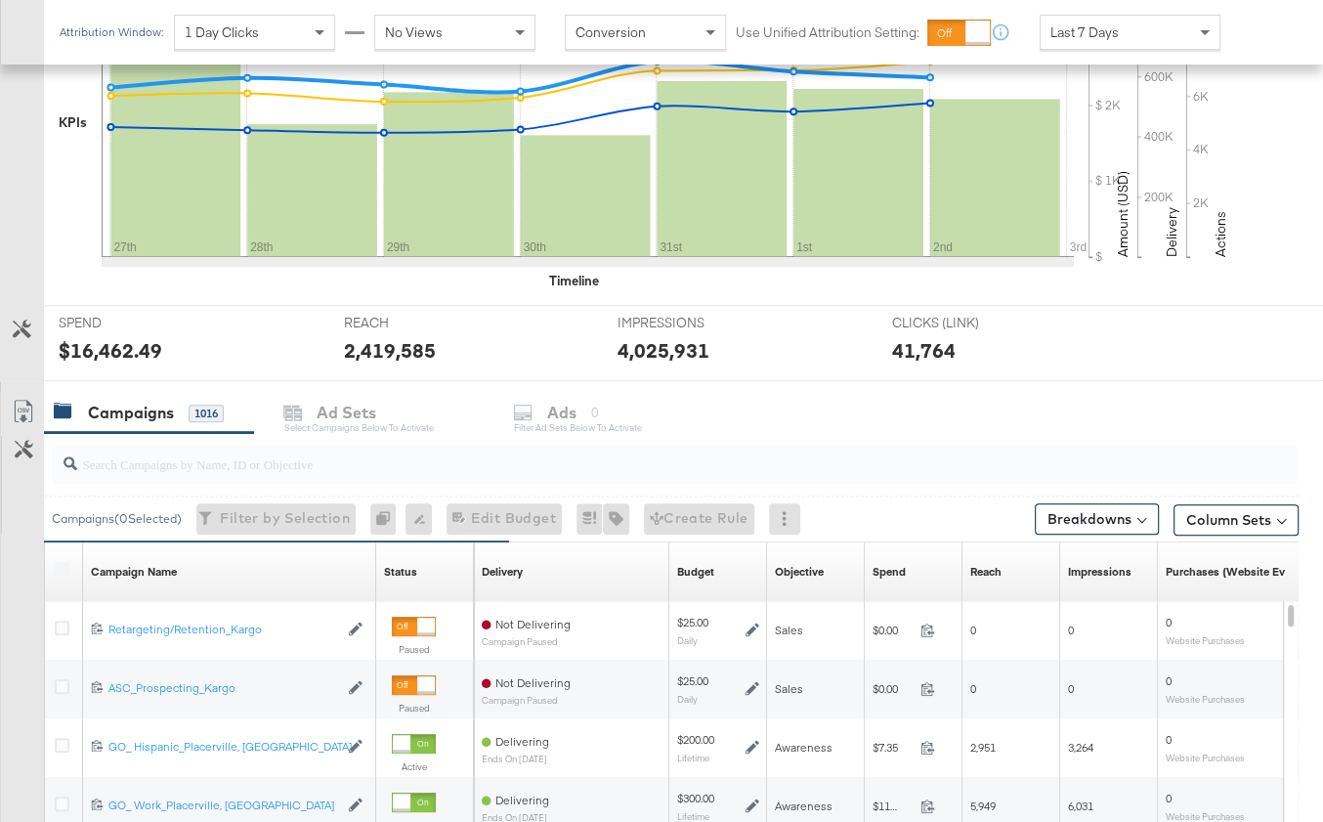
scroll to position [495, 0]
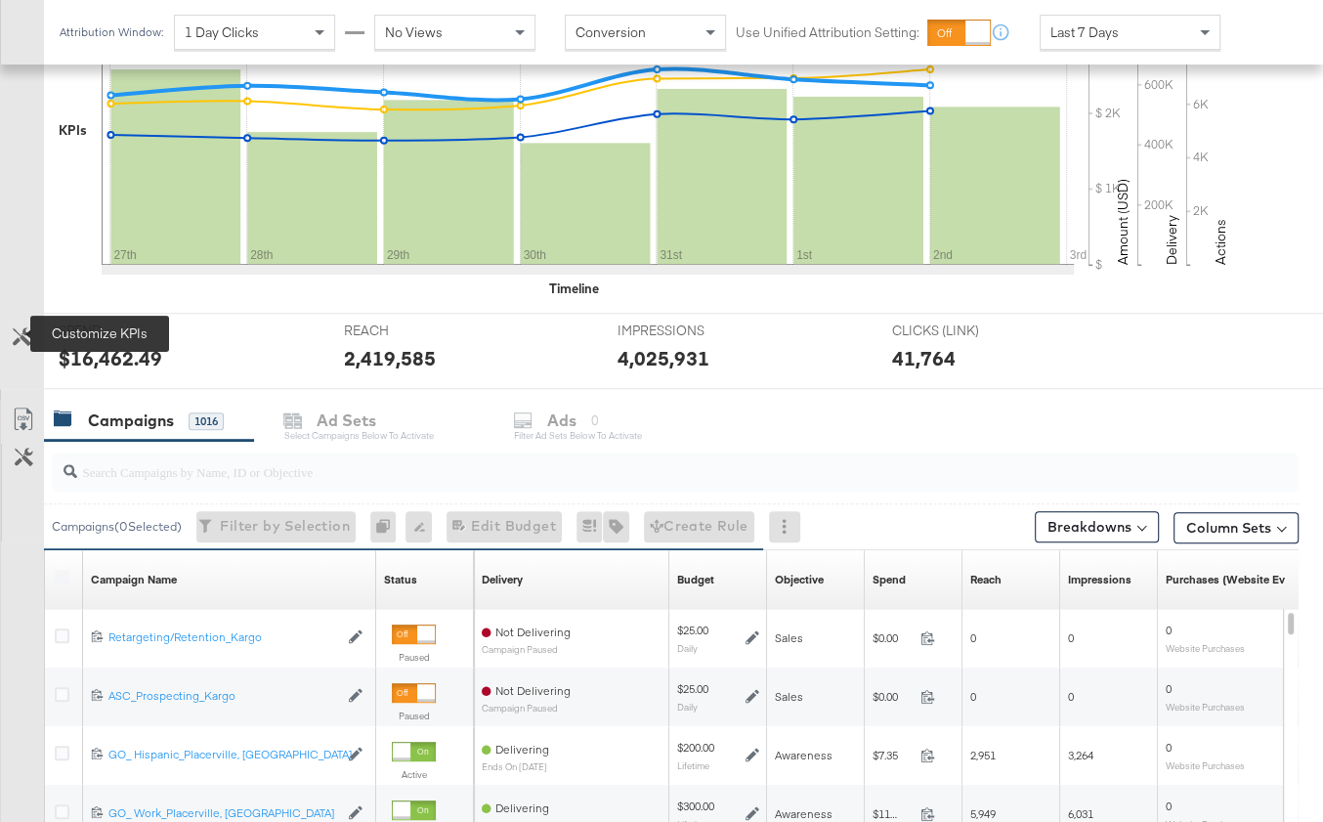
click at [27, 336] on icon at bounding box center [22, 336] width 19 height 19
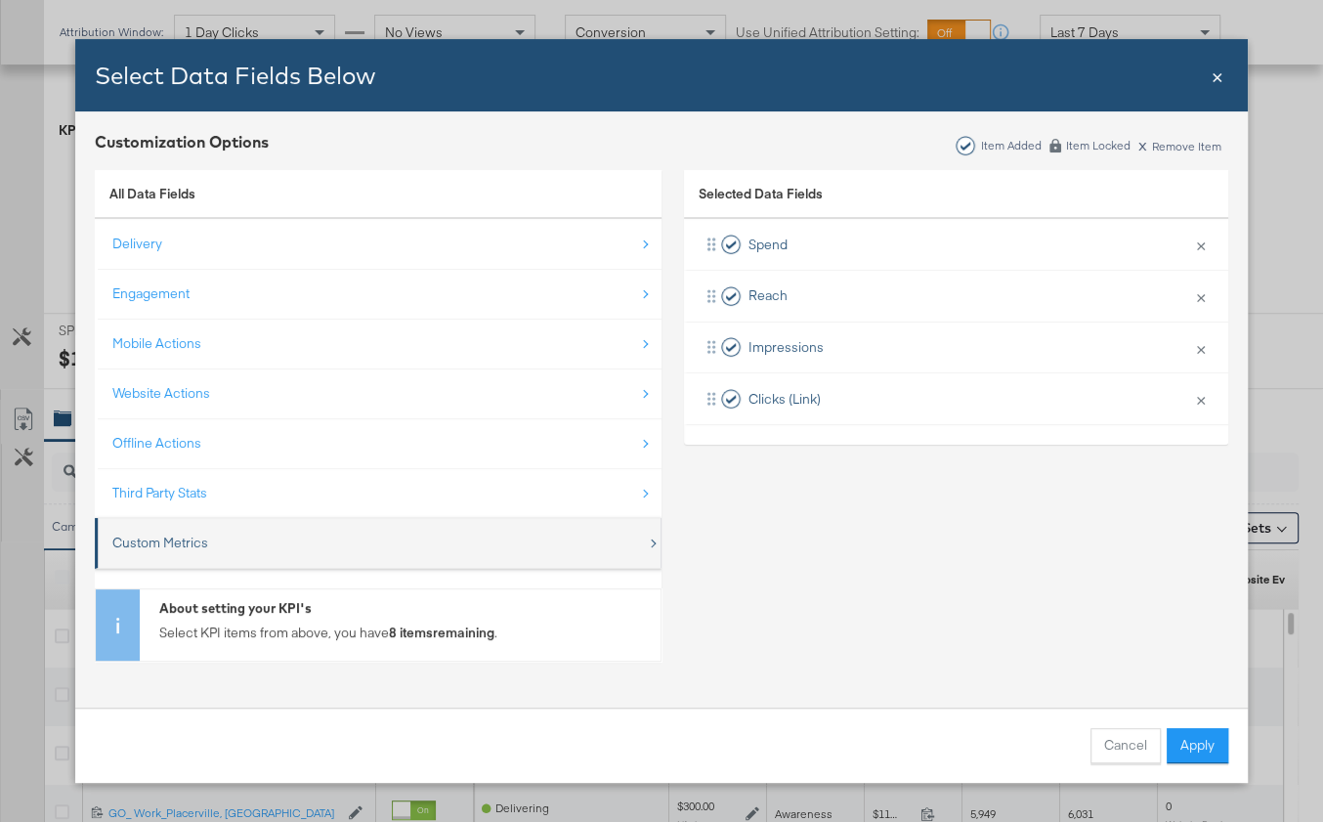
click at [320, 544] on div "Custom Metrics" at bounding box center [379, 543] width 534 height 40
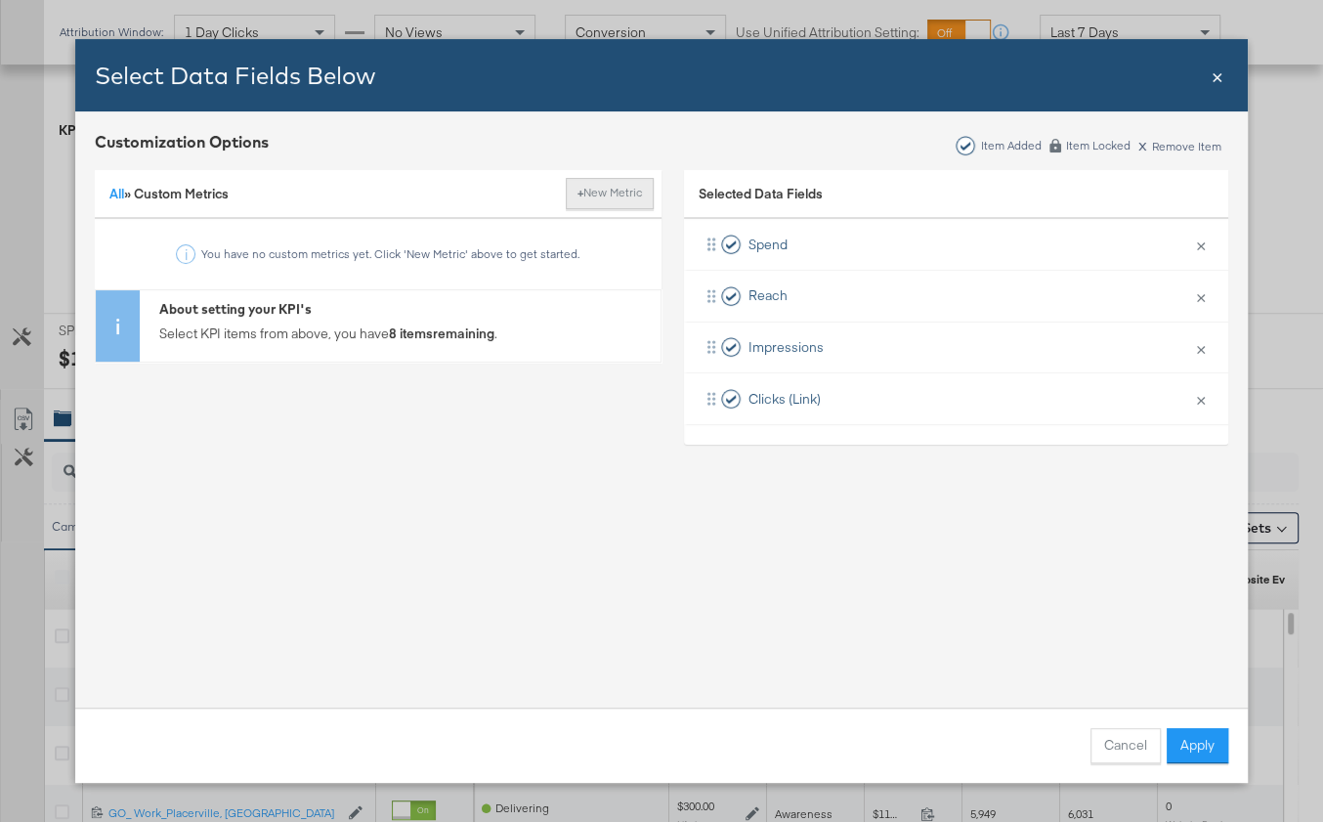
click at [616, 198] on button "+ New Metric" at bounding box center [610, 193] width 88 height 31
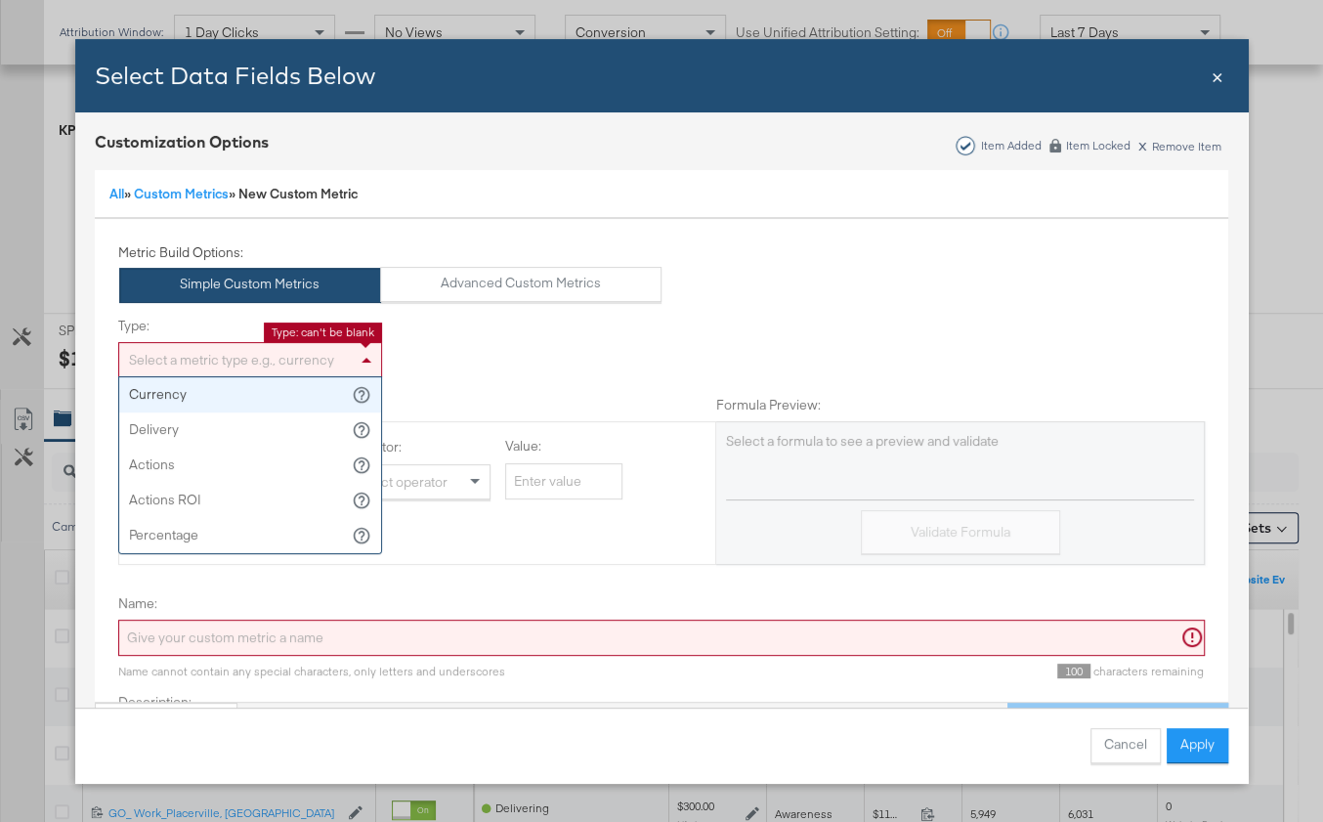
click at [307, 361] on div "Select a metric type e.g., currency" at bounding box center [250, 359] width 262 height 33
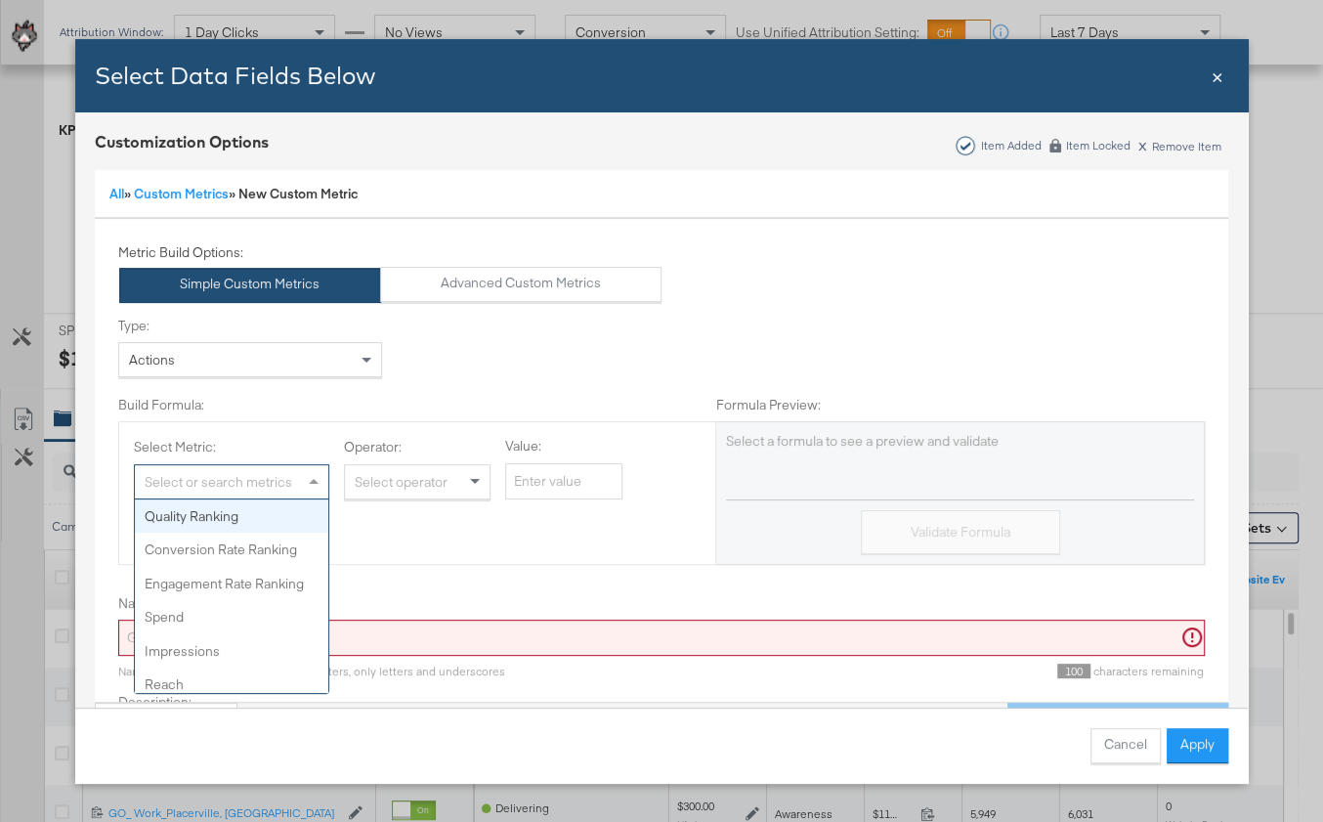
click at [251, 481] on div "Select or search metrics" at bounding box center [231, 481] width 193 height 33
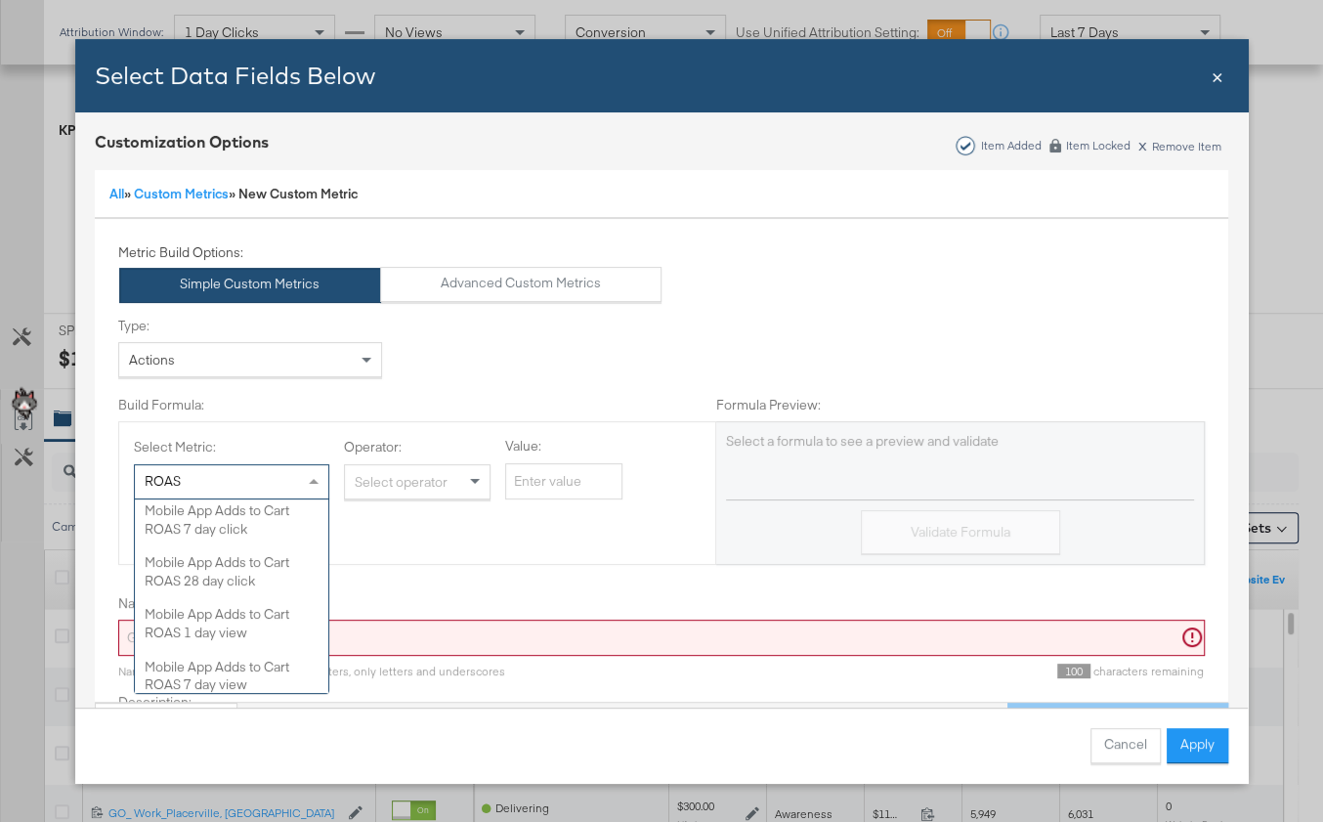
scroll to position [938, 0]
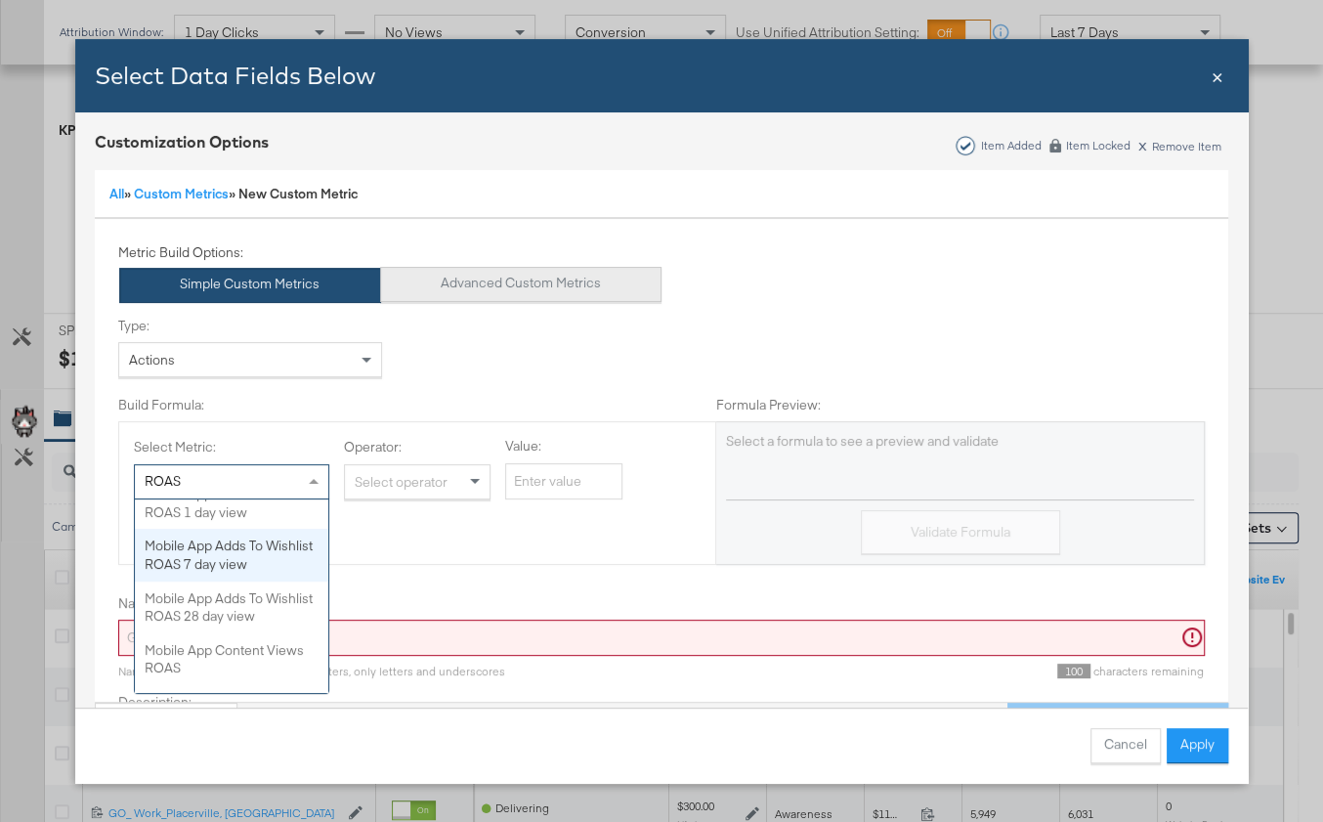
type input "ROAS"
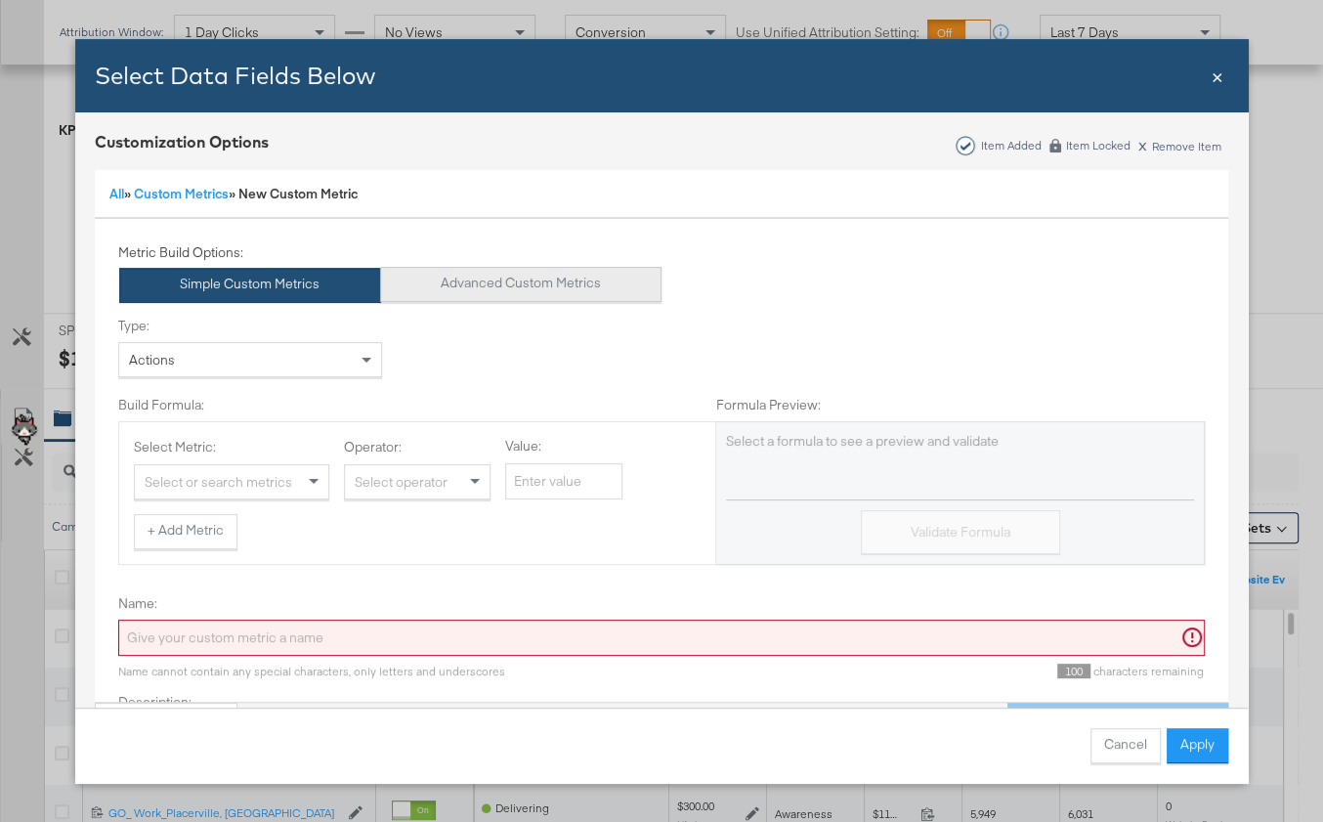
click at [484, 278] on button "Advanced Custom Metrics" at bounding box center [521, 284] width 282 height 35
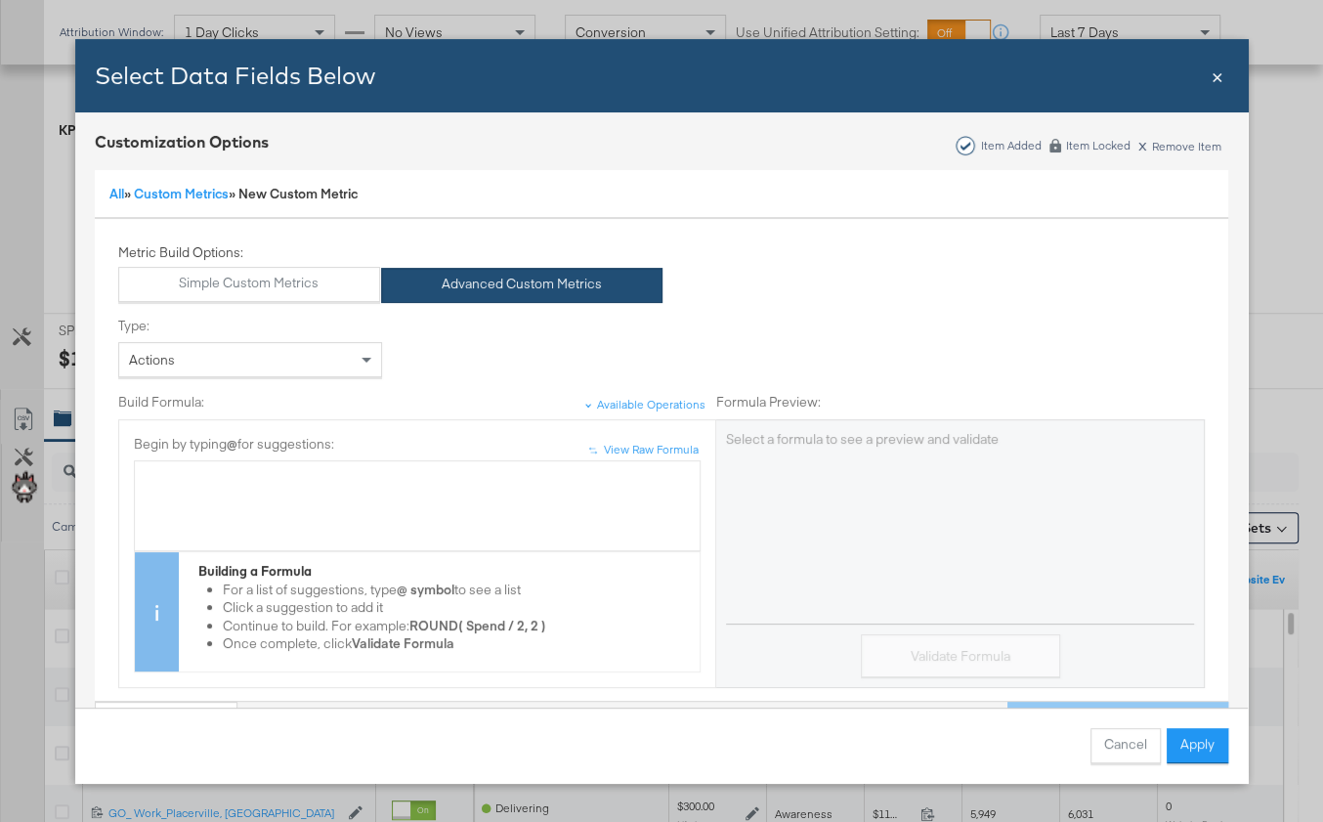
click at [299, 513] on div "Bulk Add Locations Modal" at bounding box center [417, 505] width 545 height 73
click at [1217, 82] on span "×" at bounding box center [1218, 75] width 12 height 26
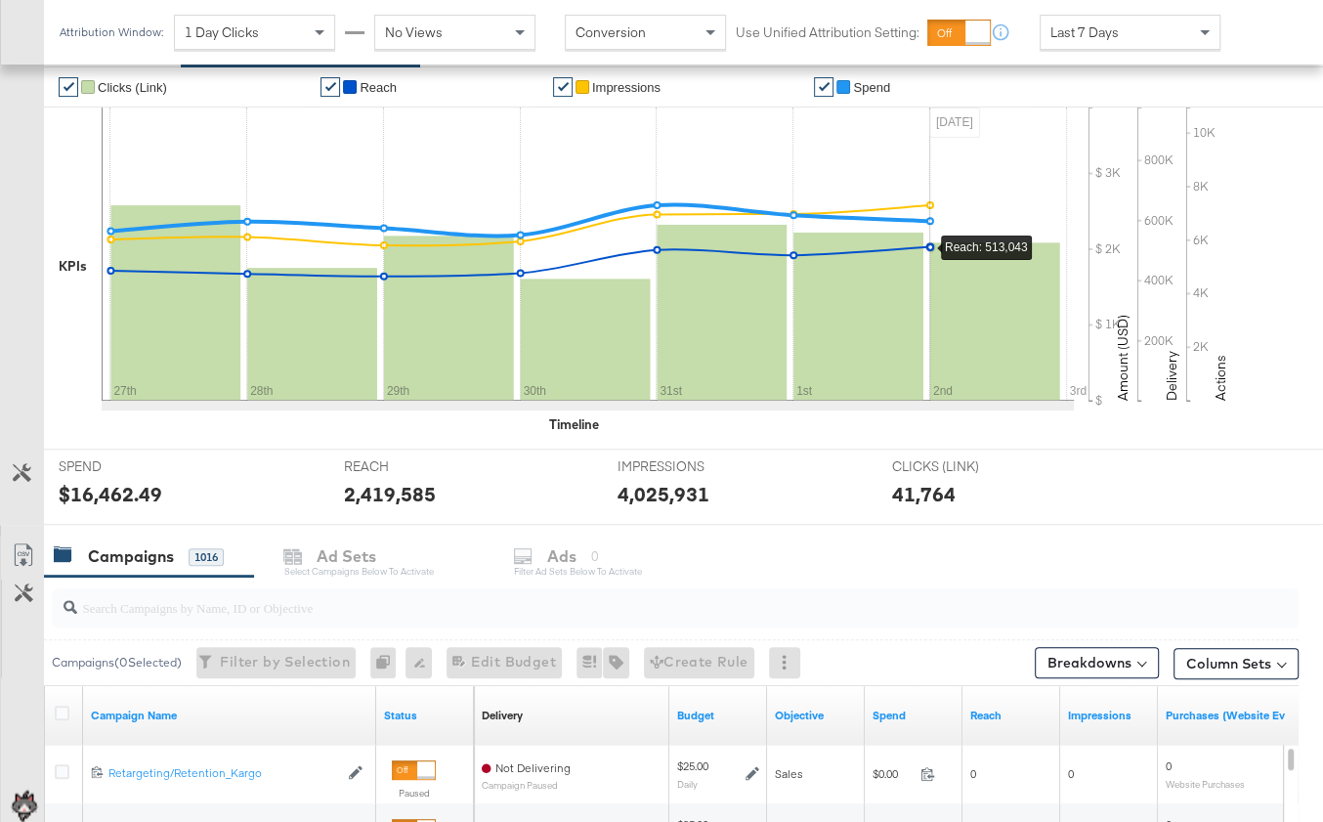
scroll to position [0, 0]
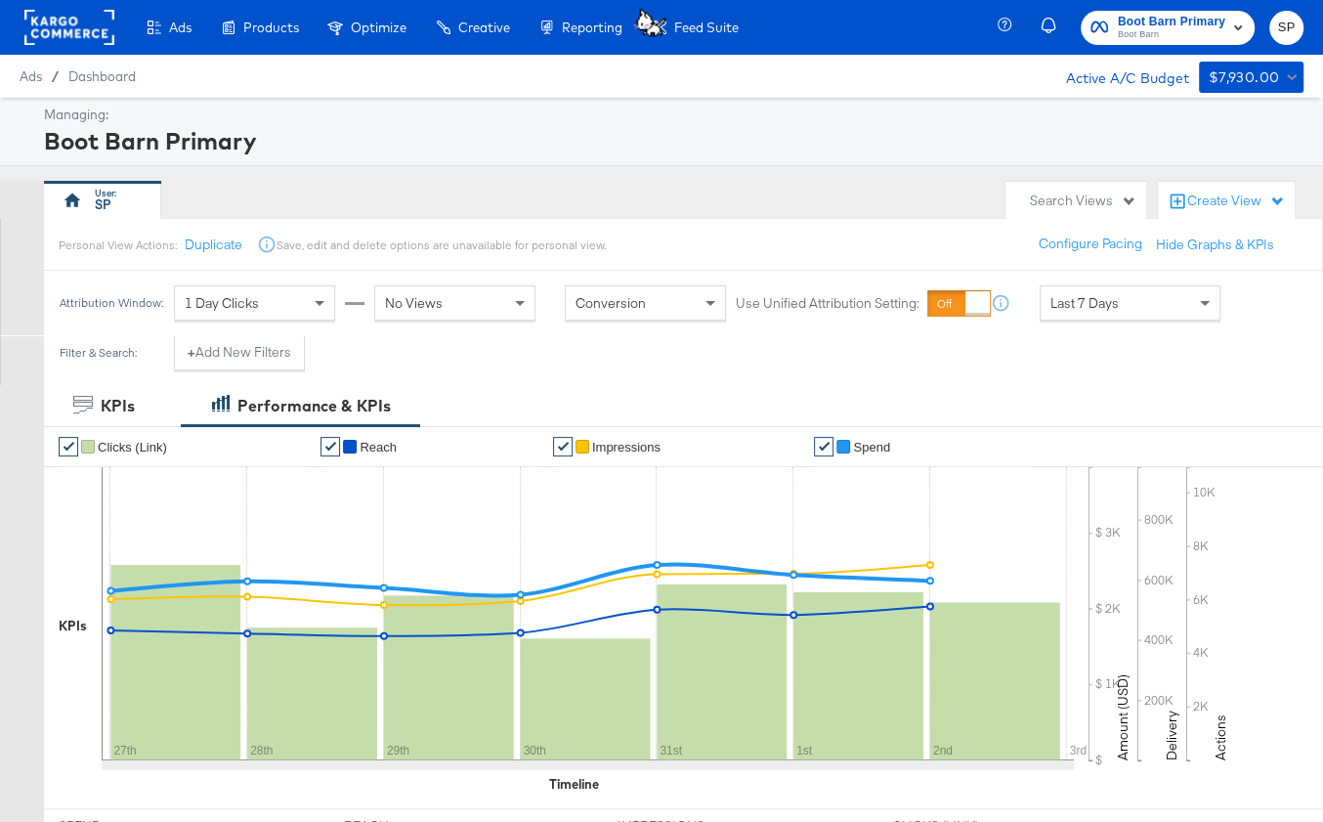
click at [1149, 19] on span "Boot Barn Primary" at bounding box center [1171, 22] width 107 height 21
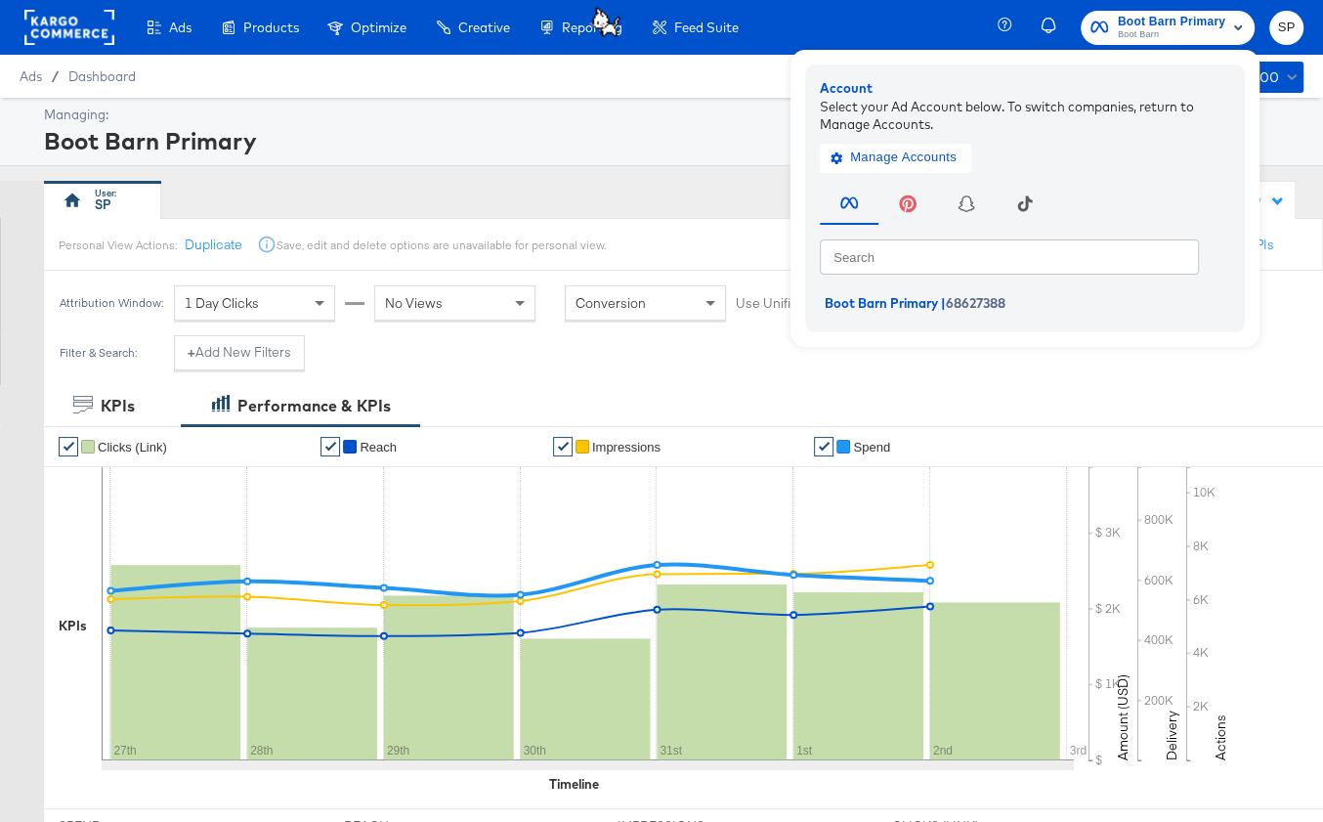
click at [1168, 25] on span "Boot Barn Primary" at bounding box center [1171, 22] width 107 height 21
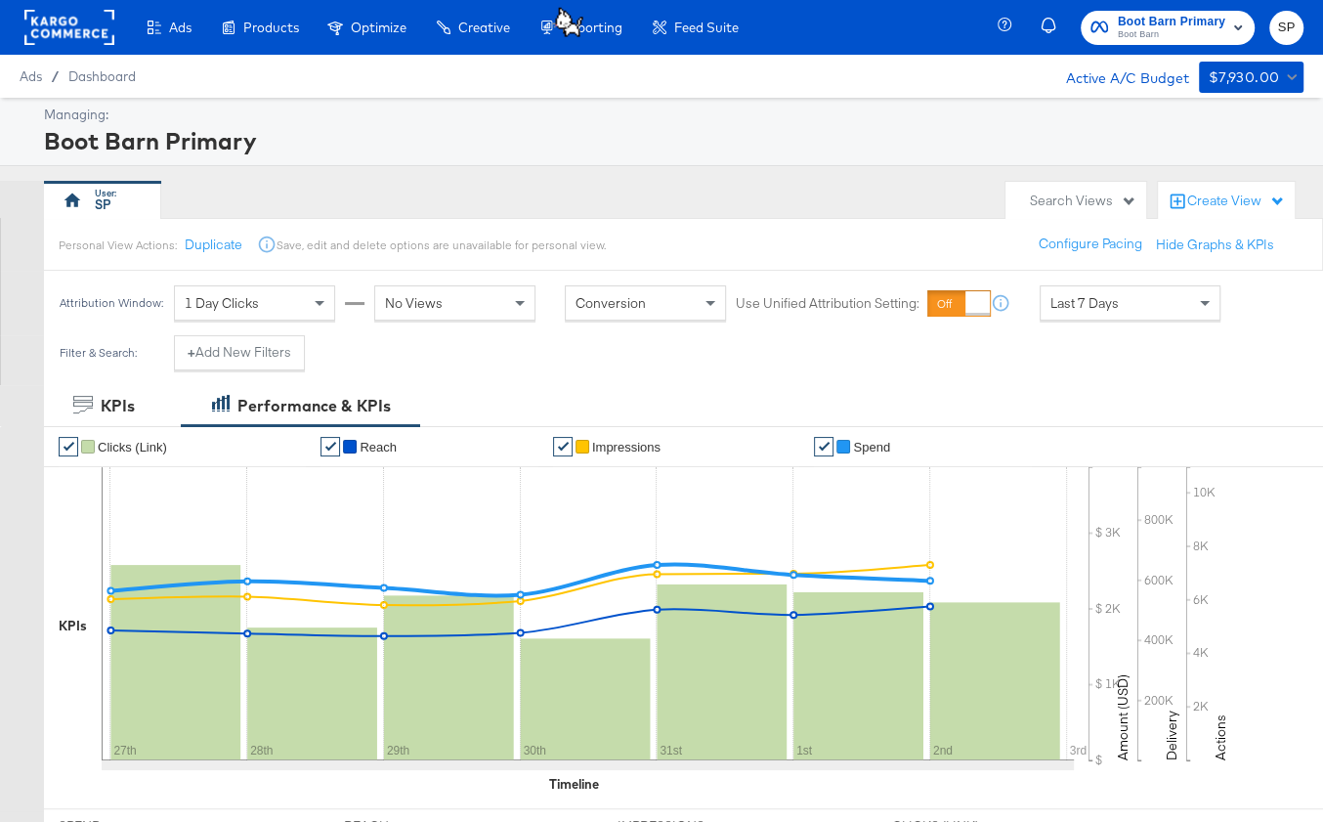
click at [76, 17] on rect at bounding box center [69, 27] width 90 height 35
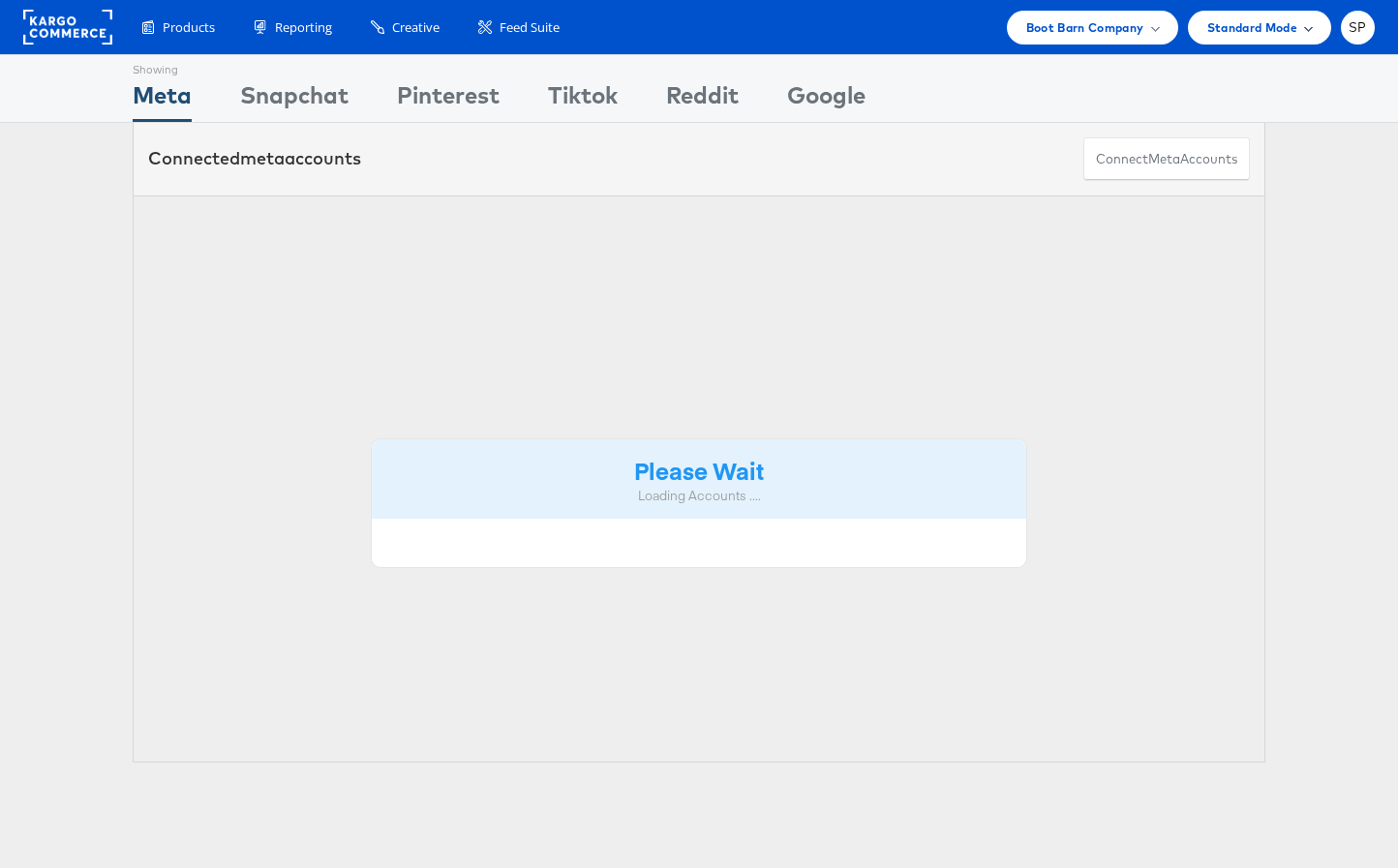
click at [1214, 26] on span "Standard Mode" at bounding box center [1251, 28] width 90 height 21
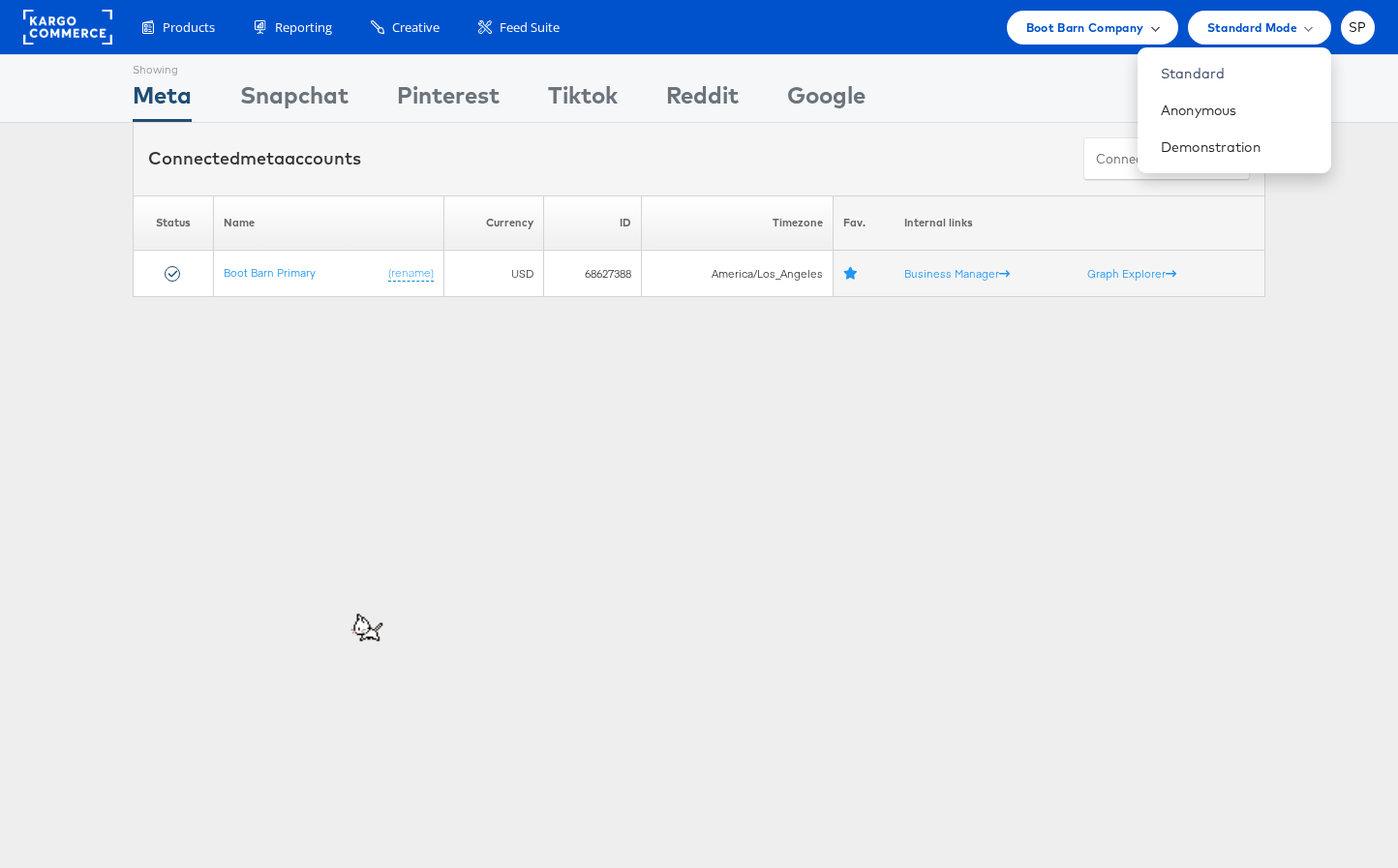
click at [1106, 24] on span "Boot Barn Company" at bounding box center [1085, 28] width 118 height 21
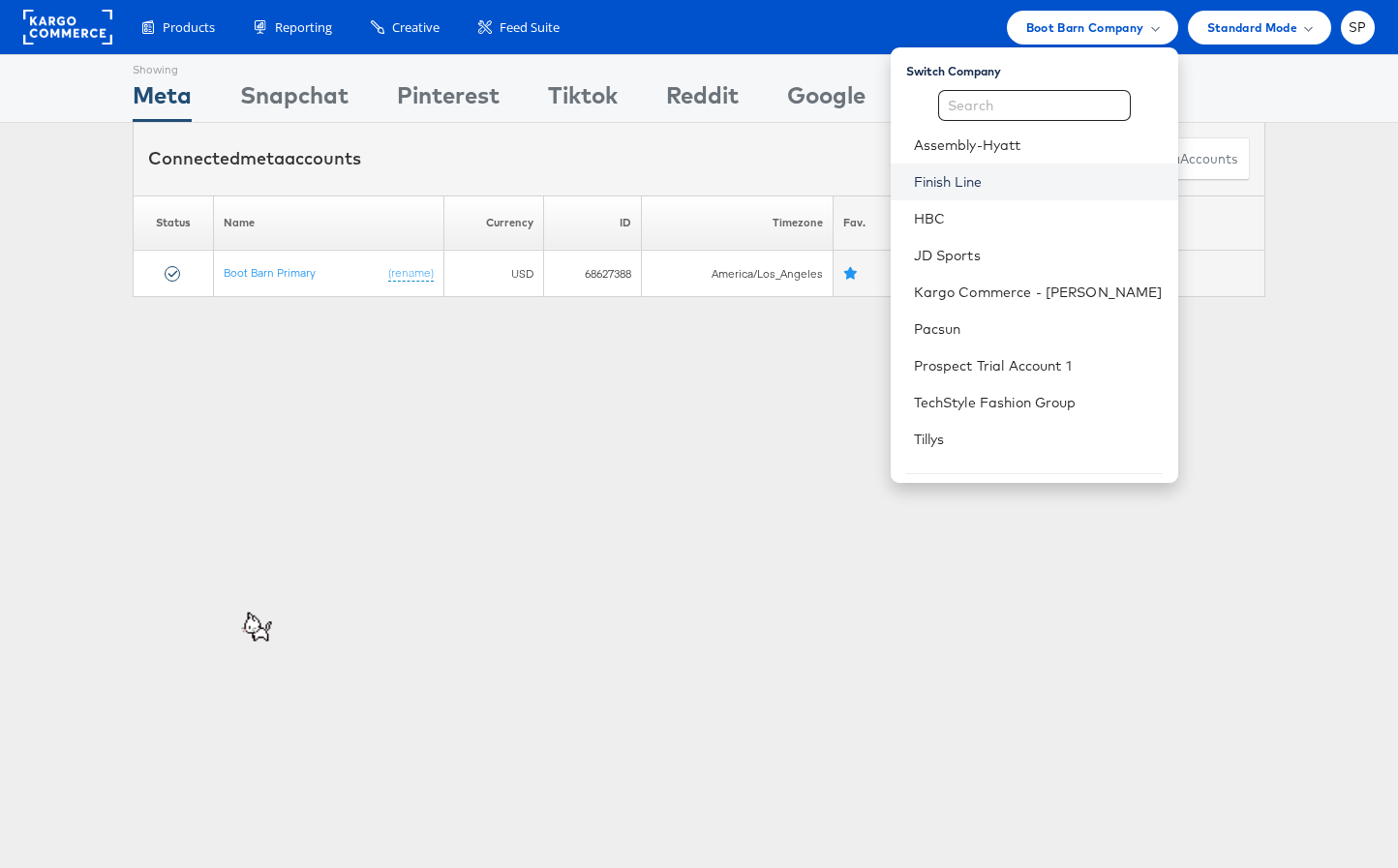
click at [1022, 176] on link "Finish Line" at bounding box center [1037, 182] width 249 height 20
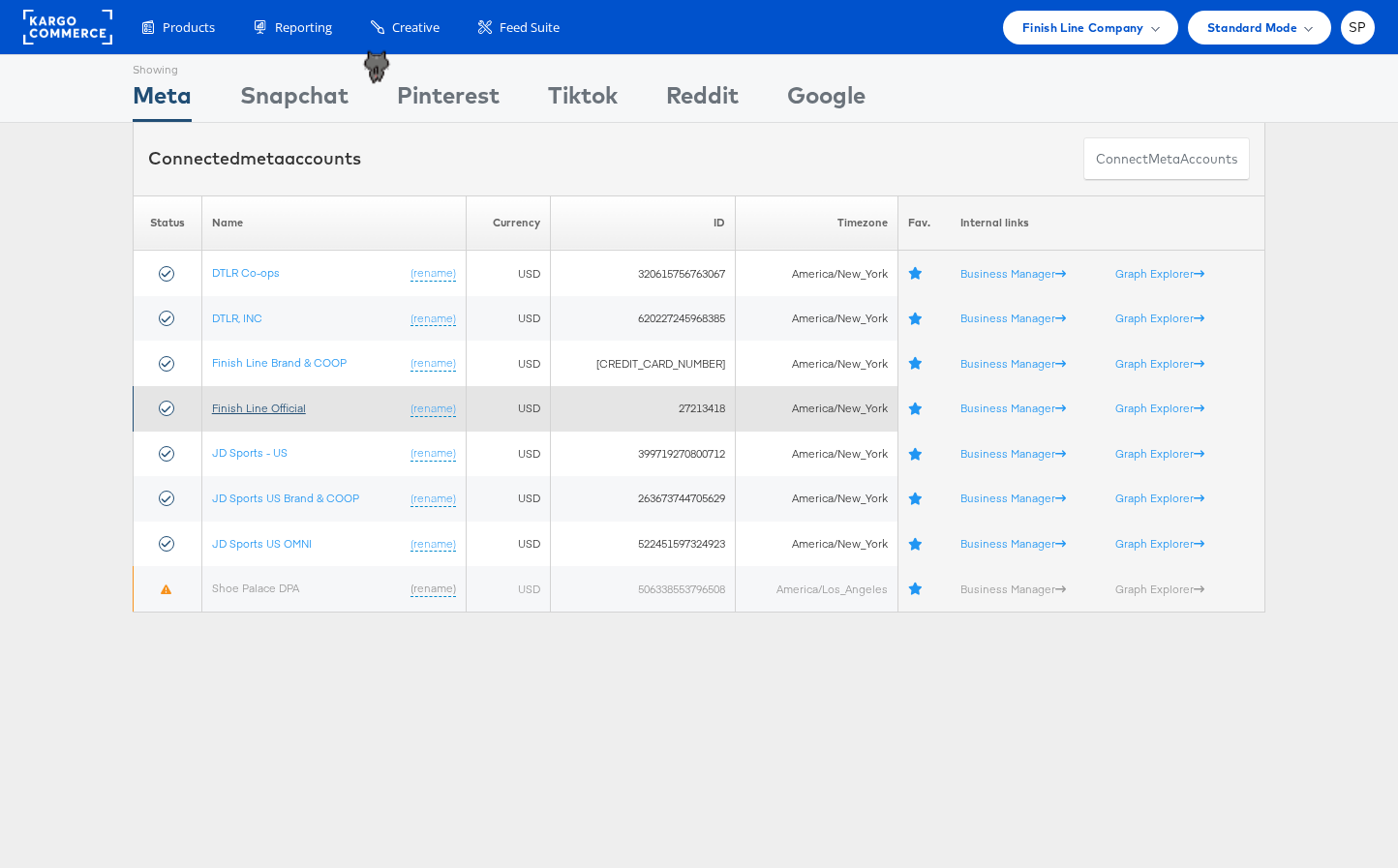
click at [266, 407] on link "Finish Line Official" at bounding box center [259, 408] width 94 height 15
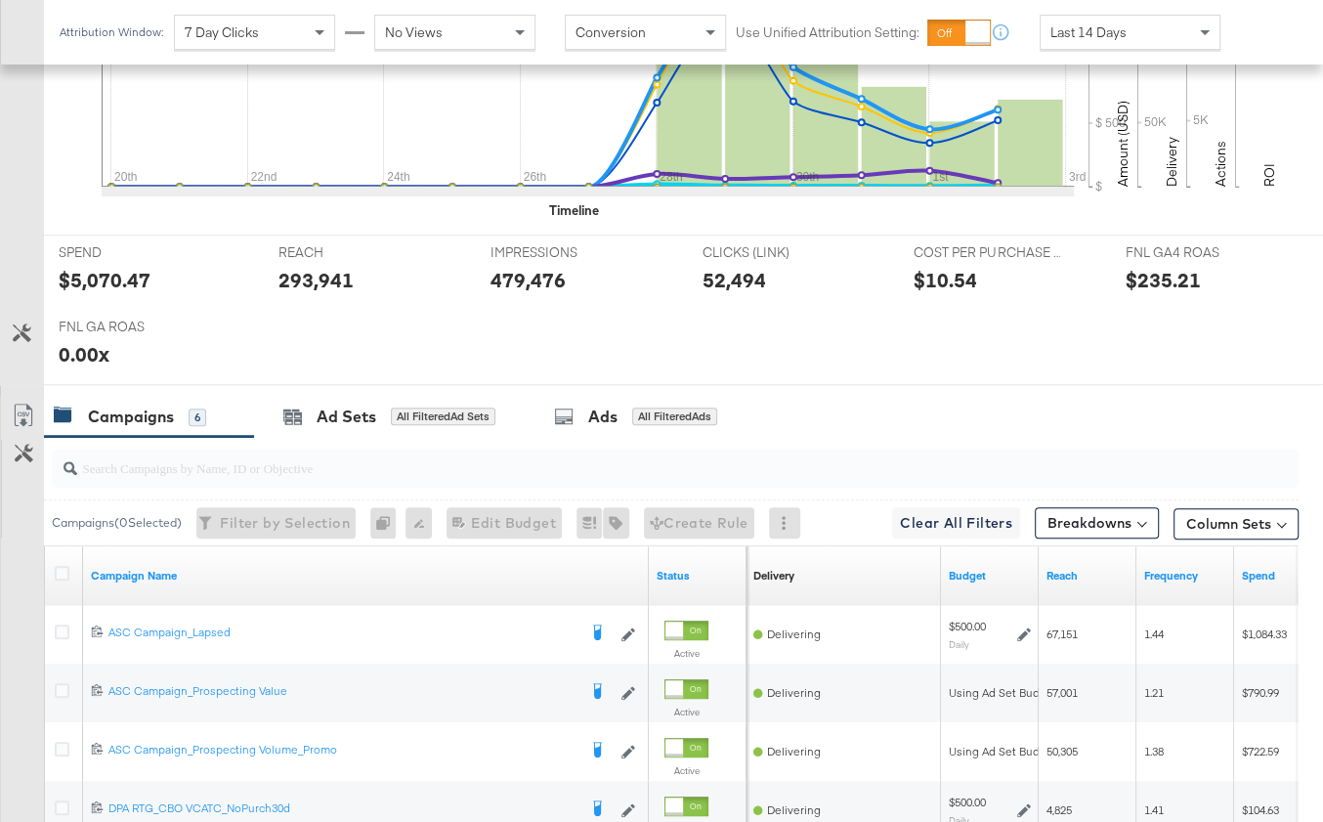
scroll to position [660, 0]
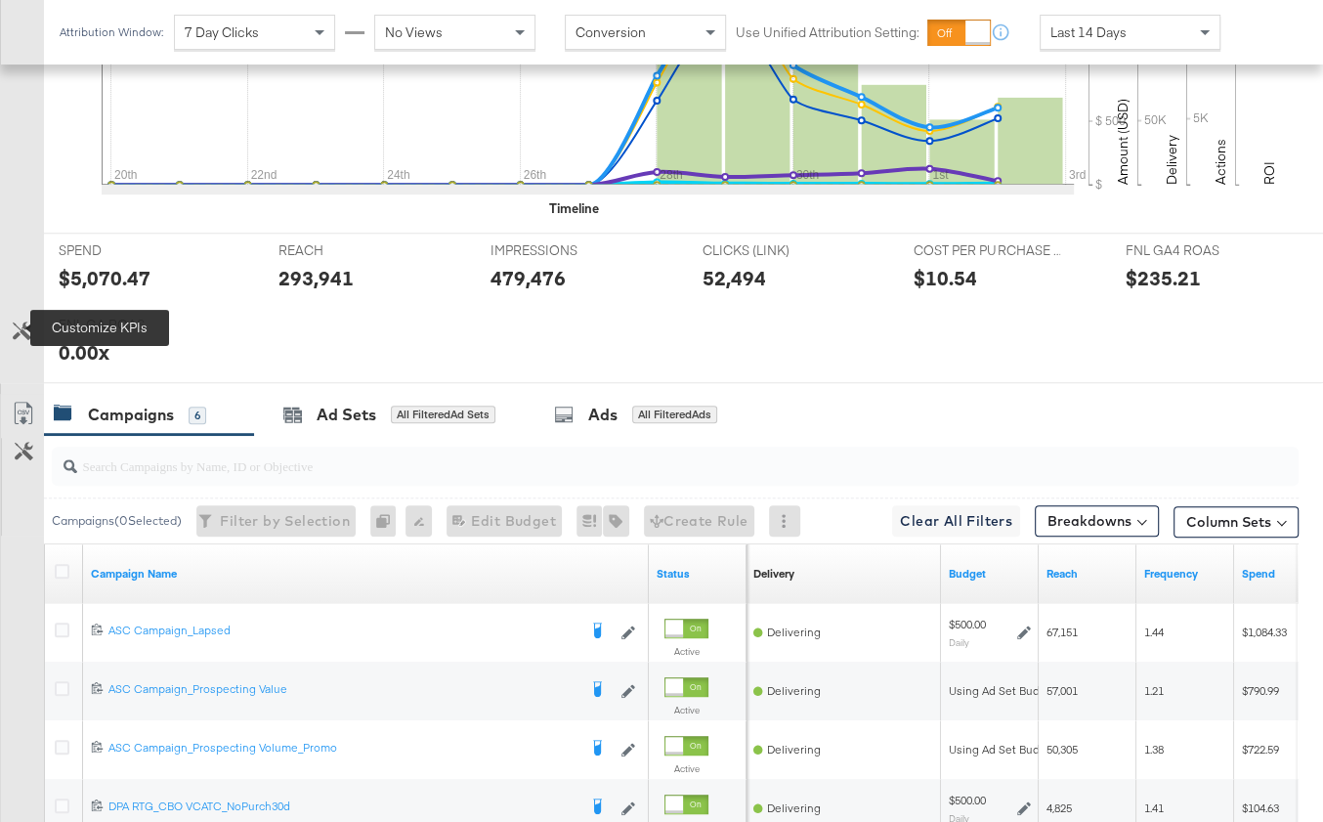
click at [26, 330] on icon at bounding box center [22, 330] width 19 height 19
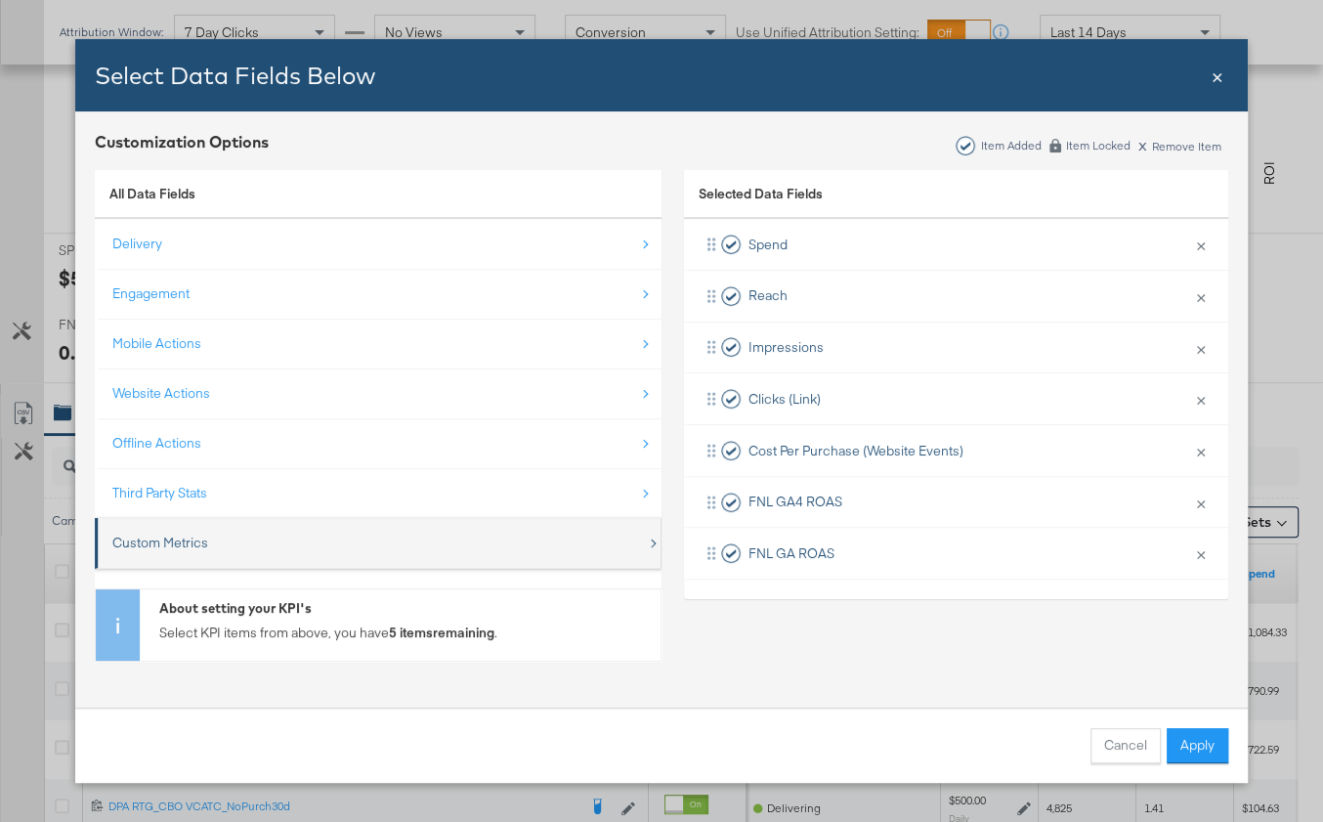
click at [240, 549] on div "Custom Metrics" at bounding box center [379, 543] width 534 height 40
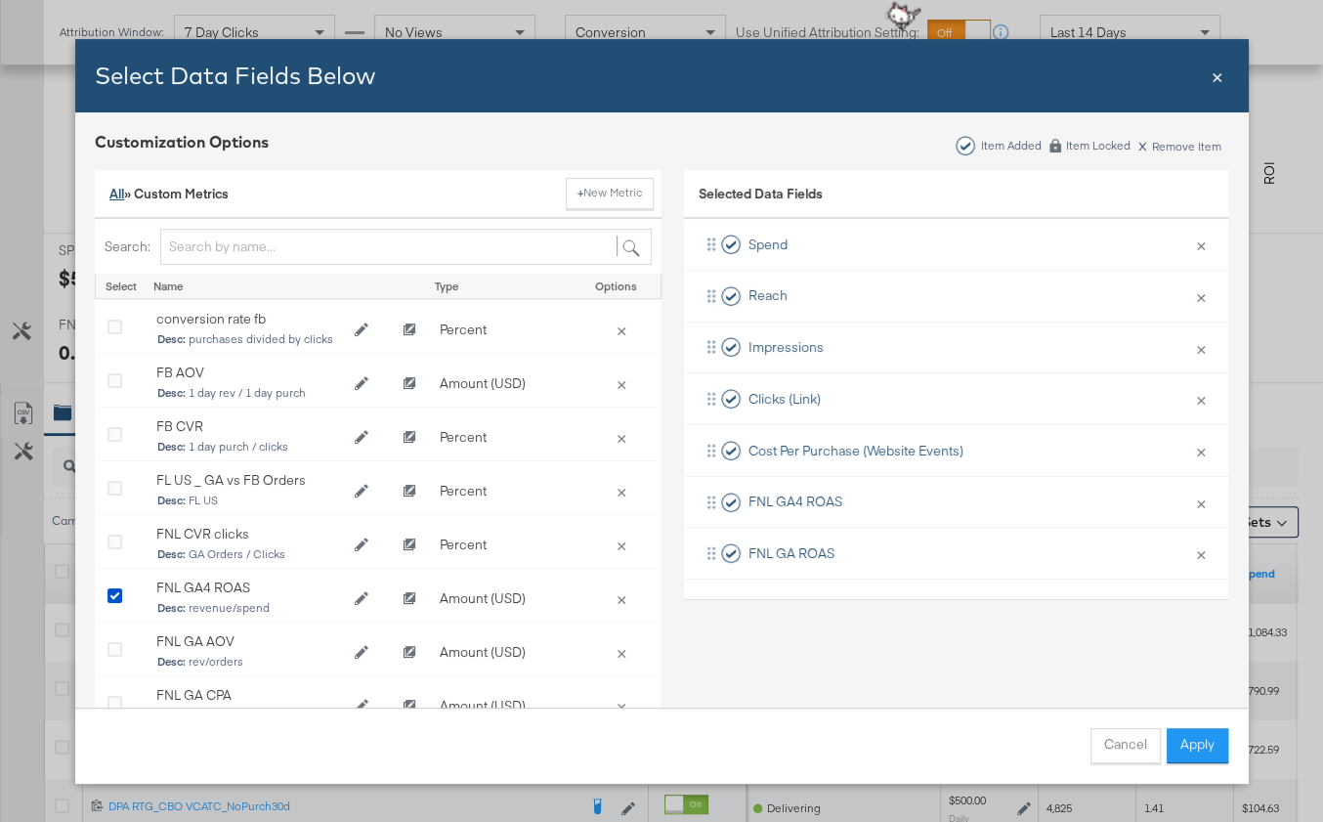
click at [118, 198] on link "All" at bounding box center [116, 194] width 15 height 18
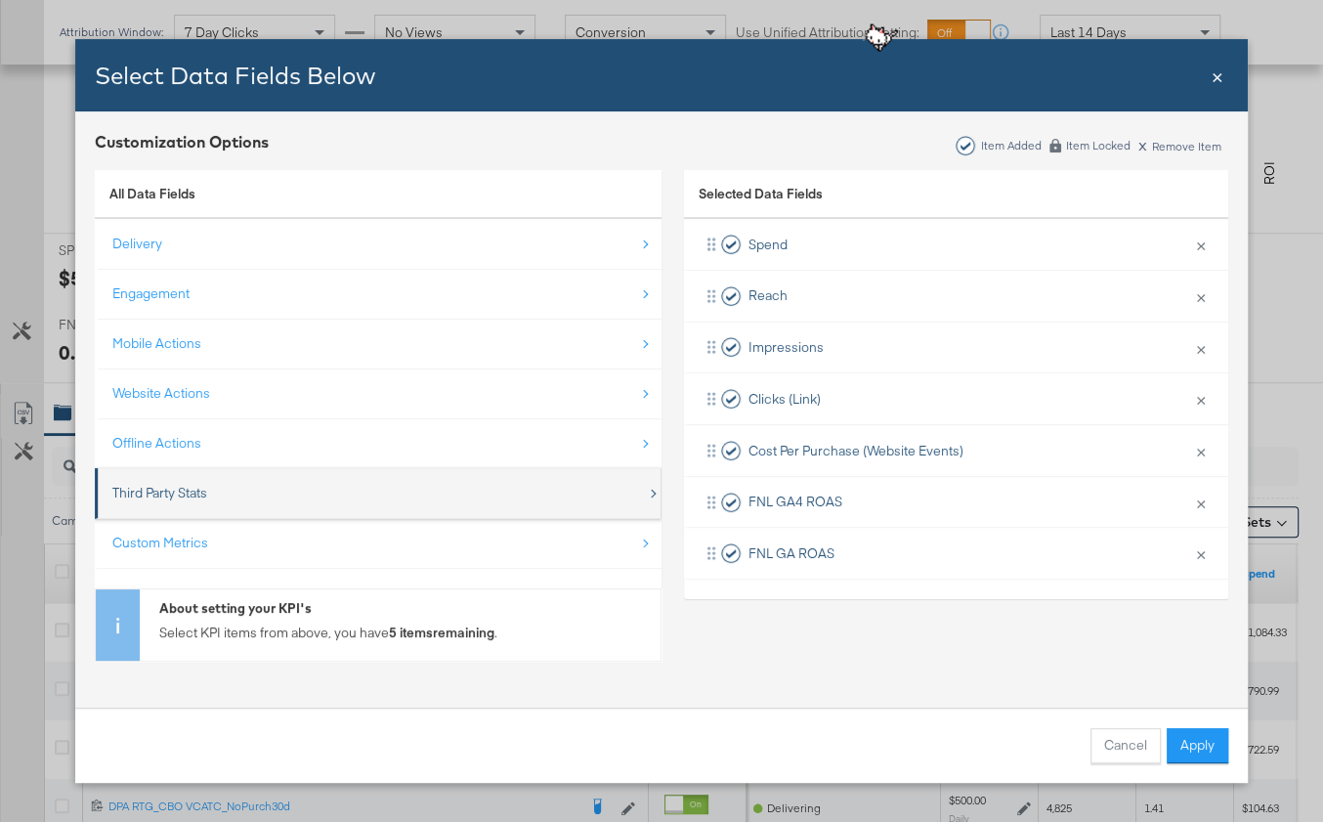
click at [212, 491] on div "Third Party Stats" at bounding box center [379, 493] width 534 height 40
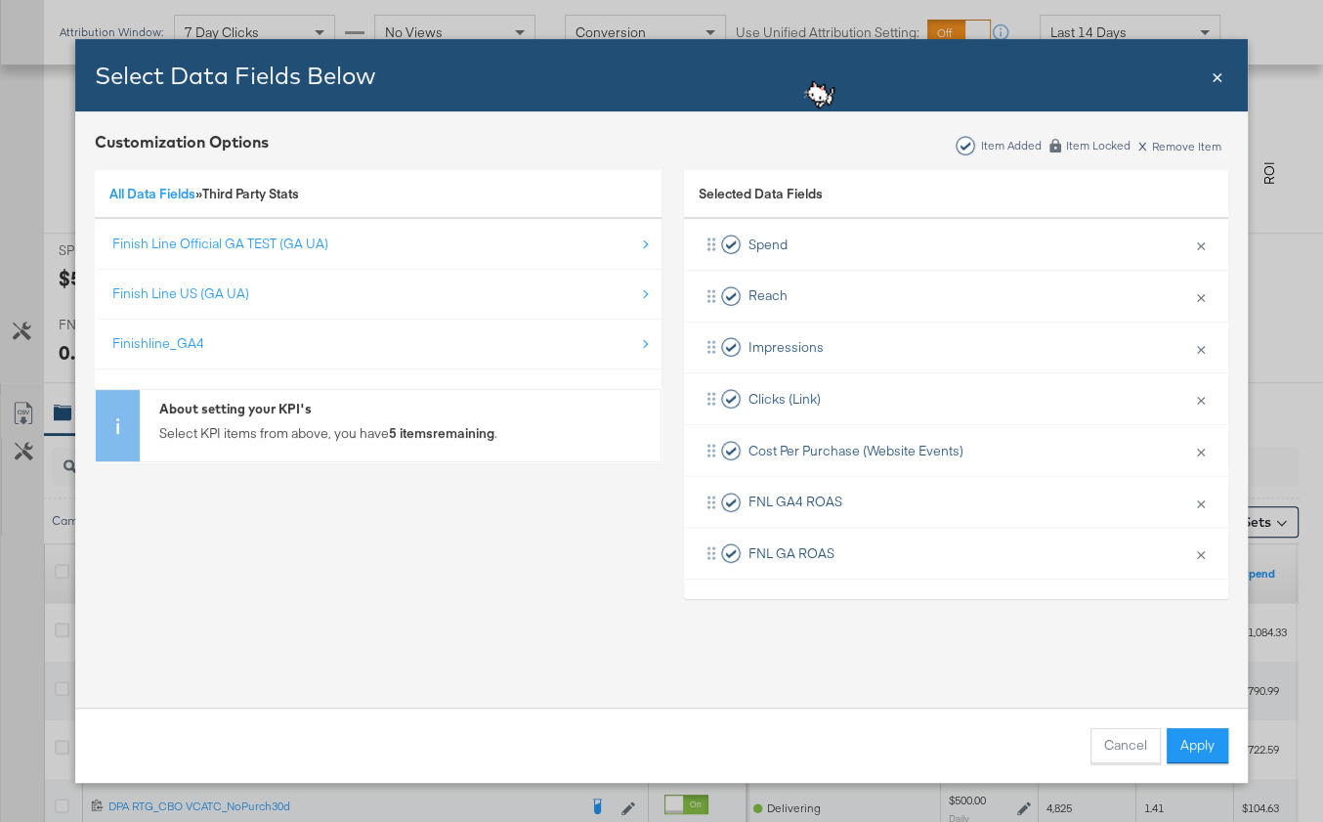
click at [1214, 88] on span "×" at bounding box center [1218, 75] width 12 height 26
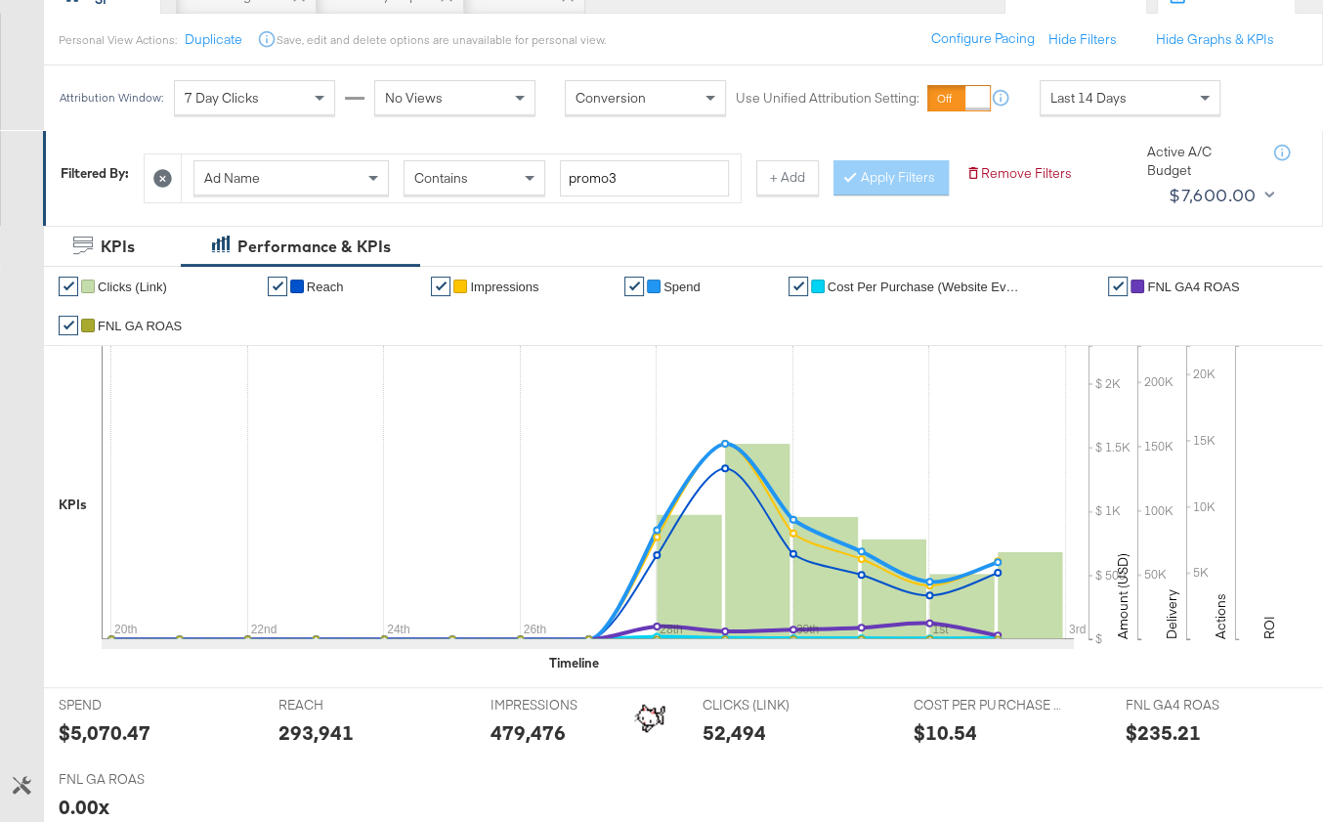
scroll to position [0, 0]
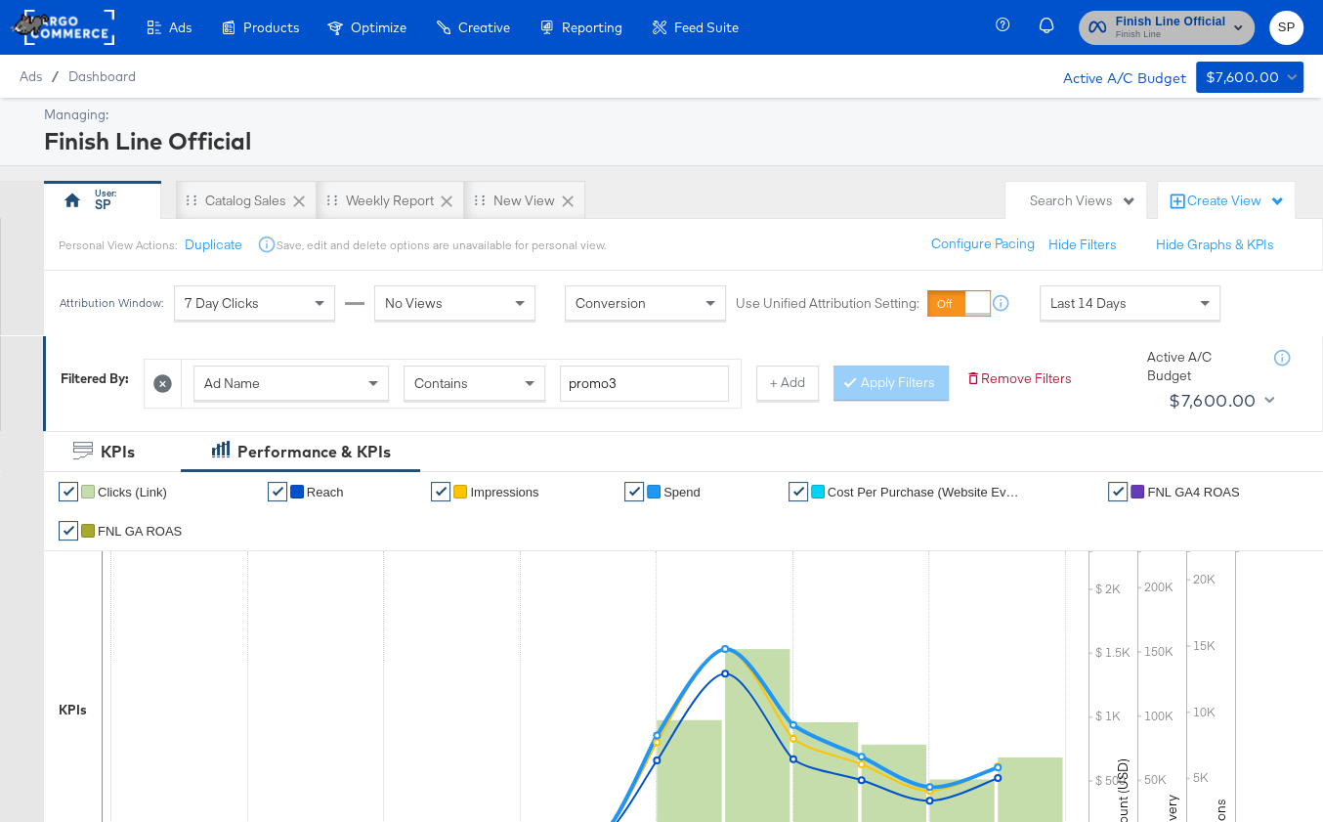
click at [1155, 30] on span "Finish Line" at bounding box center [1170, 35] width 109 height 16
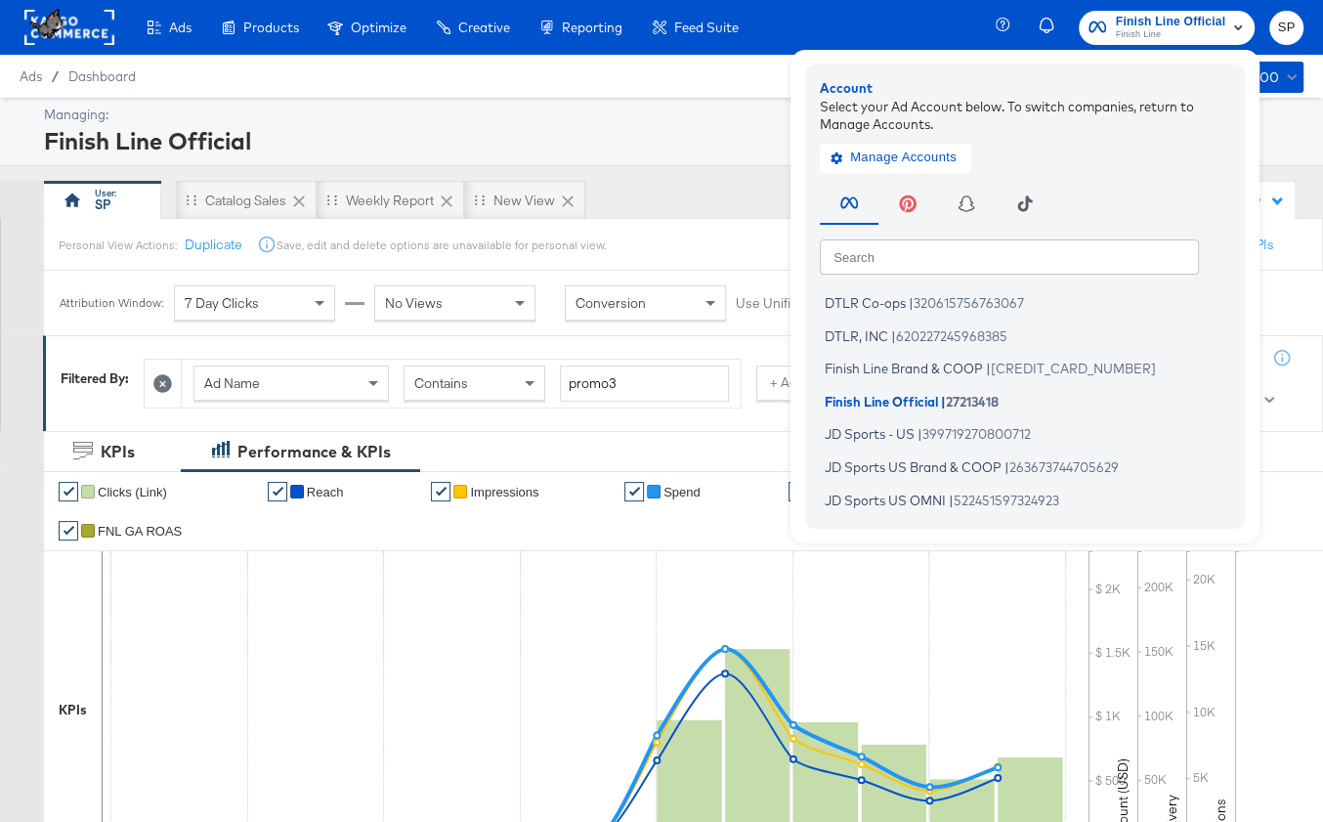
click at [88, 29] on rect at bounding box center [69, 27] width 90 height 35
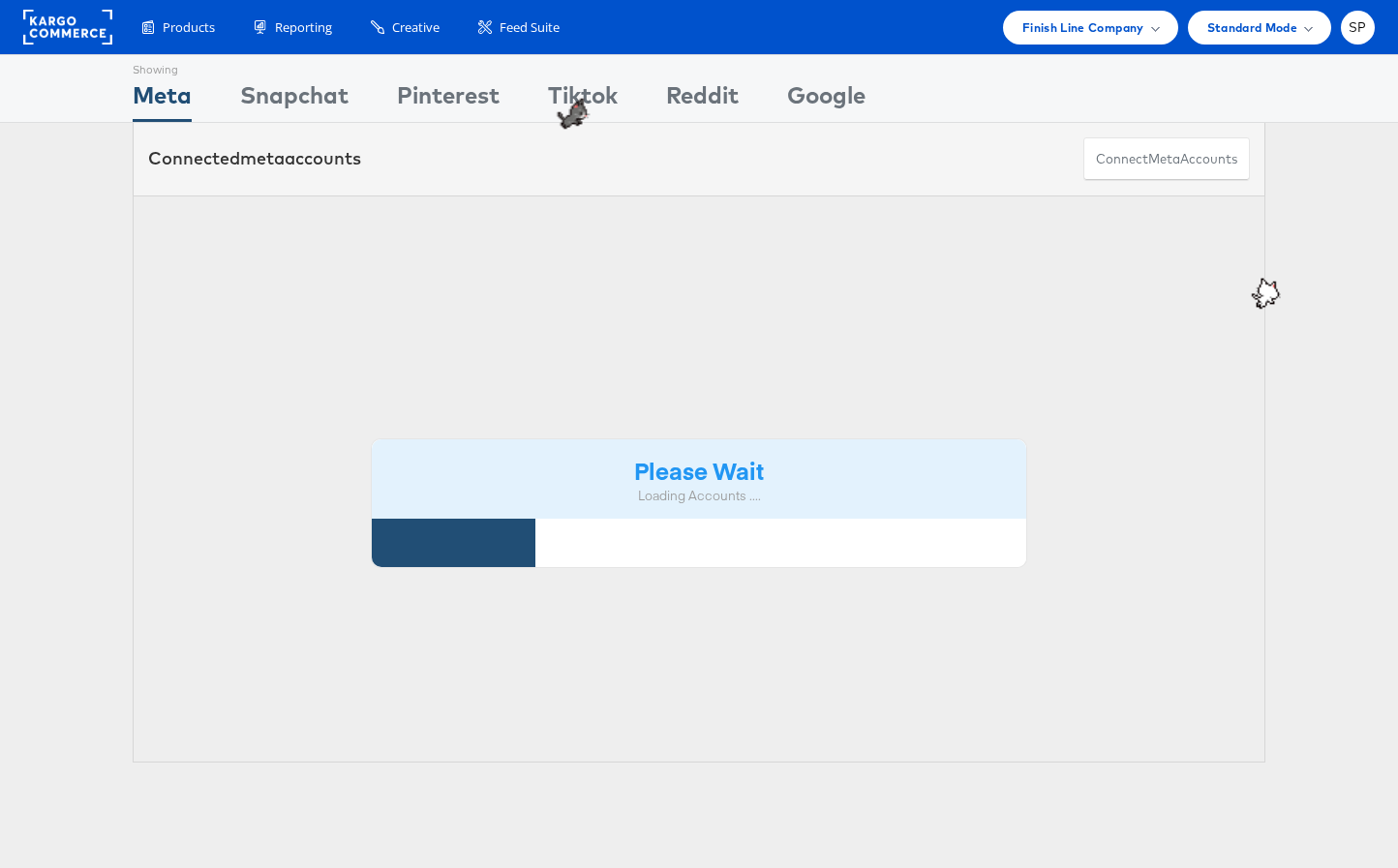
click at [1188, 34] on li "Standard Mode Standard Anonymous Demonstration" at bounding box center [1259, 28] width 144 height 34
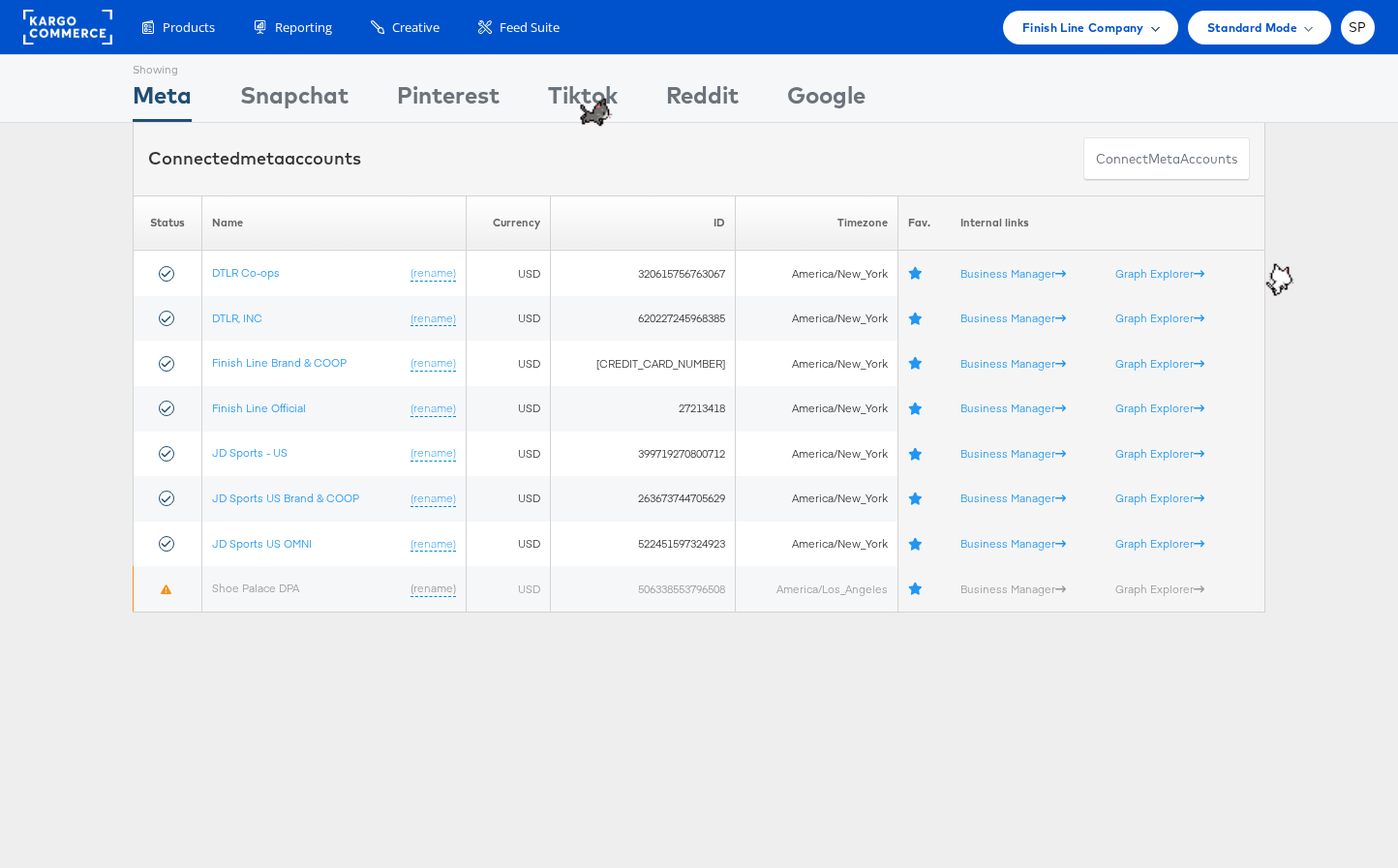
click at [1124, 26] on span "Finish Line Company" at bounding box center [1083, 28] width 122 height 21
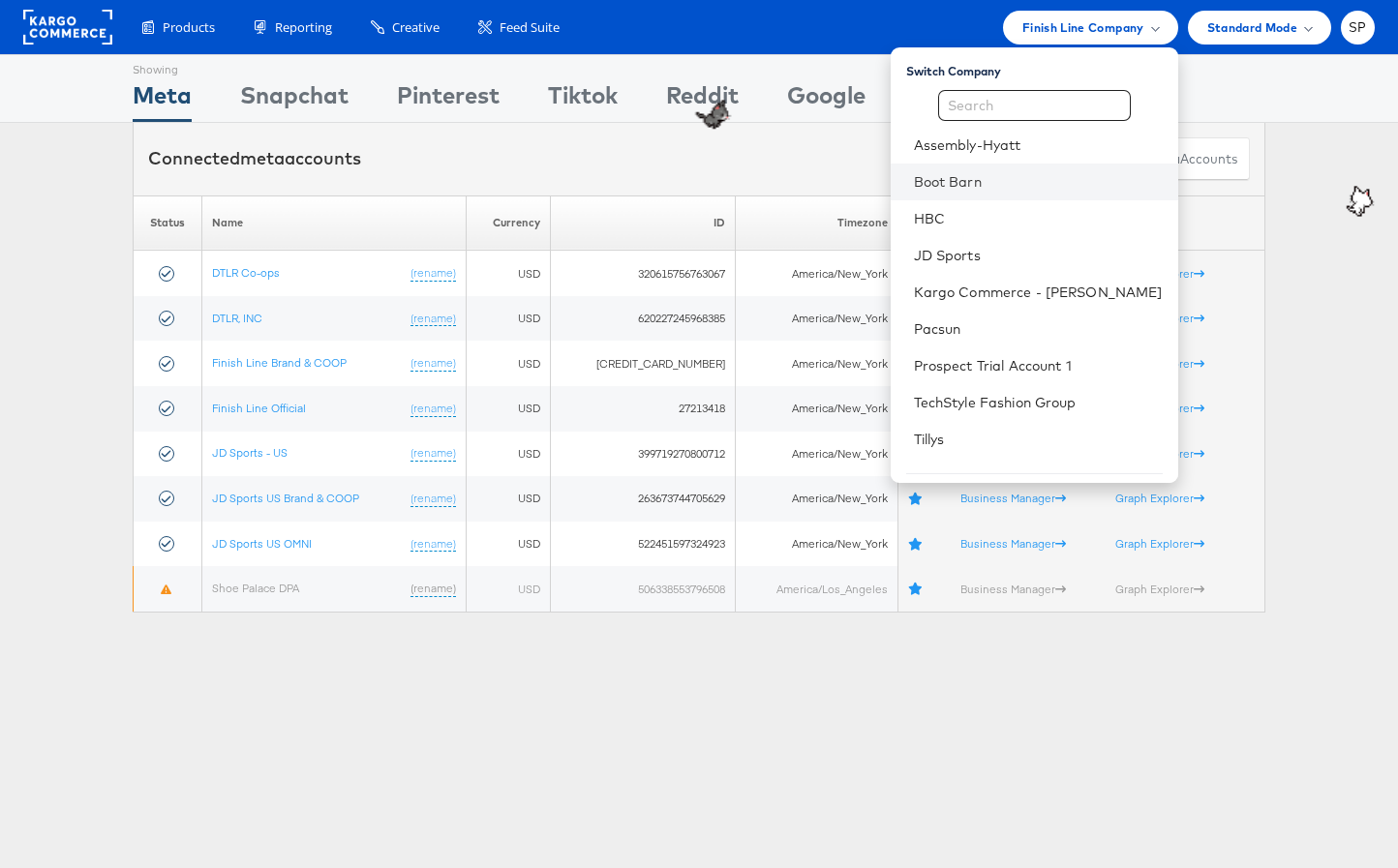
click at [1067, 193] on li "Boot Barn" at bounding box center [1034, 181] width 287 height 37
click at [1030, 183] on link "Boot Barn" at bounding box center [1037, 182] width 249 height 20
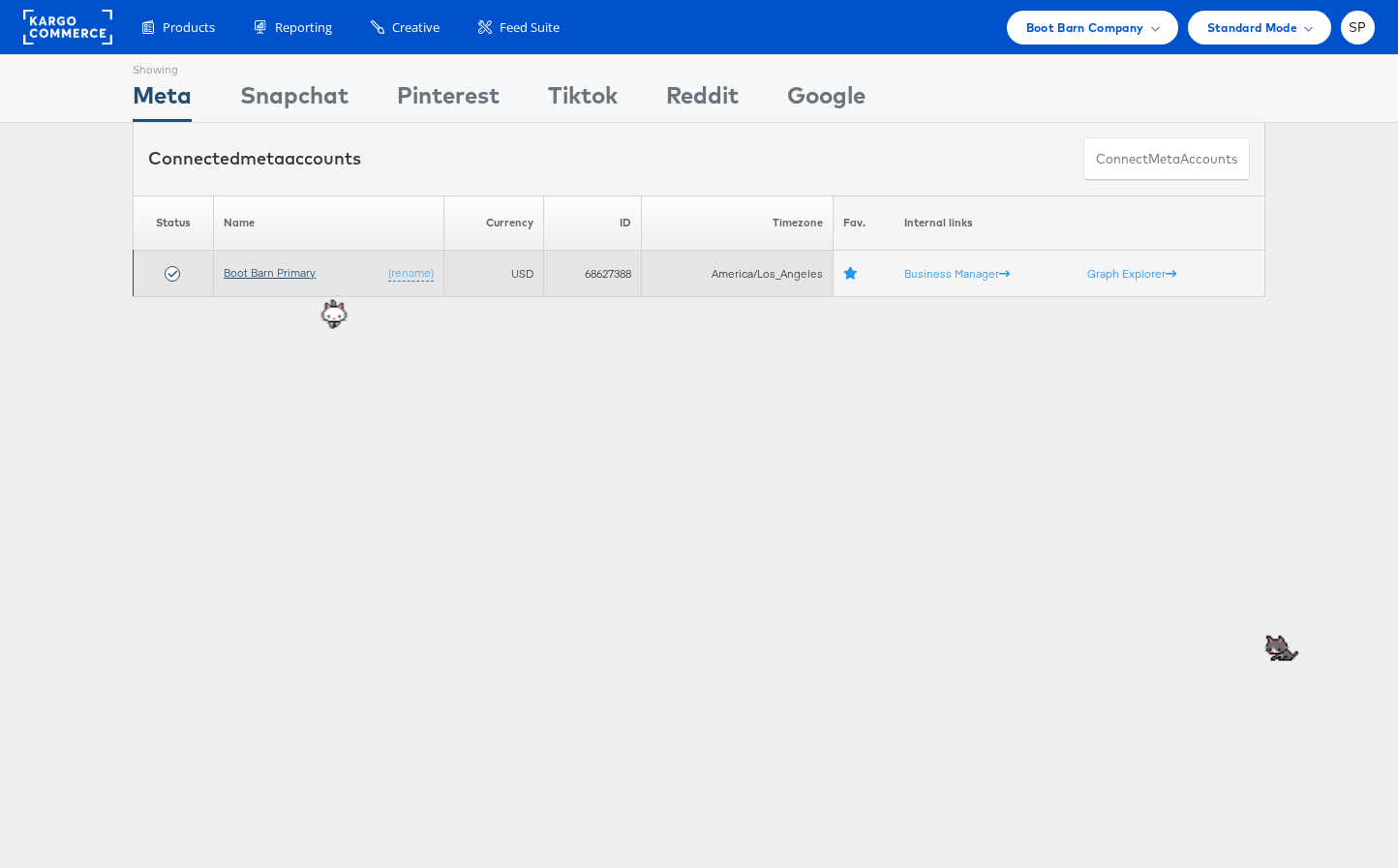
click at [237, 275] on link "Boot Barn Primary" at bounding box center [269, 272] width 92 height 15
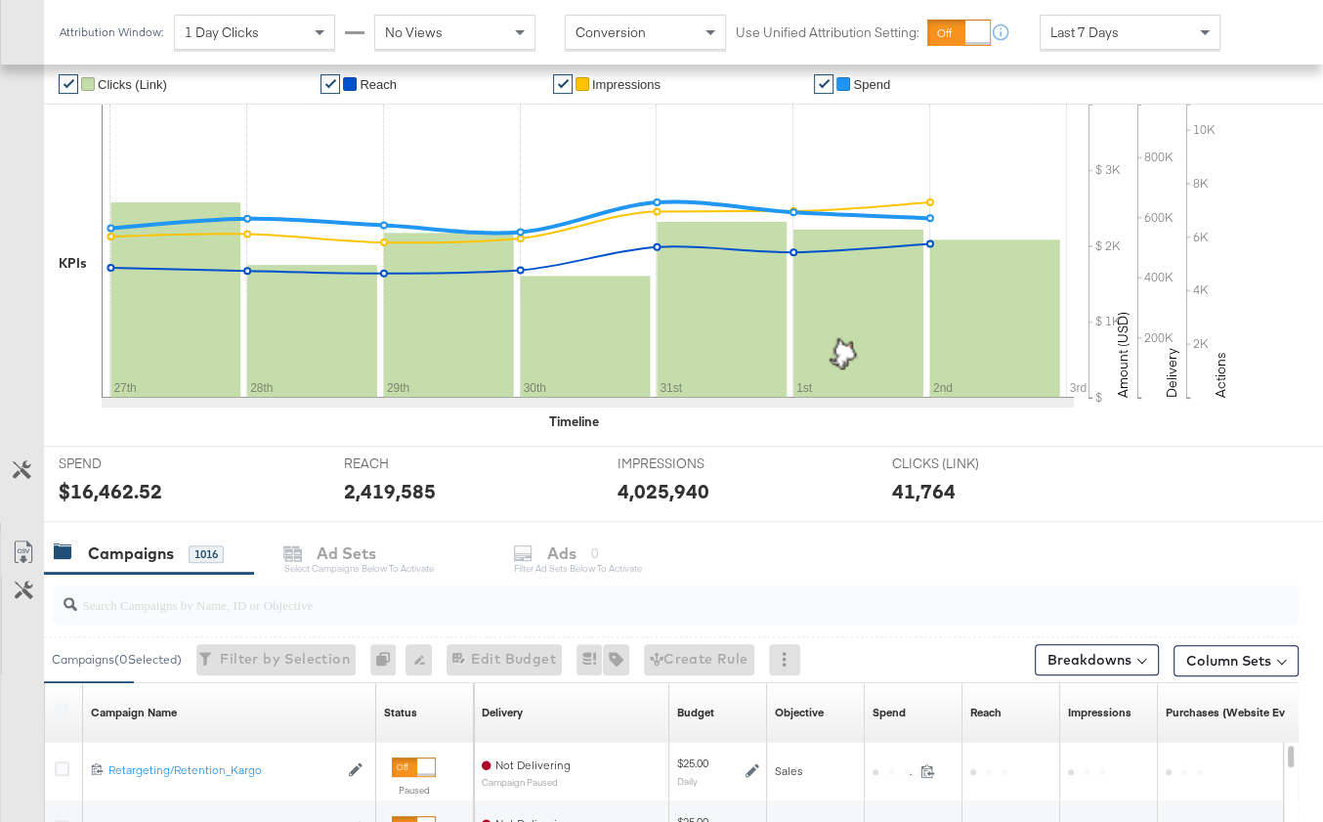
scroll to position [406, 0]
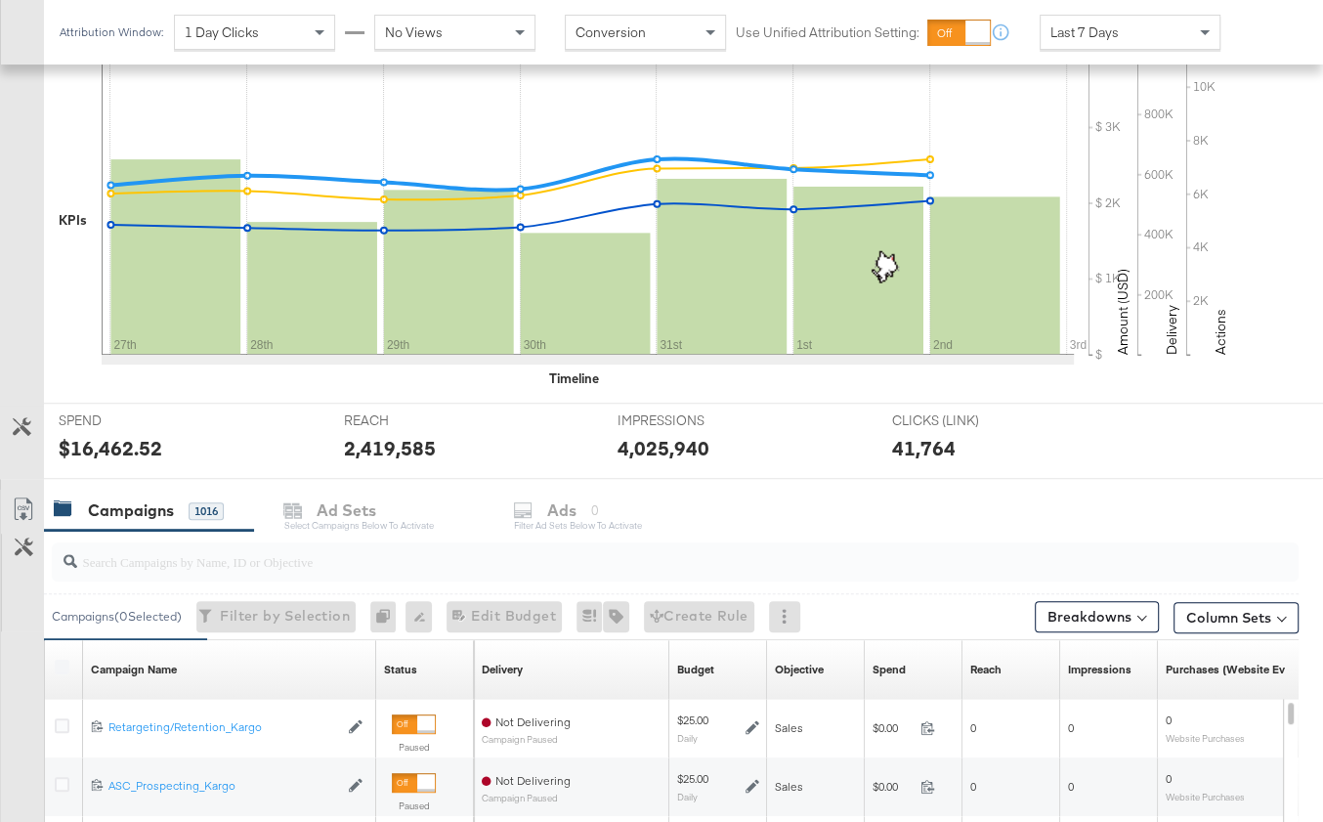
click at [29, 410] on button "Customize KPIs" at bounding box center [22, 427] width 44 height 34
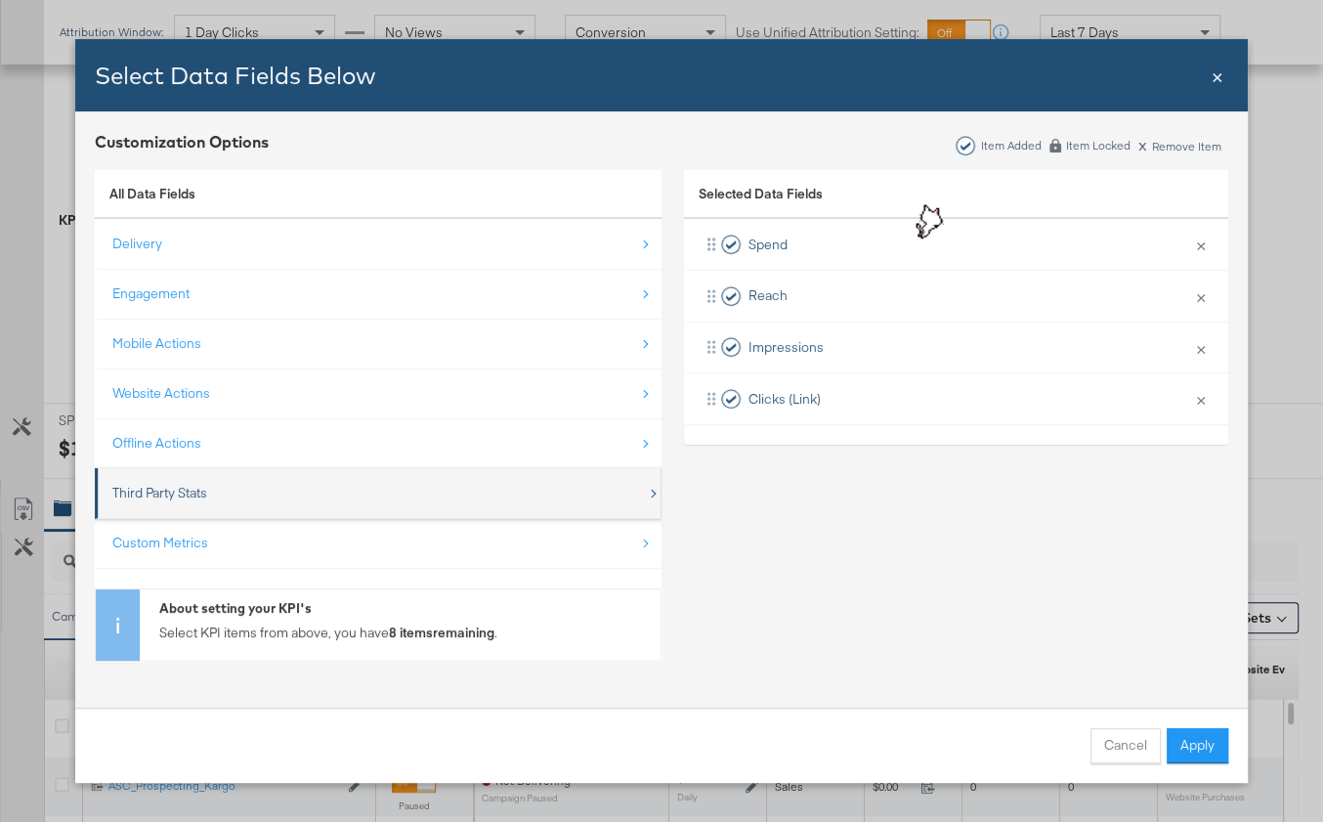
click at [307, 501] on div "Third Party Stats" at bounding box center [379, 493] width 534 height 40
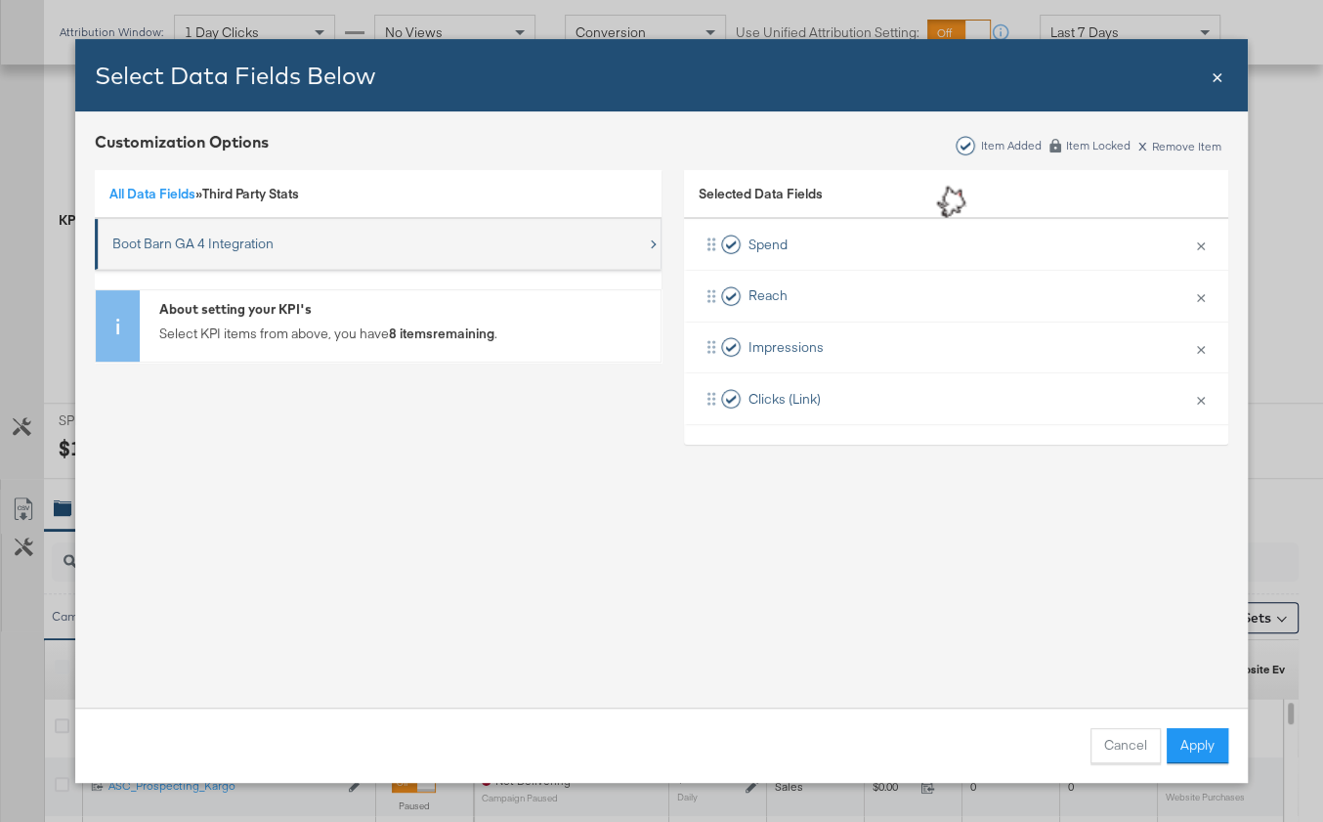
click at [349, 233] on div "Boot Barn GA 4 Integration" at bounding box center [379, 244] width 534 height 40
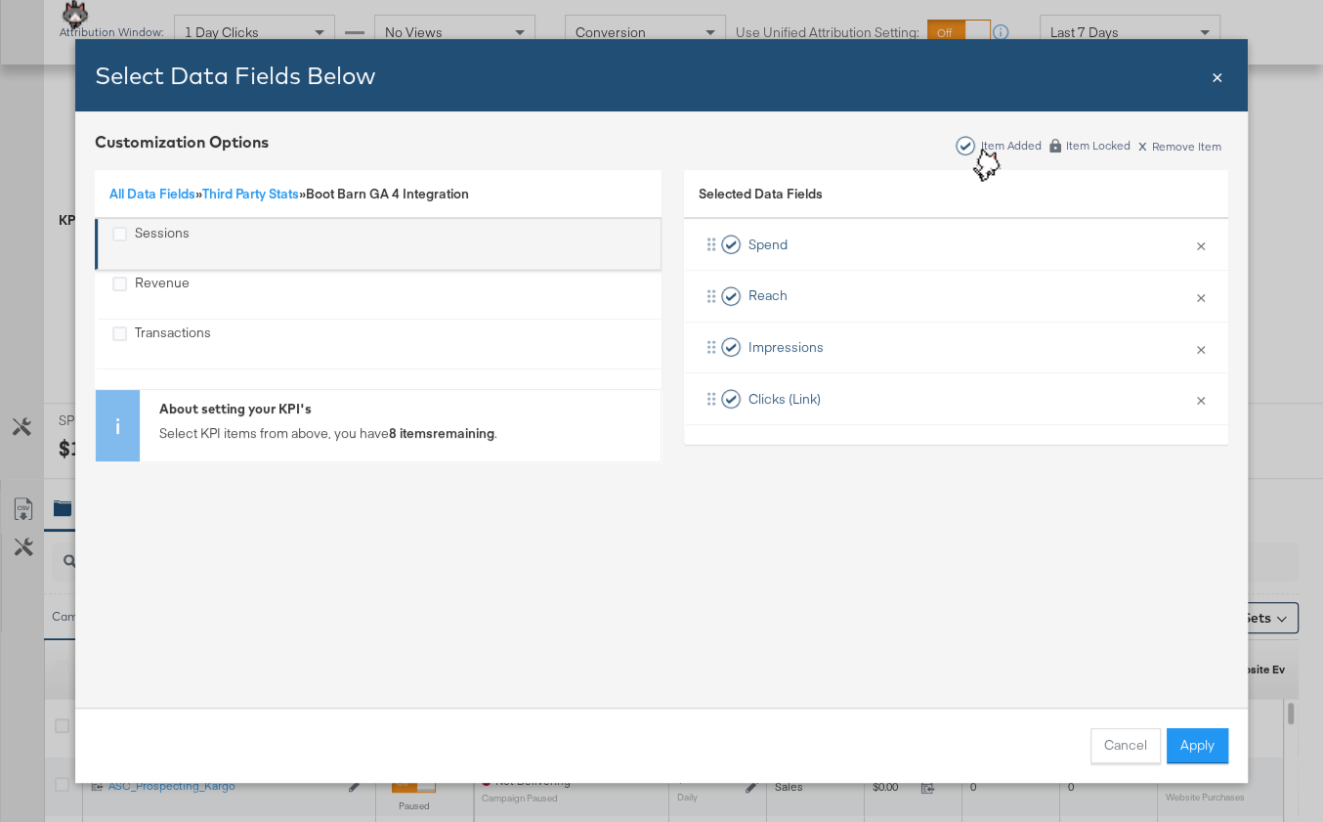
click at [302, 243] on div "Sessions" at bounding box center [379, 244] width 534 height 40
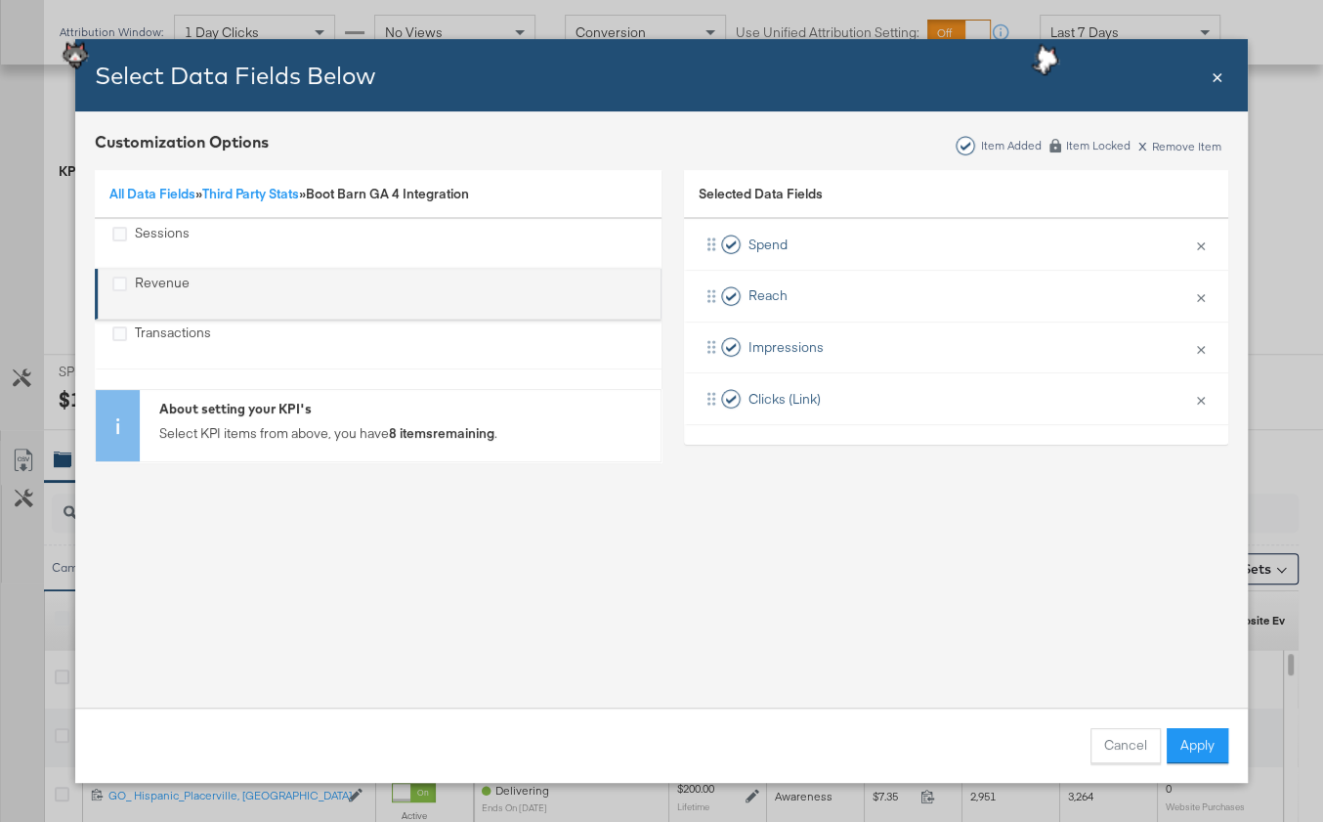
scroll to position [362, 0]
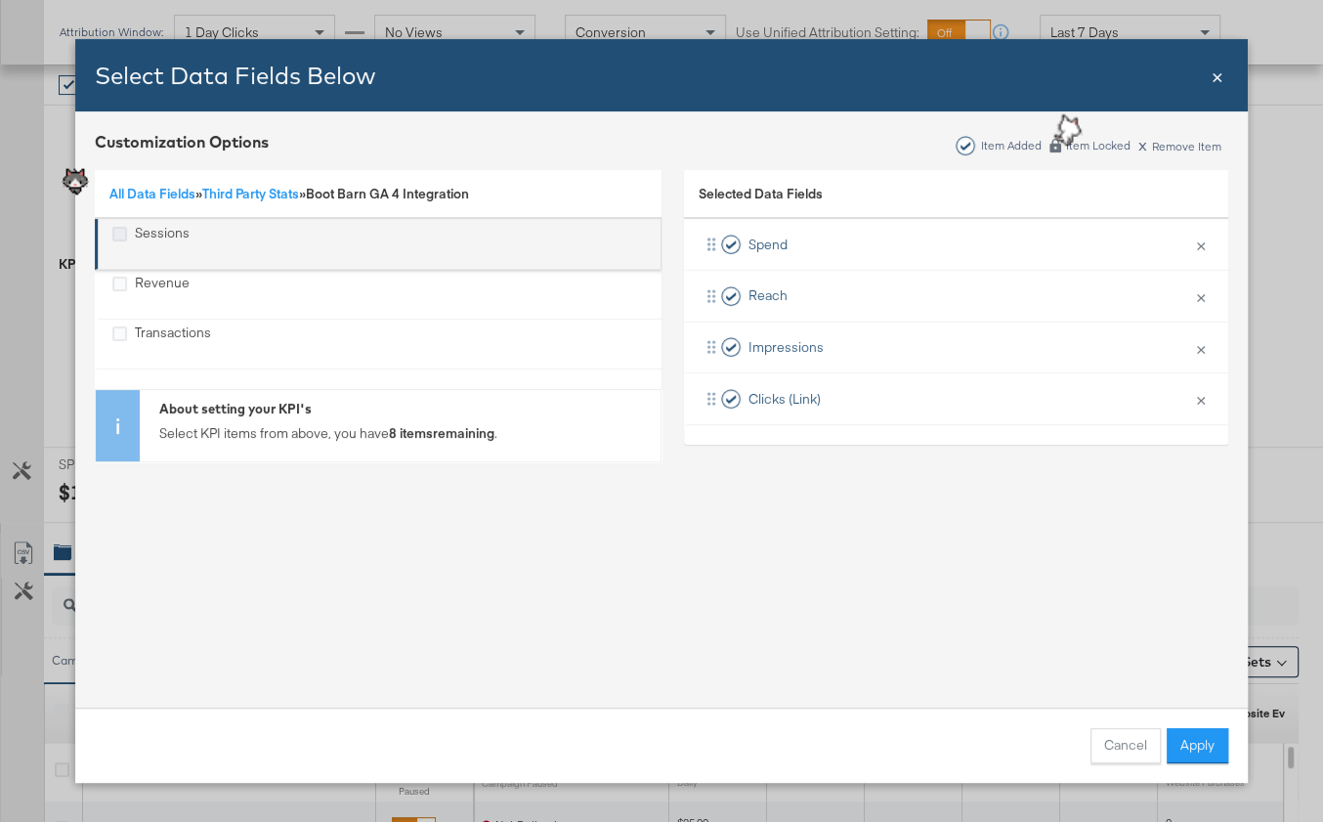
click at [123, 231] on icon "Sessions" at bounding box center [119, 234] width 15 height 15
click at [0, 0] on input "Sessions" at bounding box center [0, 0] width 0 height 0
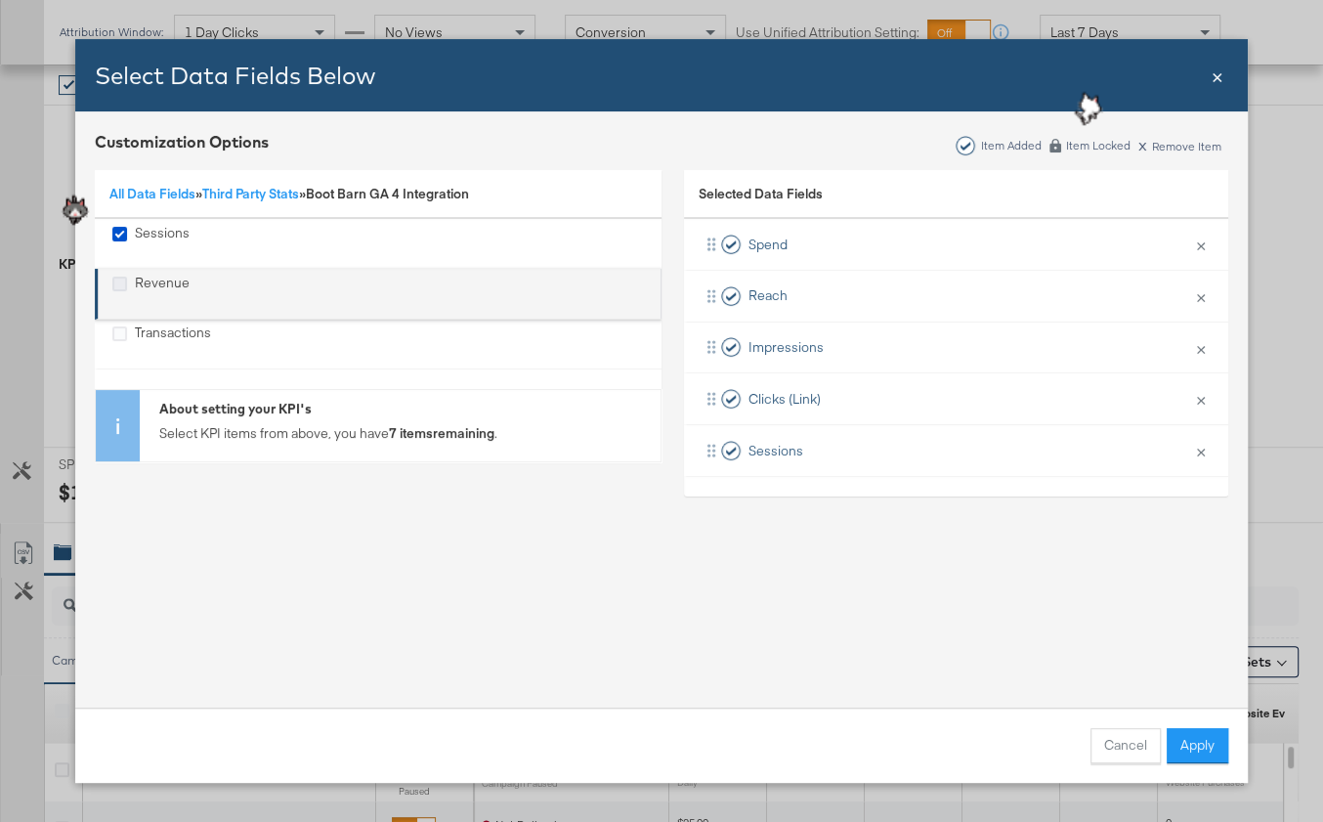
click at [121, 280] on icon "Revenue" at bounding box center [119, 284] width 15 height 15
click at [0, 0] on input "Revenue" at bounding box center [0, 0] width 0 height 0
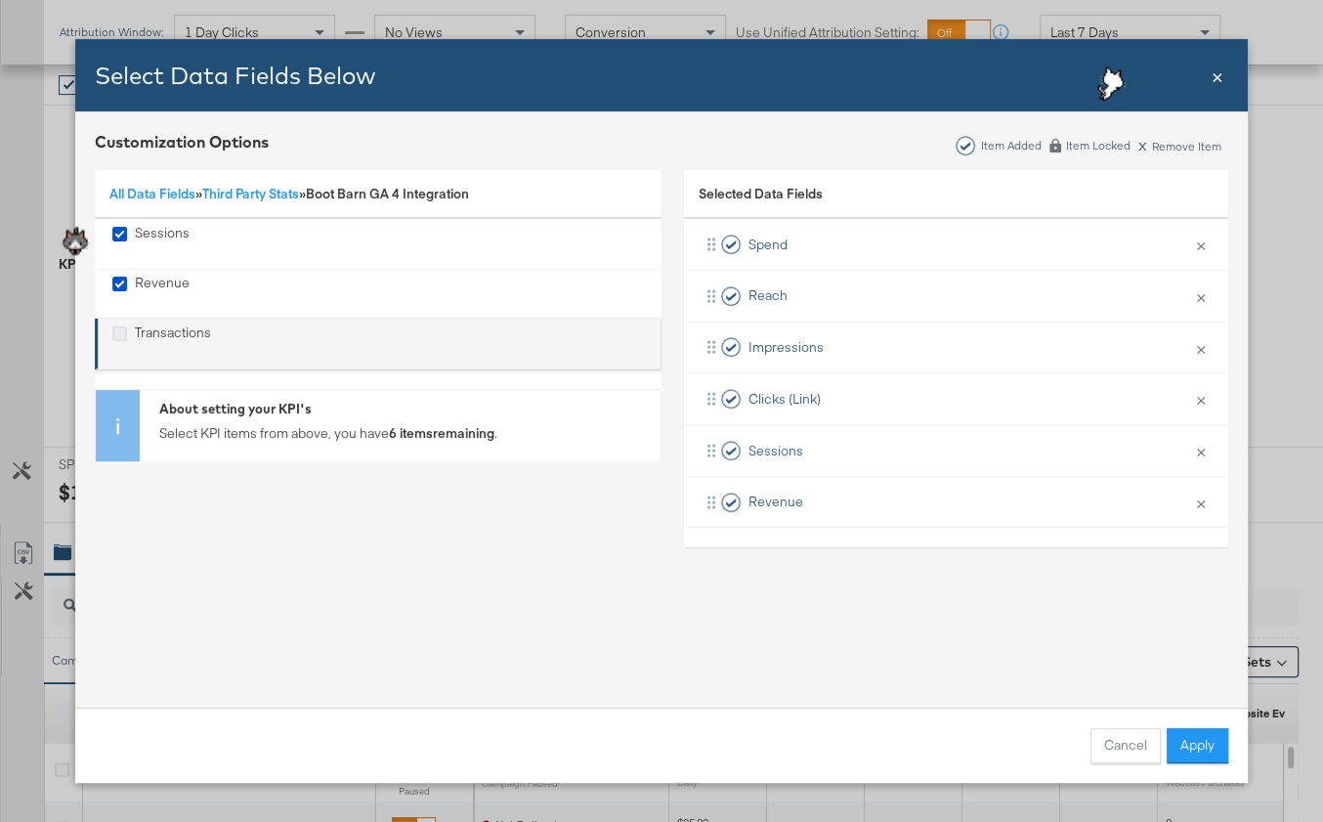
click at [118, 330] on icon "Transactions" at bounding box center [119, 333] width 15 height 15
click at [0, 0] on input "Transactions" at bounding box center [0, 0] width 0 height 0
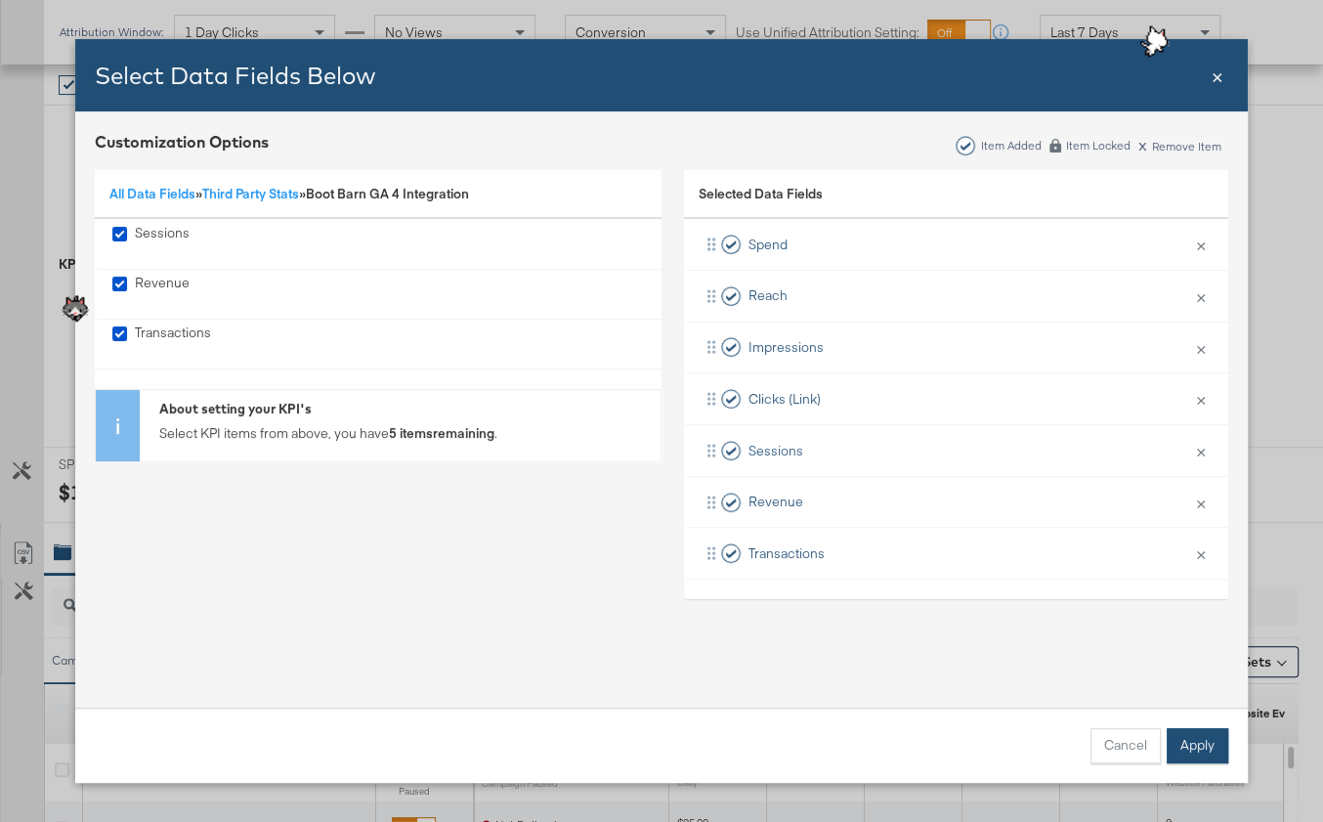
click at [1219, 756] on button "Apply" at bounding box center [1198, 745] width 62 height 35
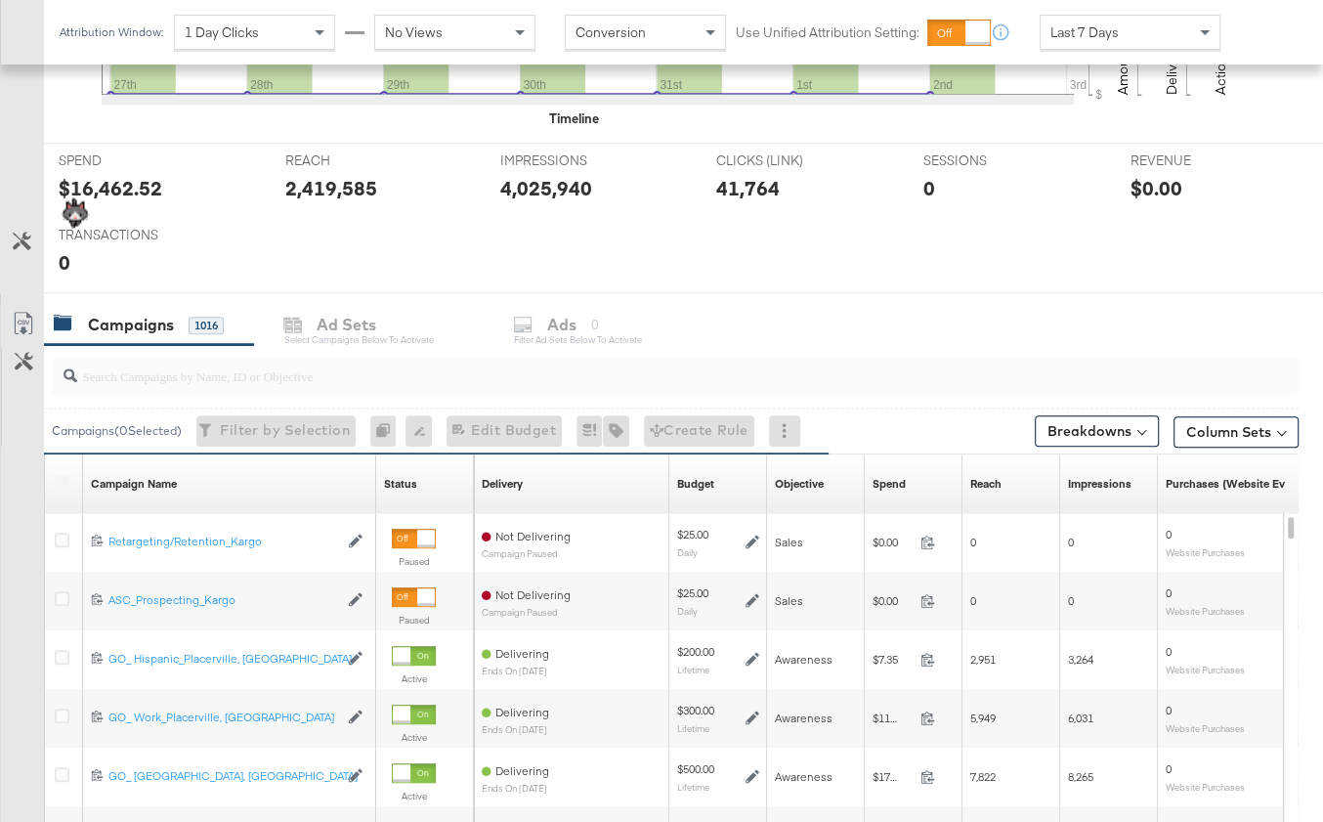
scroll to position [739, 0]
